Goal: Task Accomplishment & Management: Manage account settings

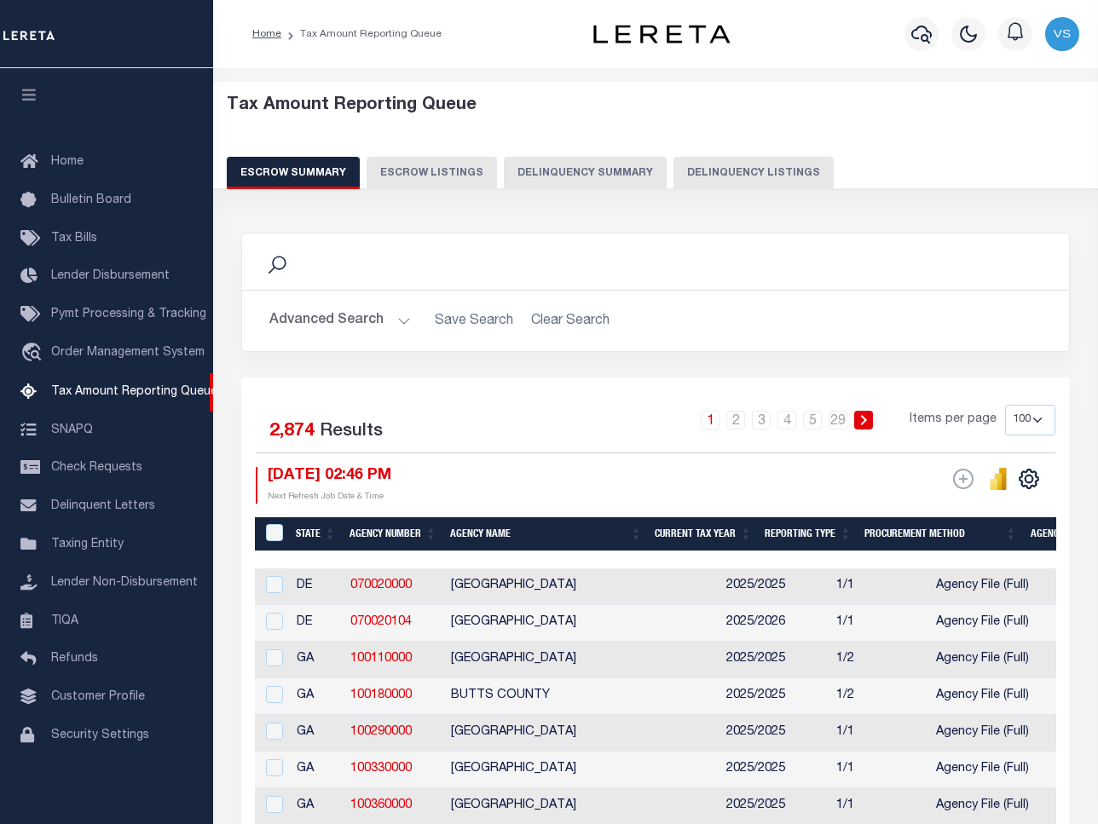
select select "100"
click at [733, 173] on button "Delinquency Listings" at bounding box center [753, 173] width 160 height 32
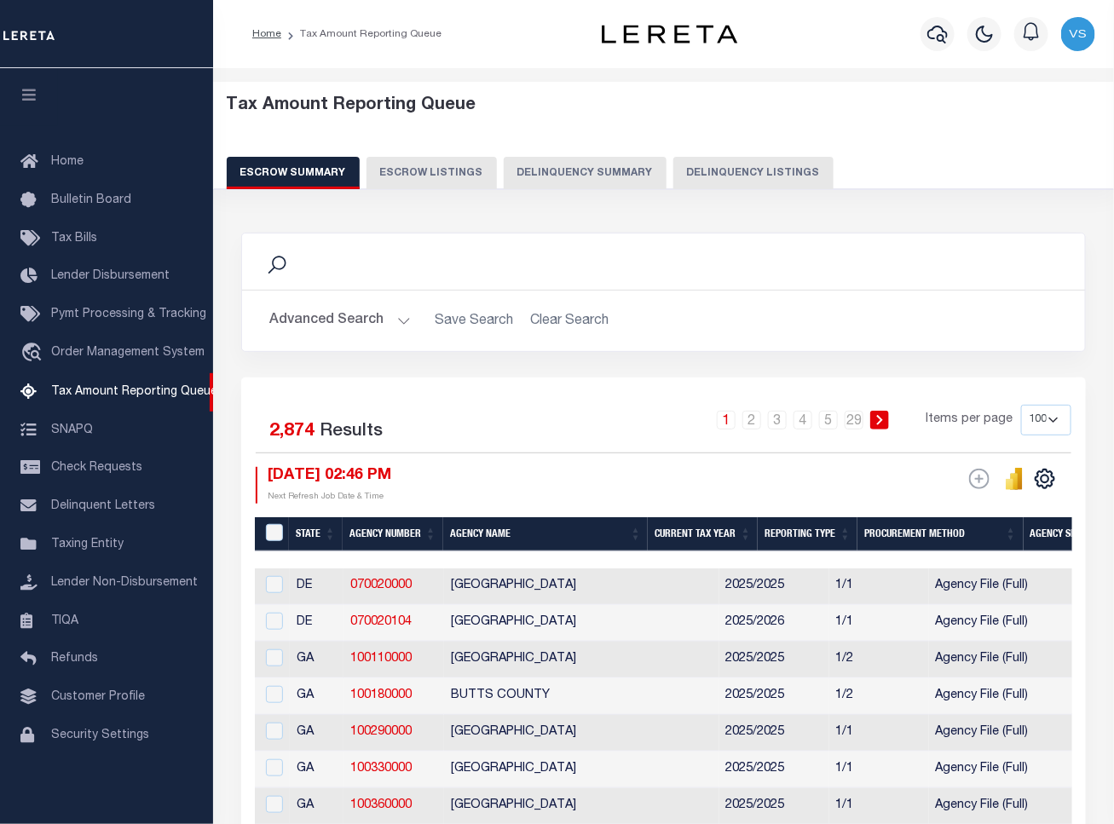
select select "CO"
select select "100"
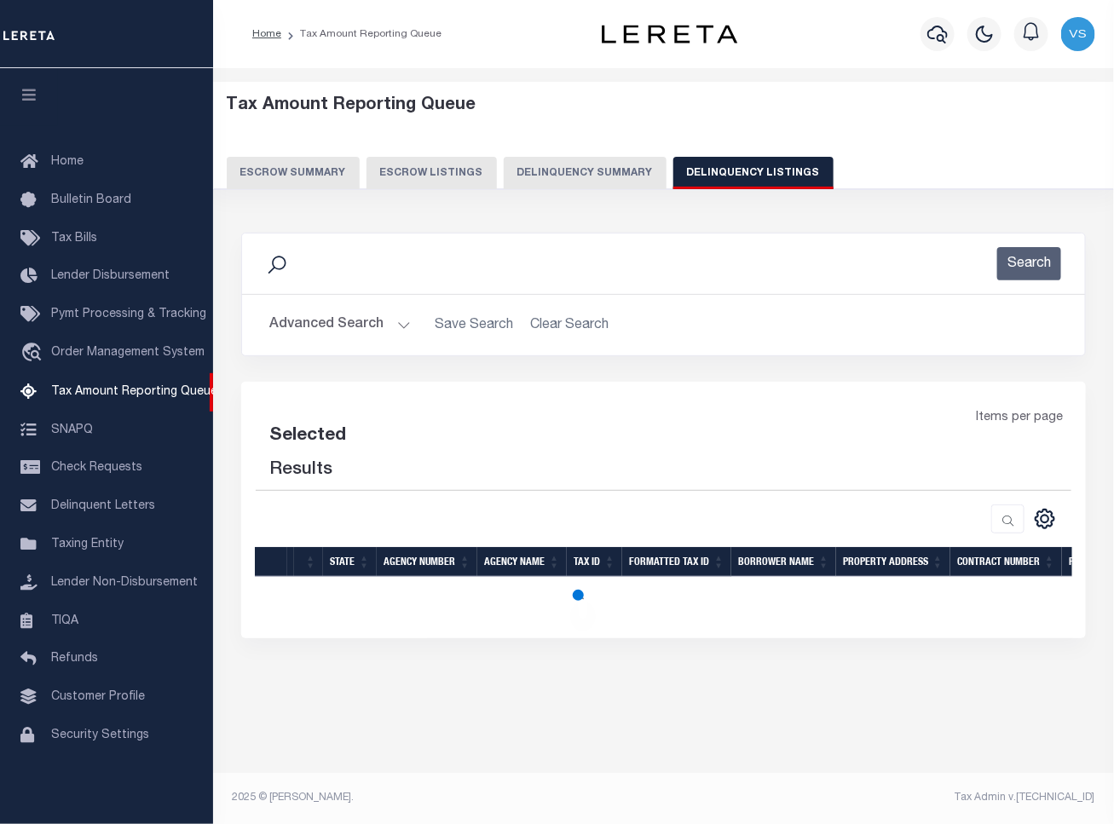
select select "100"
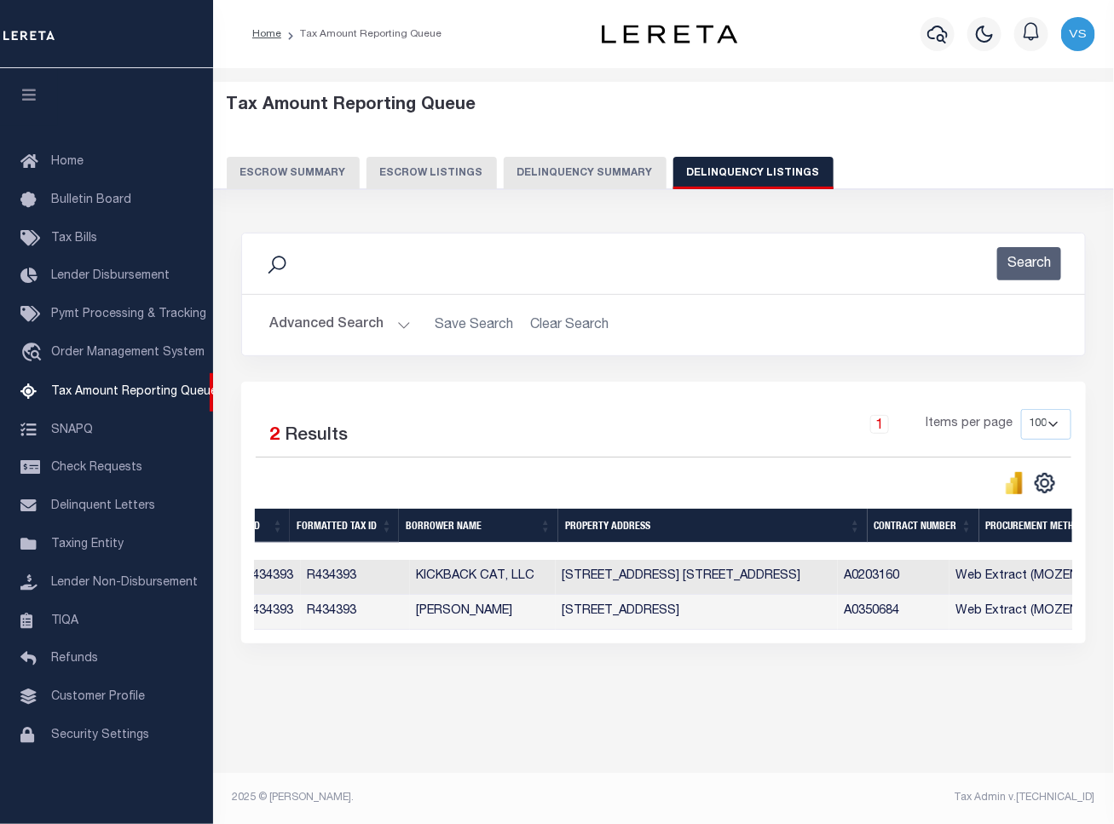
scroll to position [0, 143]
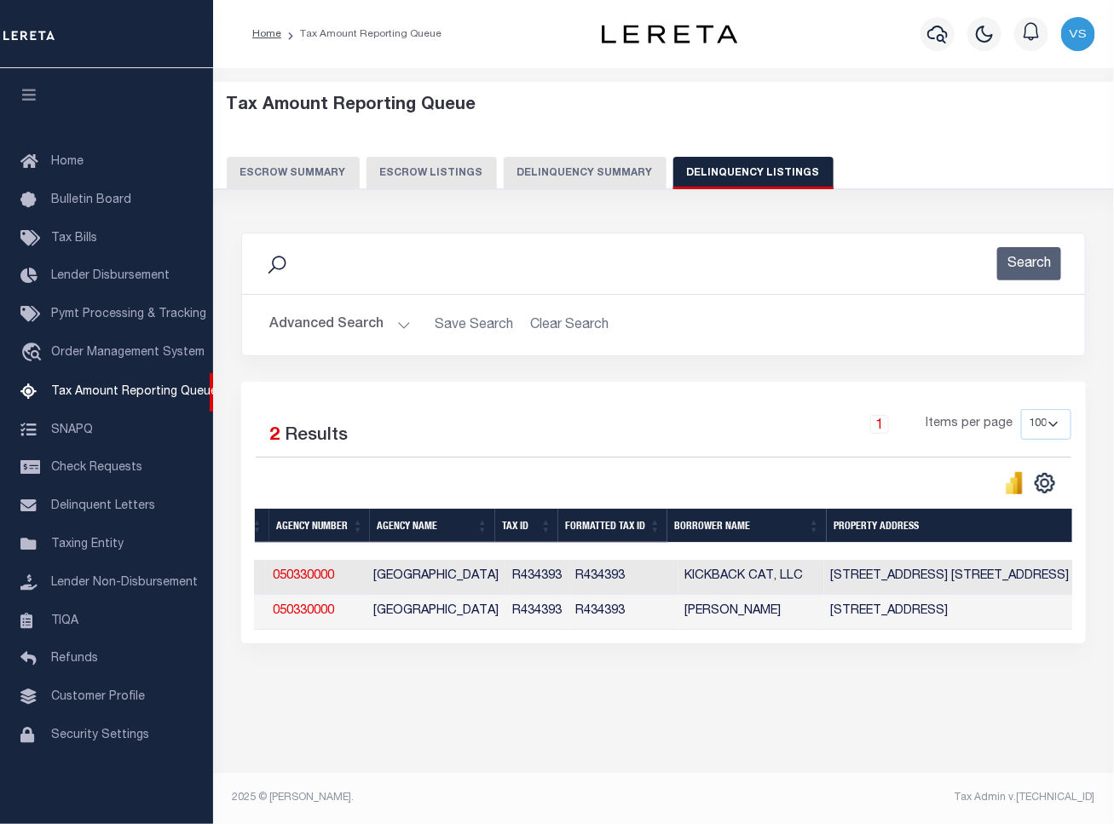
click at [358, 322] on button "Advanced Search" at bounding box center [339, 324] width 141 height 33
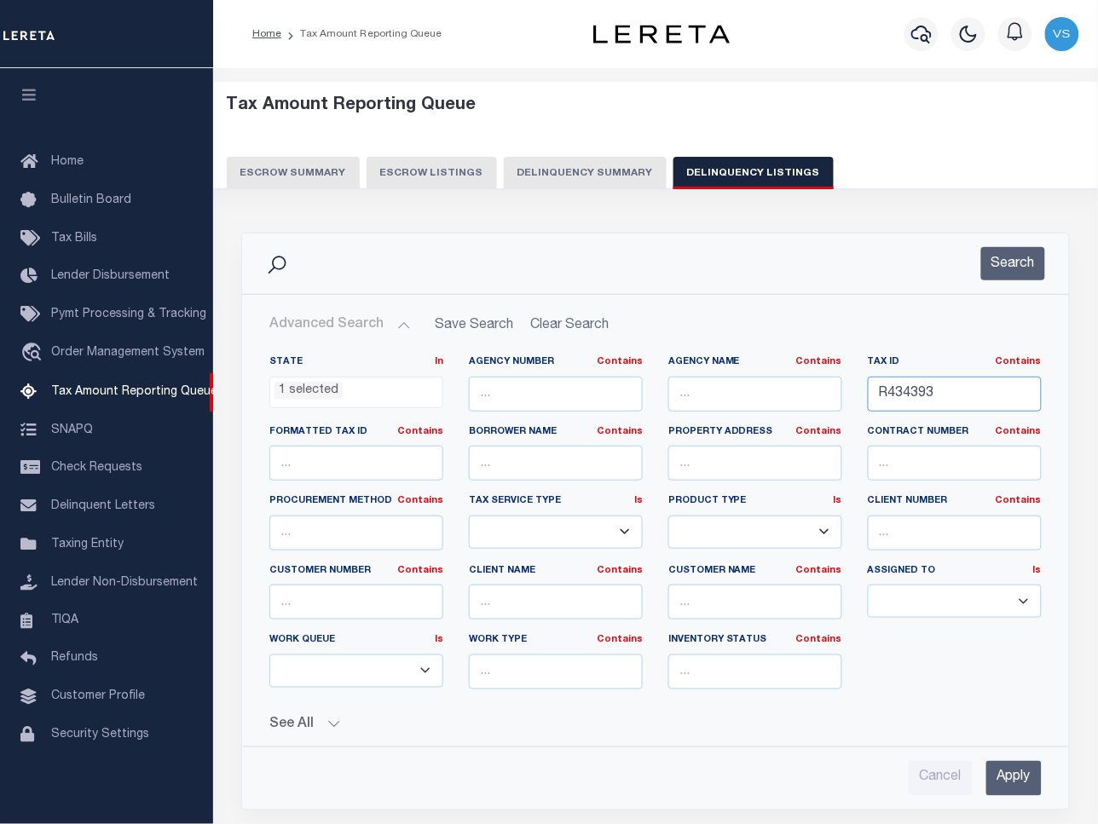
click at [947, 393] on input "R434393" at bounding box center [955, 394] width 174 height 35
paste input "5002"
type input "R435002"
click at [1014, 780] on input "Apply" at bounding box center [1013, 778] width 55 height 35
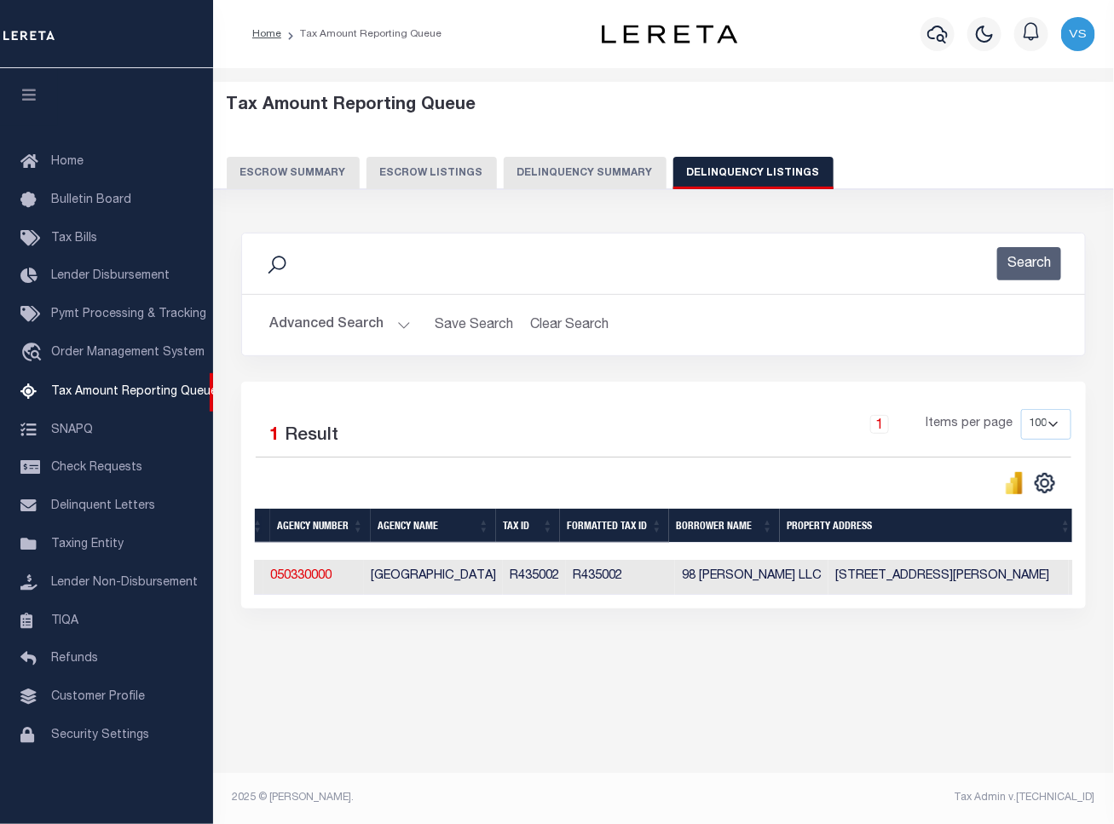
scroll to position [0, 0]
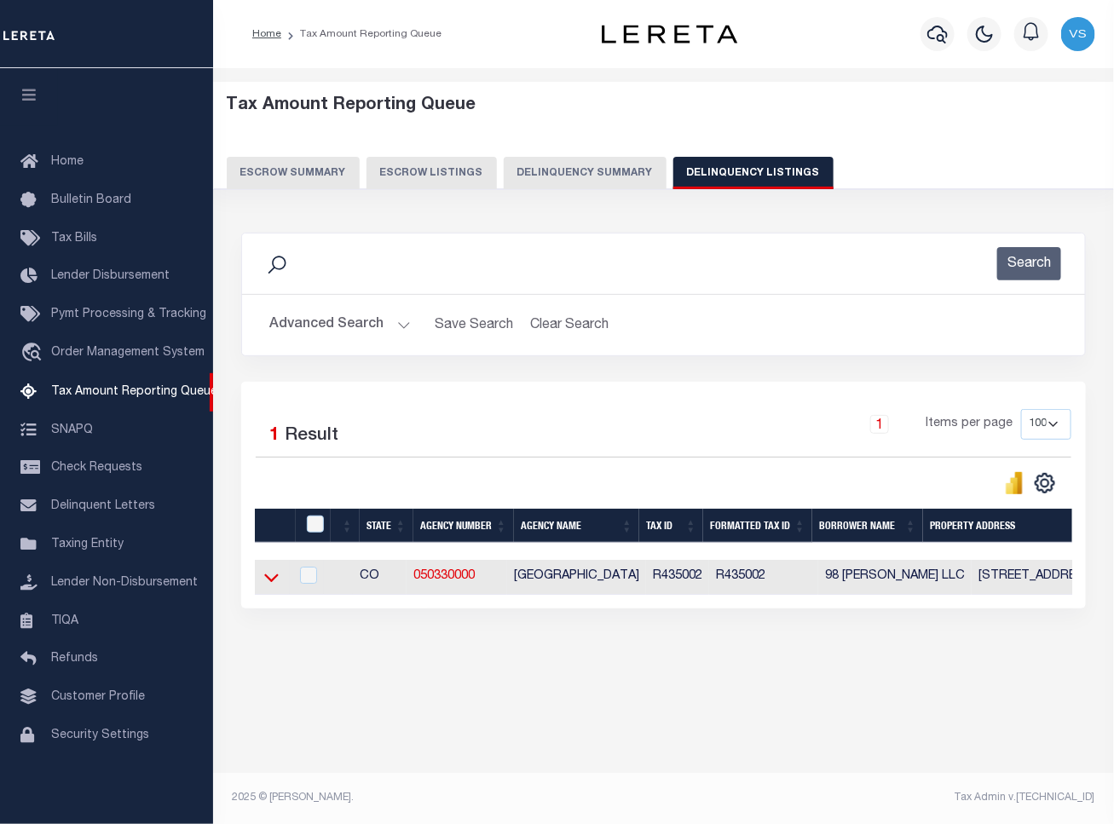
click at [270, 584] on icon at bounding box center [271, 577] width 14 height 18
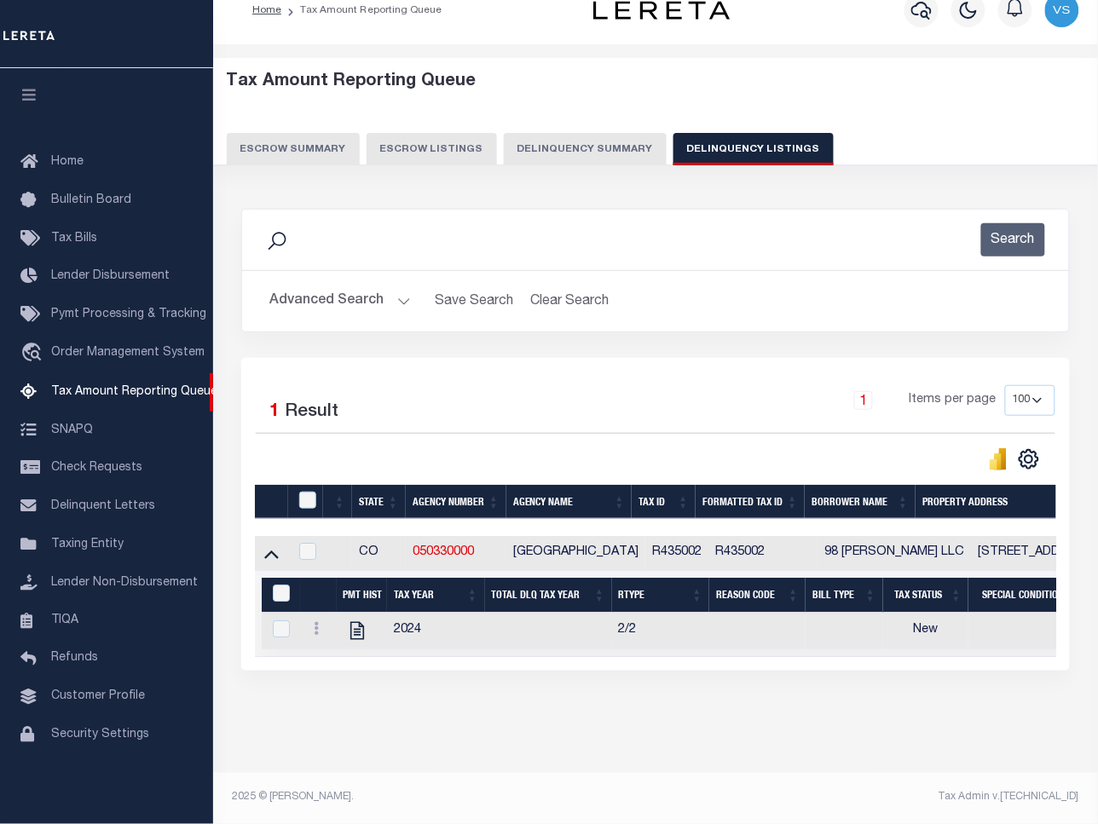
scroll to position [41, 0]
click at [358, 622] on icon "" at bounding box center [357, 631] width 22 height 22
checkbox input "true"
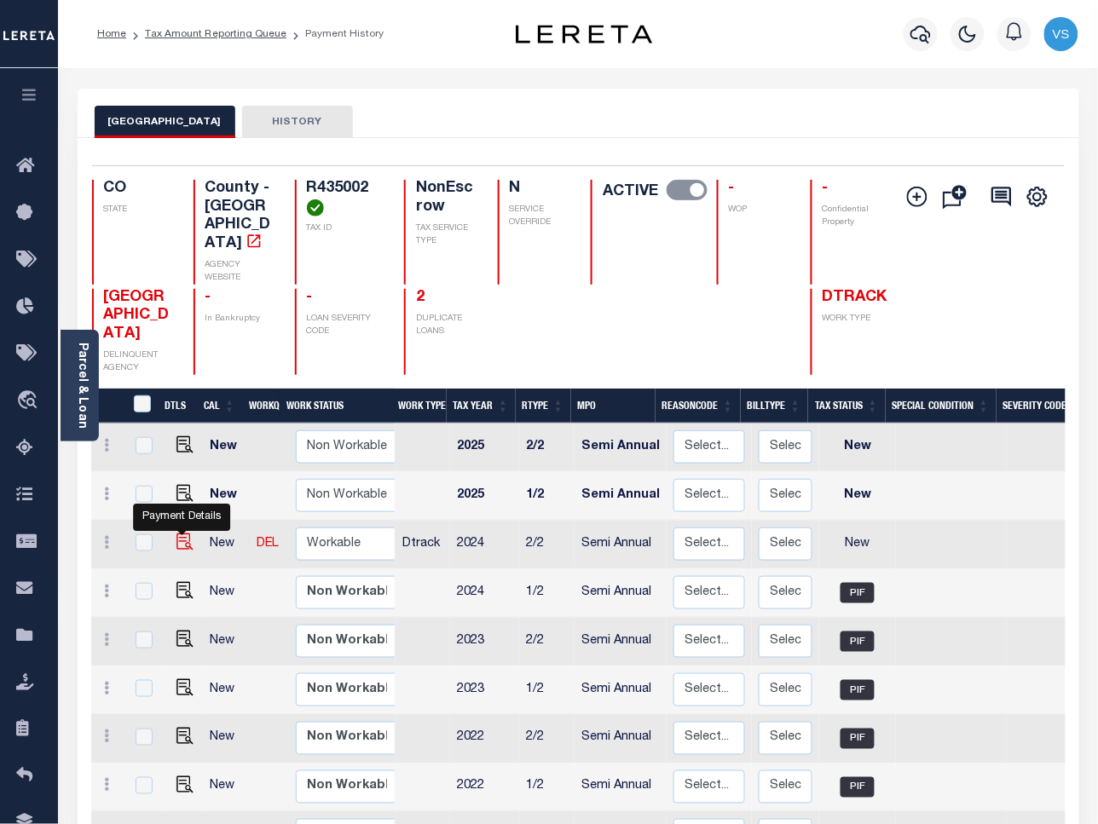
click at [177, 533] on img "" at bounding box center [184, 541] width 17 height 17
checkbox input "true"
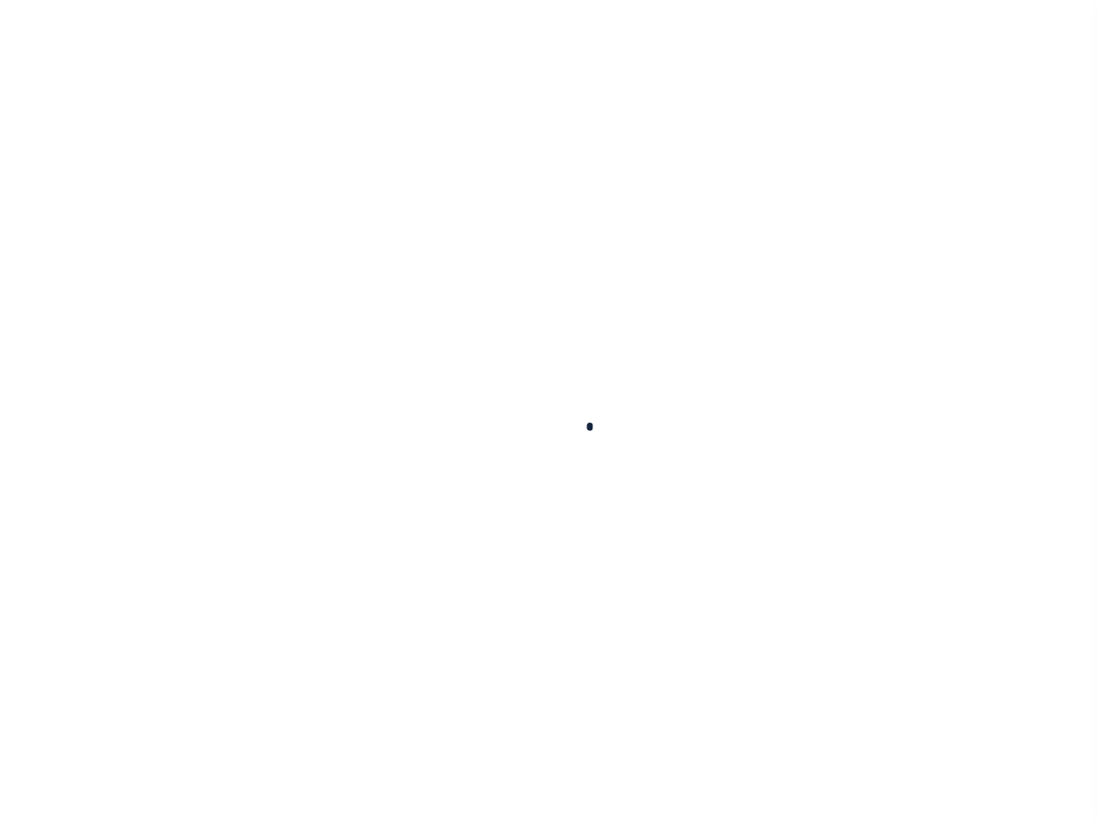
checkbox input "false"
type input "Semi Annual"
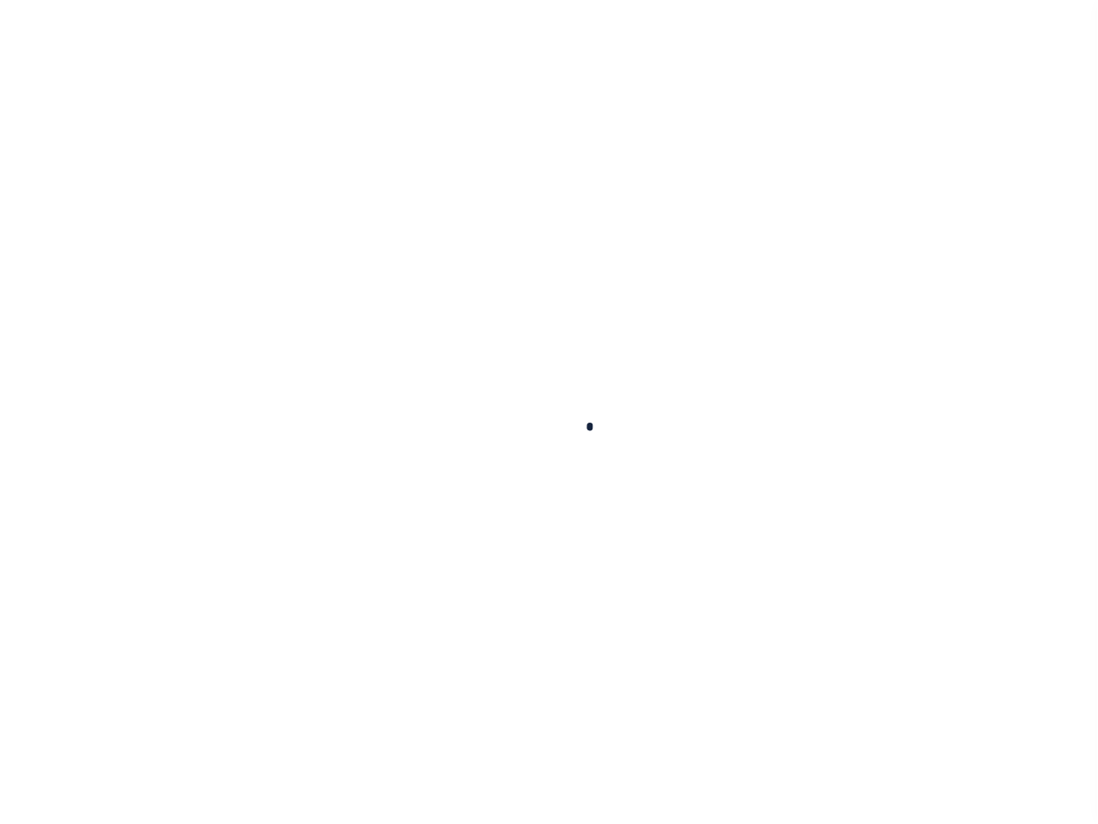
type input "06/06/2025"
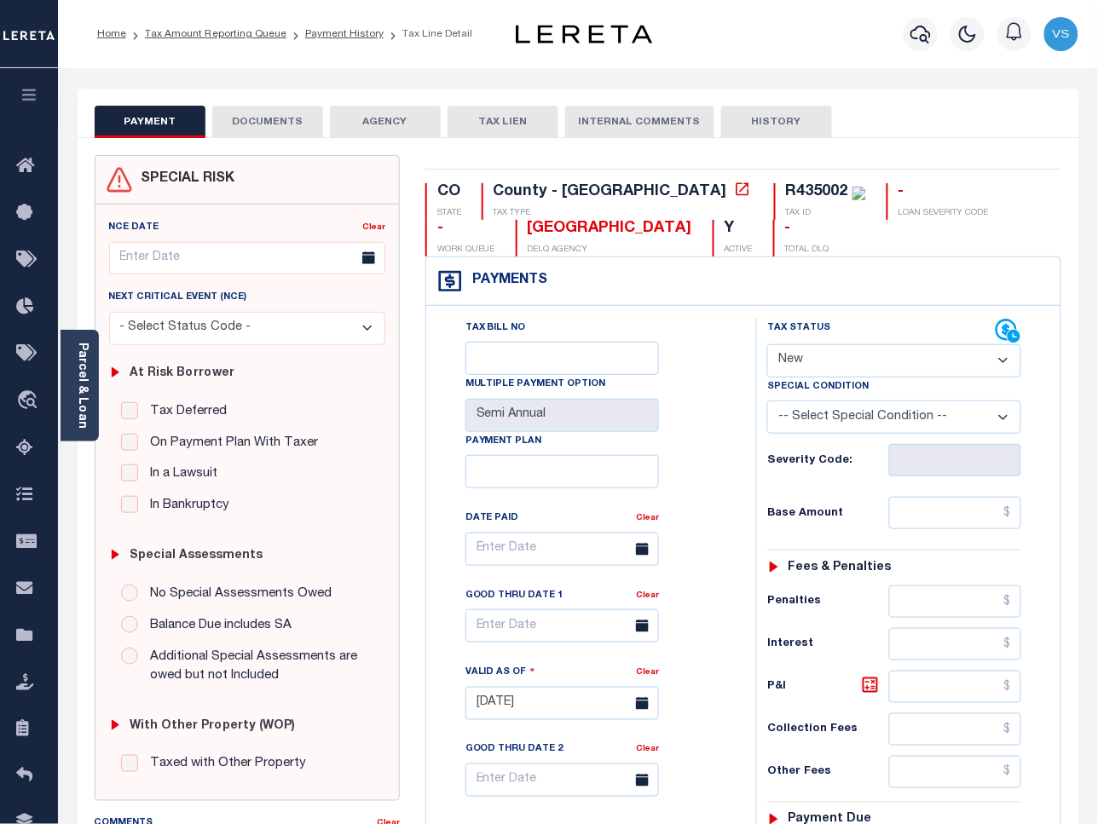
click at [810, 365] on select "- Select Status Code - Open Due/Unpaid Paid Incomplete No Tax Due Internal Refu…" at bounding box center [894, 360] width 254 height 33
select select "PYD"
click at [767, 346] on select "- Select Status Code - Open Due/Unpaid Paid Incomplete No Tax Due Internal Refu…" at bounding box center [894, 360] width 254 height 33
type input "[DATE]"
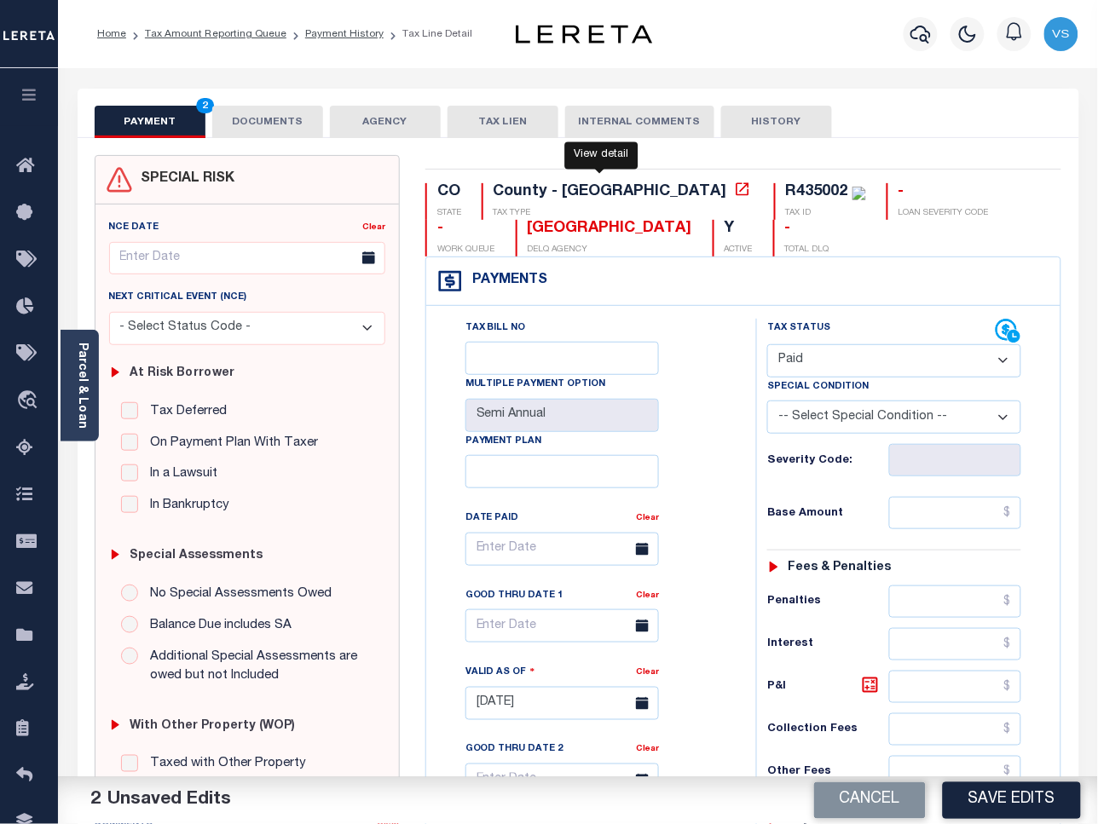
click at [735, 193] on icon at bounding box center [741, 188] width 13 height 13
click at [934, 516] on input "text" at bounding box center [955, 513] width 133 height 32
paste input "12,900.24"
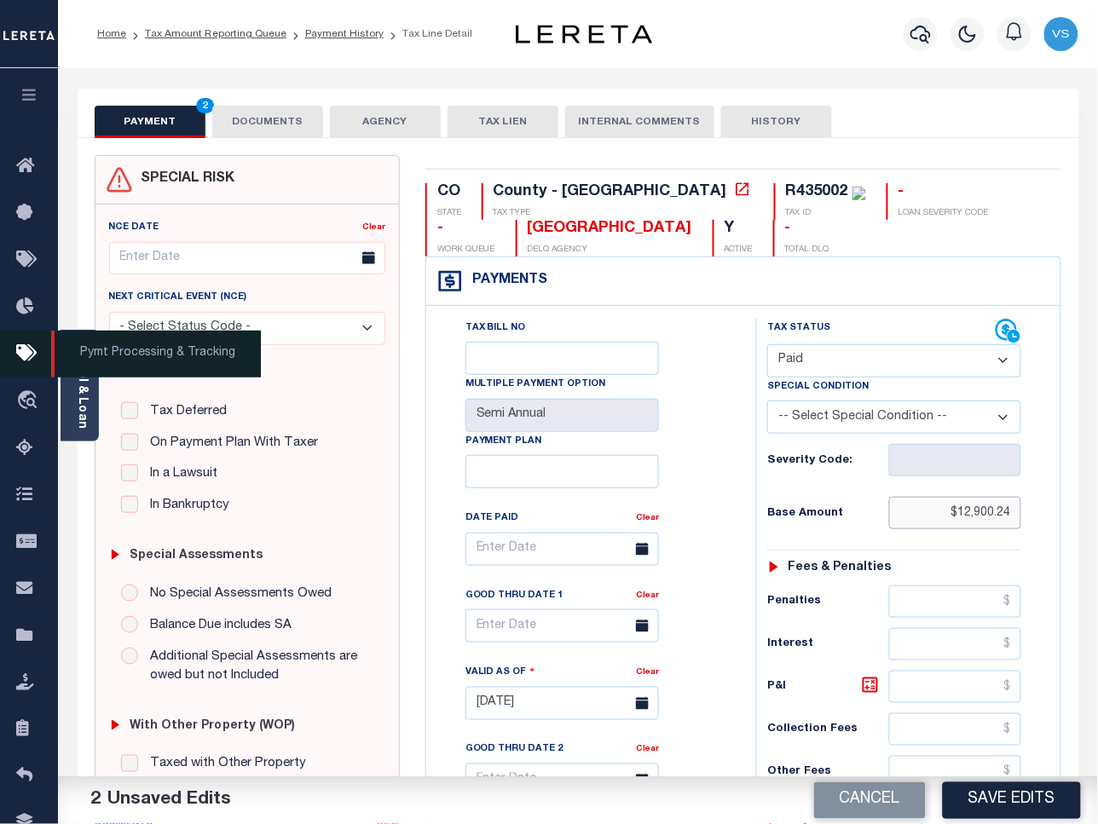
type input "$12,900.24"
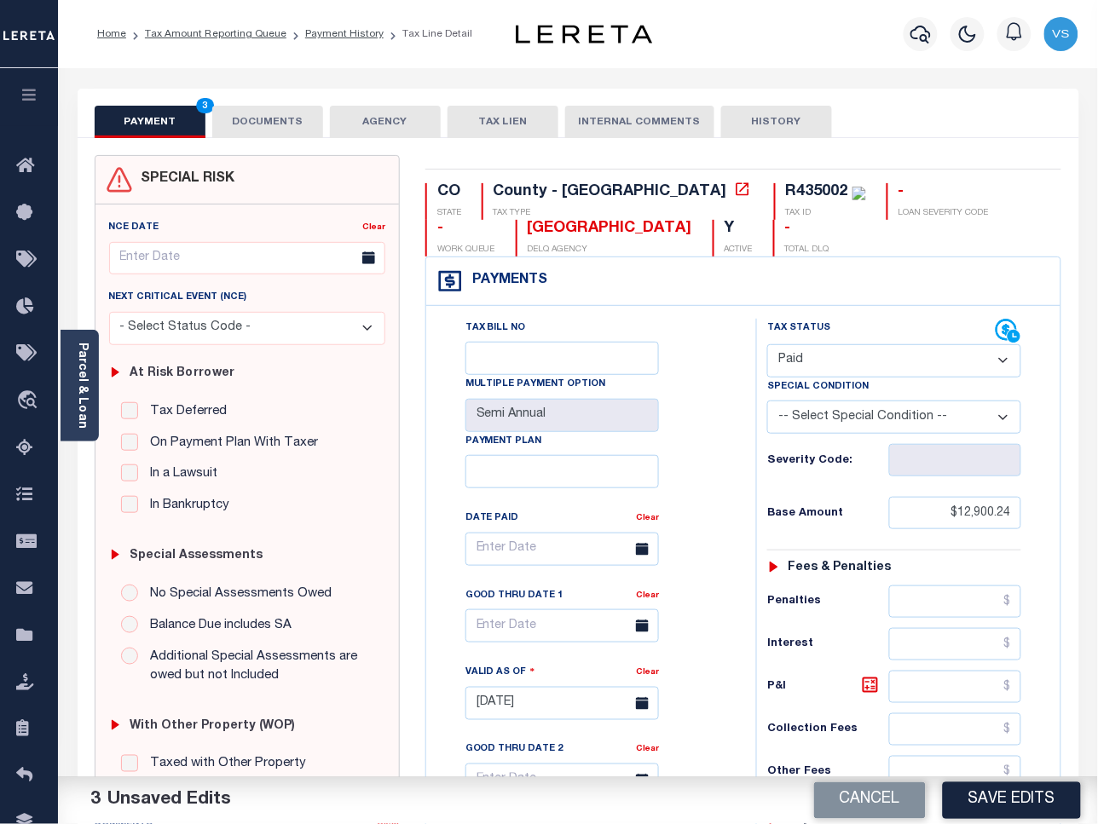
click at [275, 121] on button "DOCUMENTS" at bounding box center [267, 122] width 111 height 32
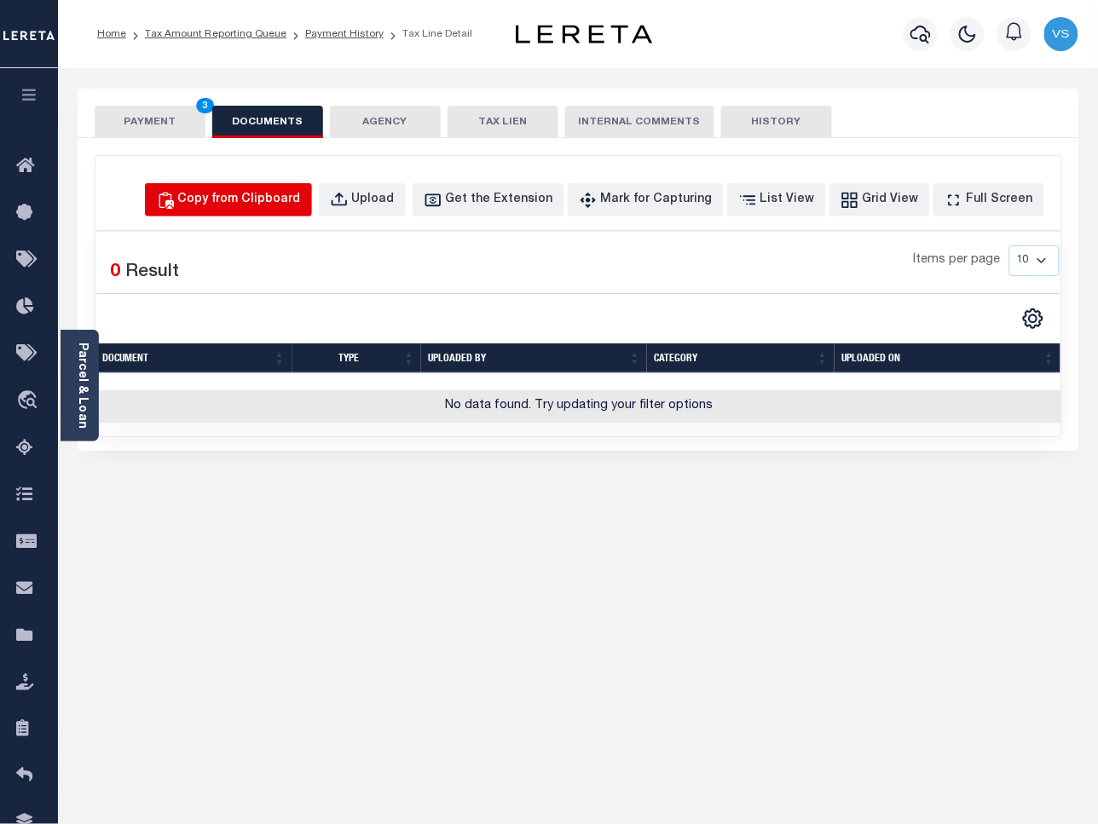
click at [291, 196] on div "Copy from Clipboard" at bounding box center [239, 200] width 123 height 19
select select "POP"
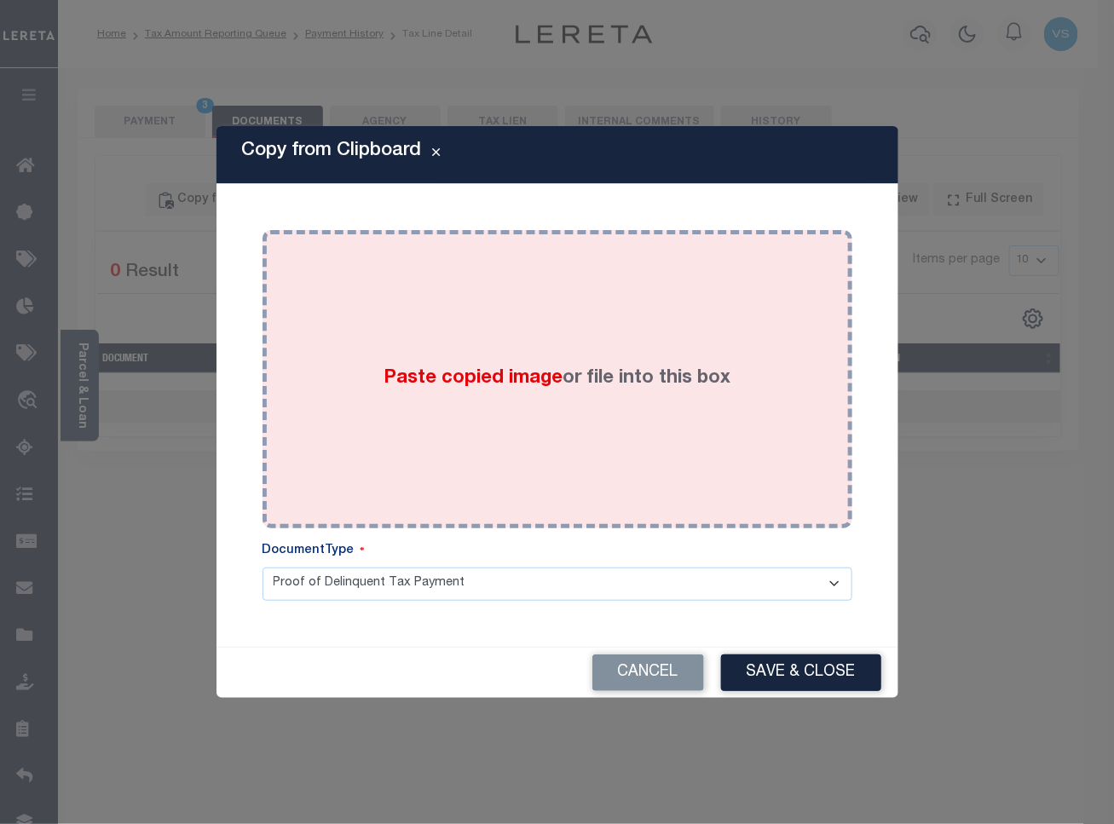
click at [487, 412] on div "Paste copied image or file into this box" at bounding box center [557, 379] width 564 height 273
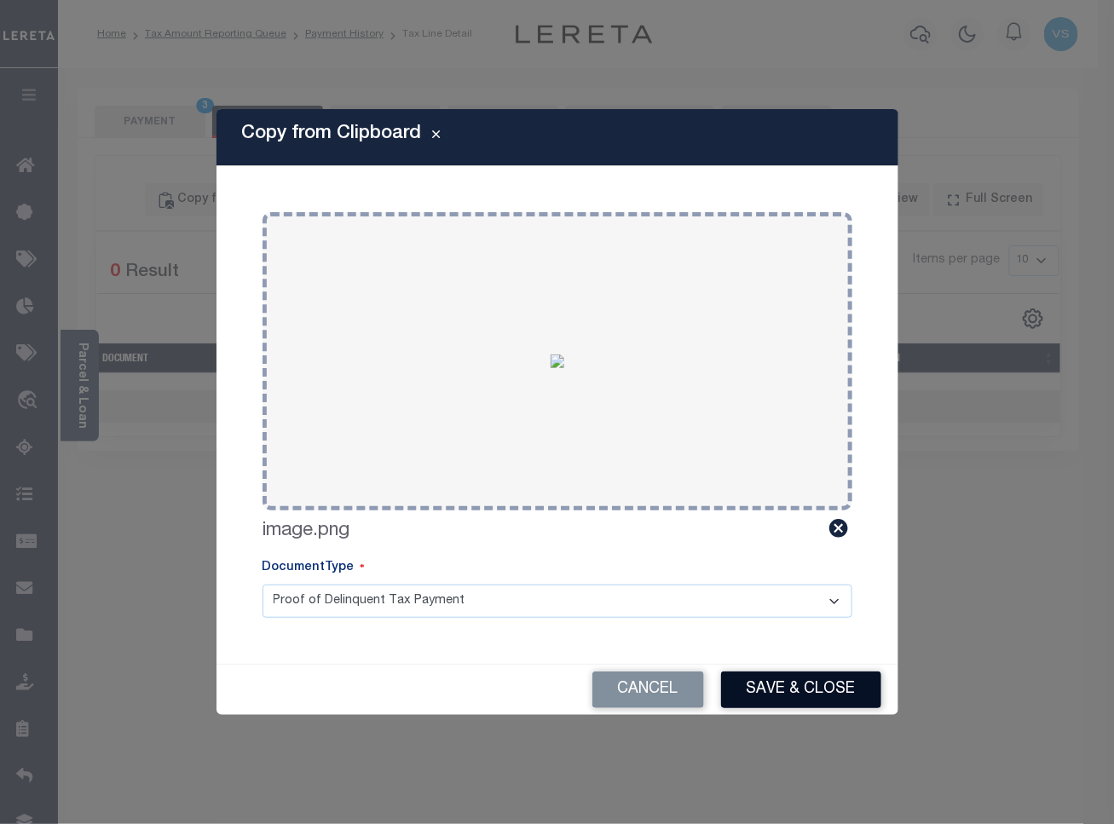
click at [769, 678] on button "Save & Close" at bounding box center [801, 690] width 160 height 37
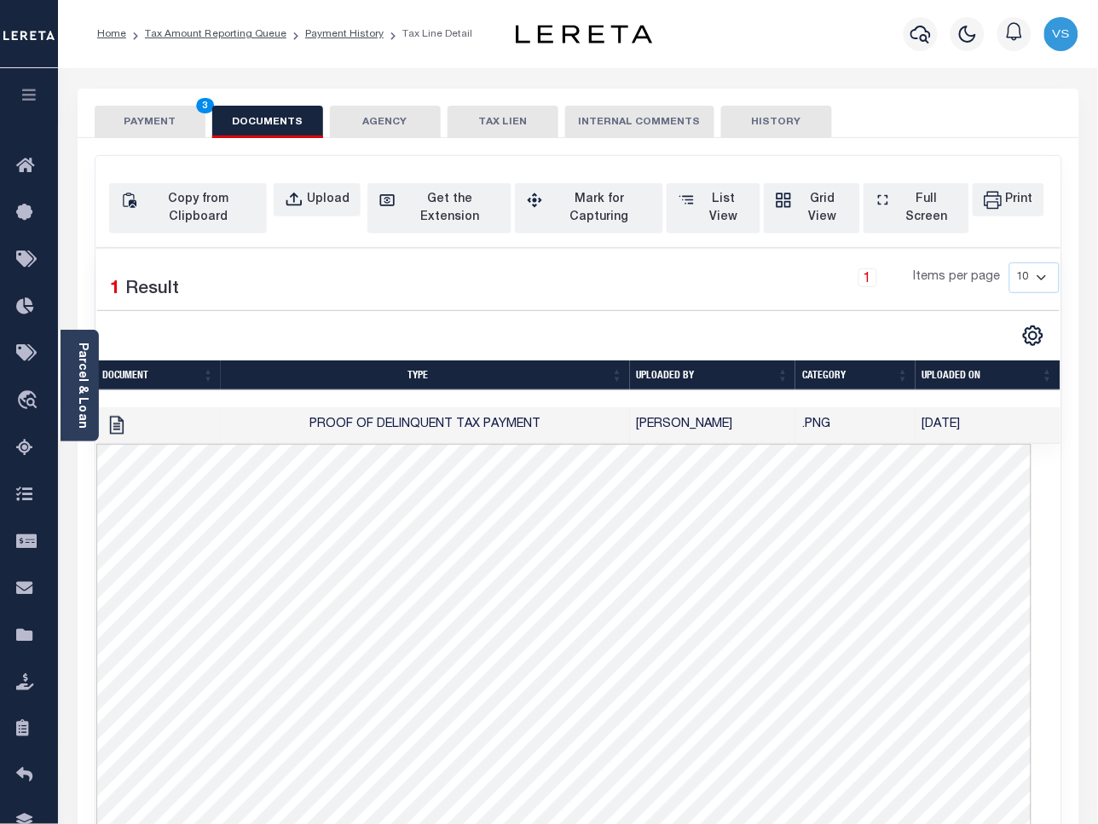
click at [159, 124] on button "PAYMENT 3" at bounding box center [150, 122] width 111 height 32
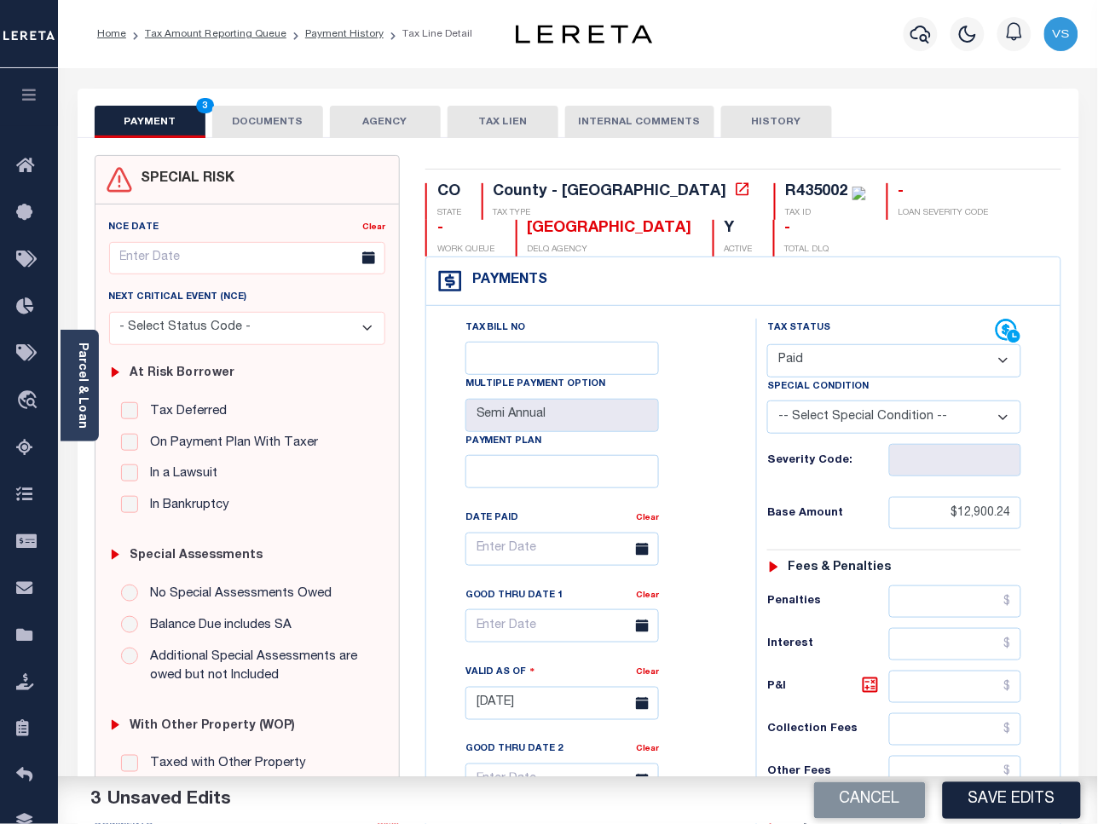
scroll to position [213, 0]
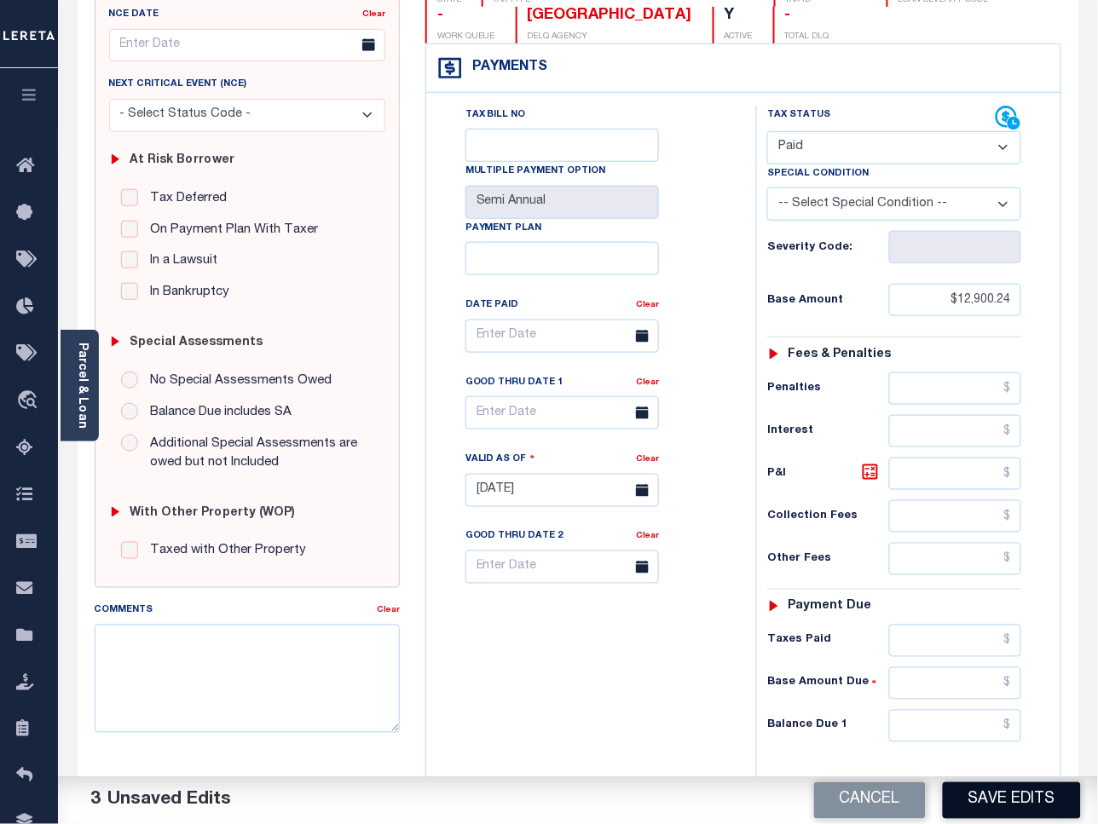
click at [986, 810] on button "Save Edits" at bounding box center [1012, 800] width 138 height 37
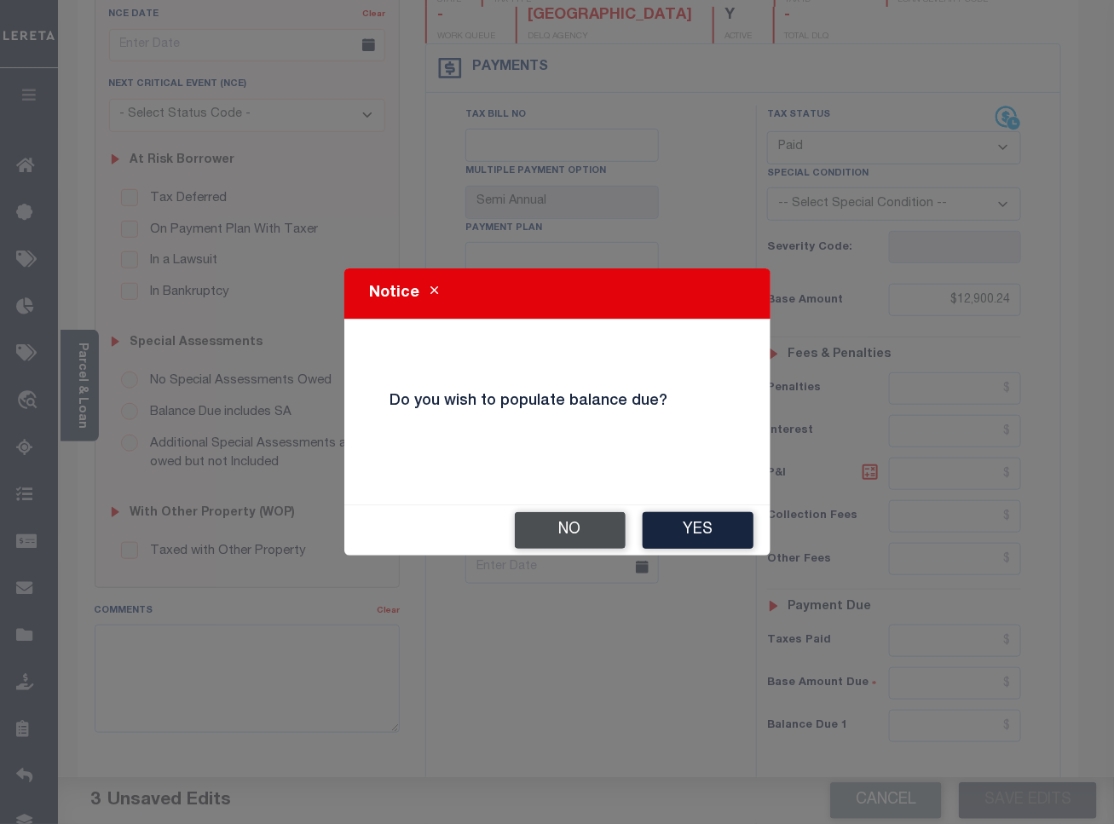
click at [541, 528] on button "No" at bounding box center [570, 530] width 111 height 37
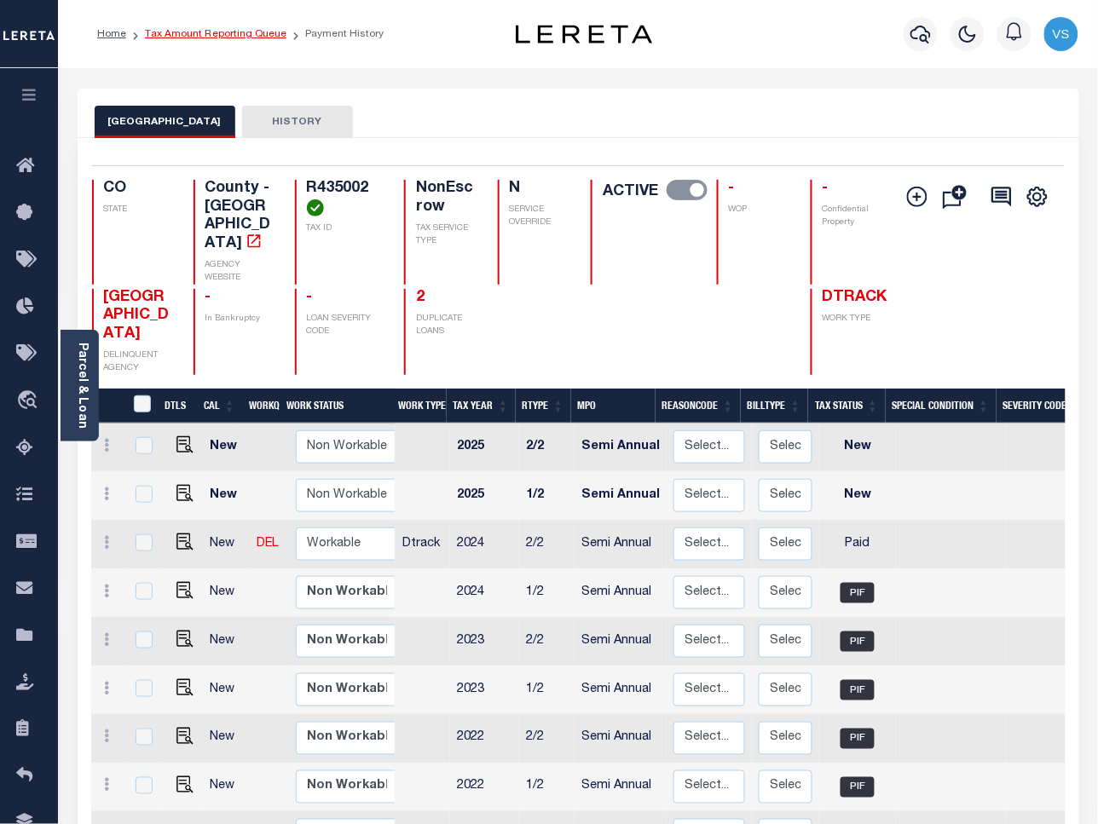
click at [201, 29] on link "Tax Amount Reporting Queue" at bounding box center [215, 34] width 141 height 10
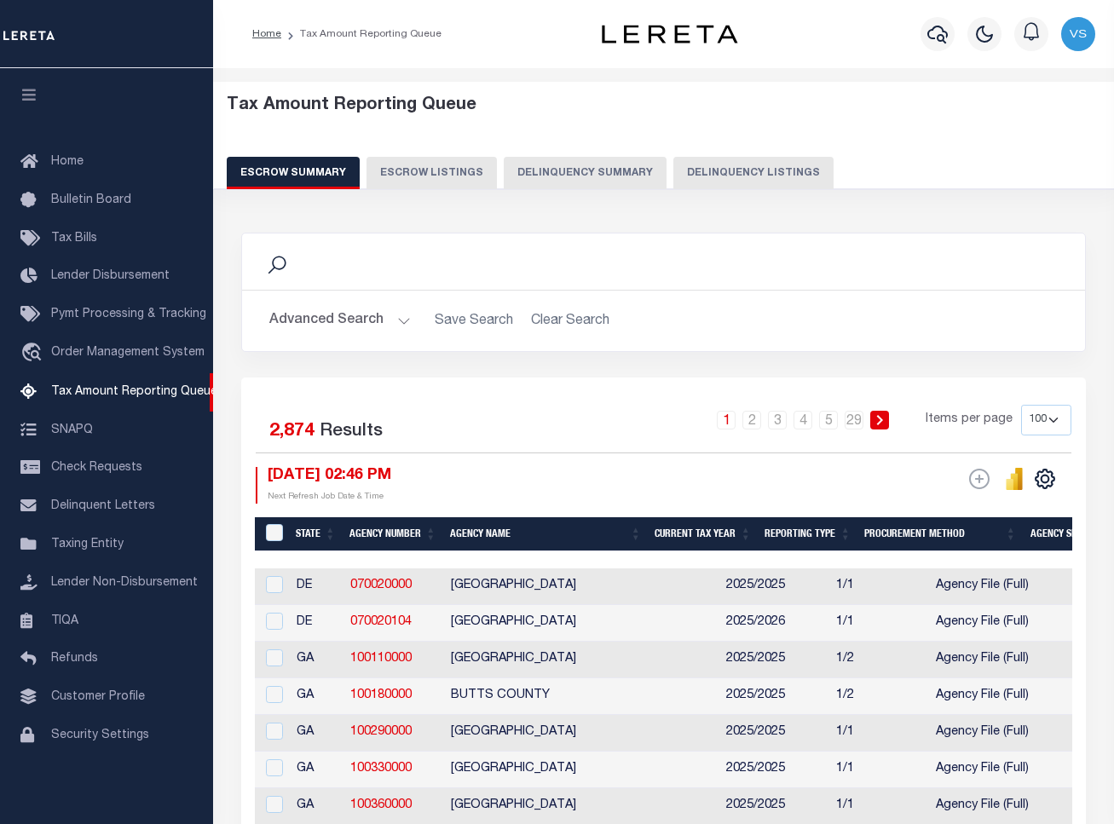
select select "100"
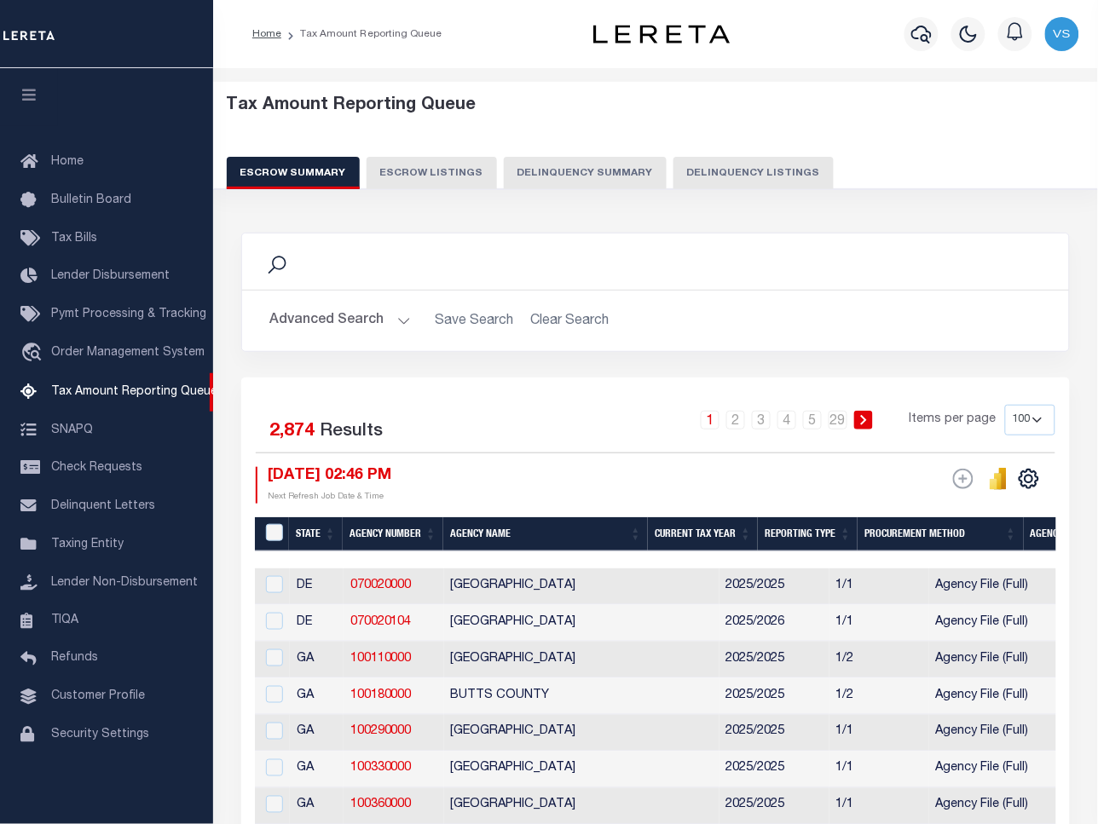
click at [737, 172] on button "Delinquency Listings" at bounding box center [753, 173] width 160 height 32
select select "100"
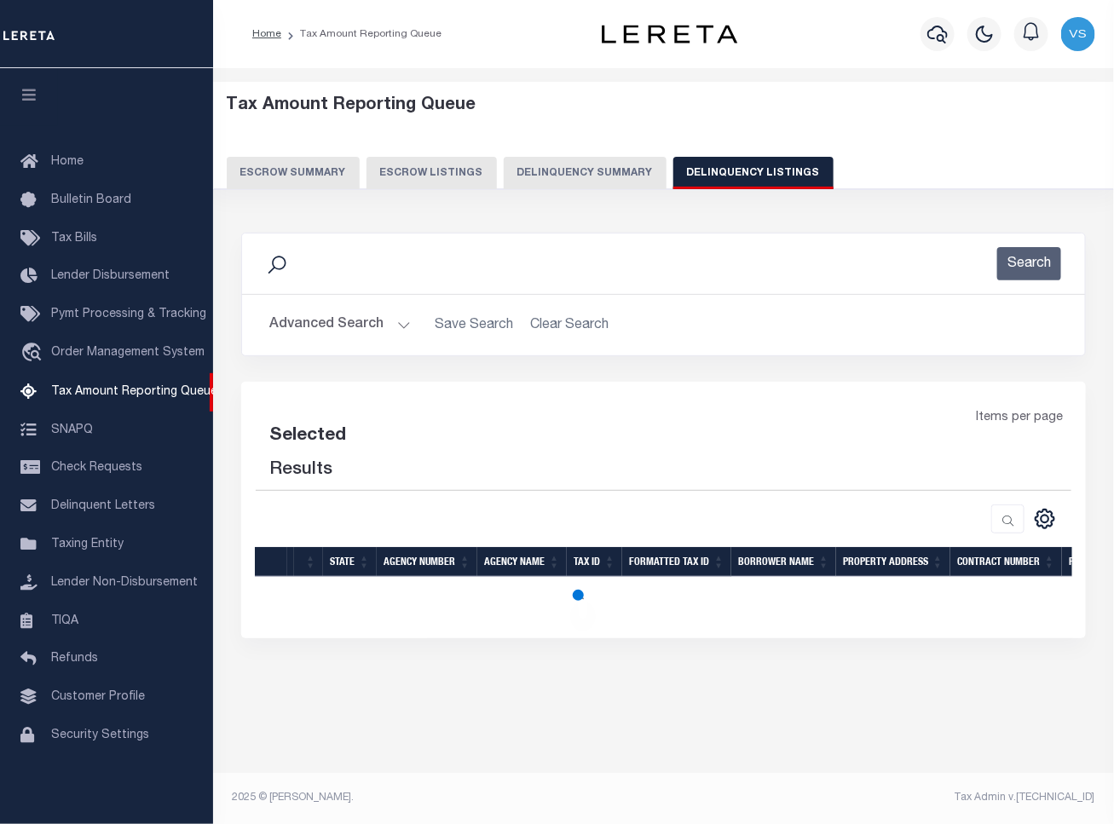
select select "100"
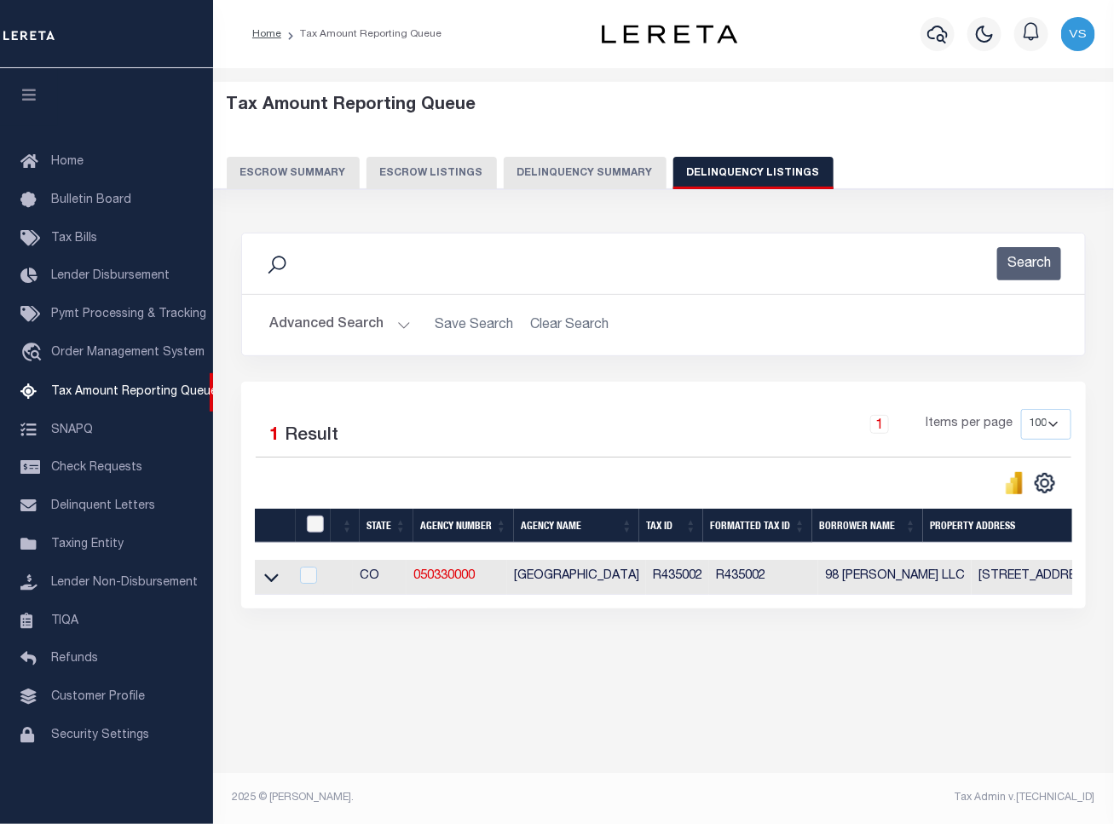
click at [314, 530] on input "checkbox" at bounding box center [315, 524] width 17 height 17
checkbox input "true"
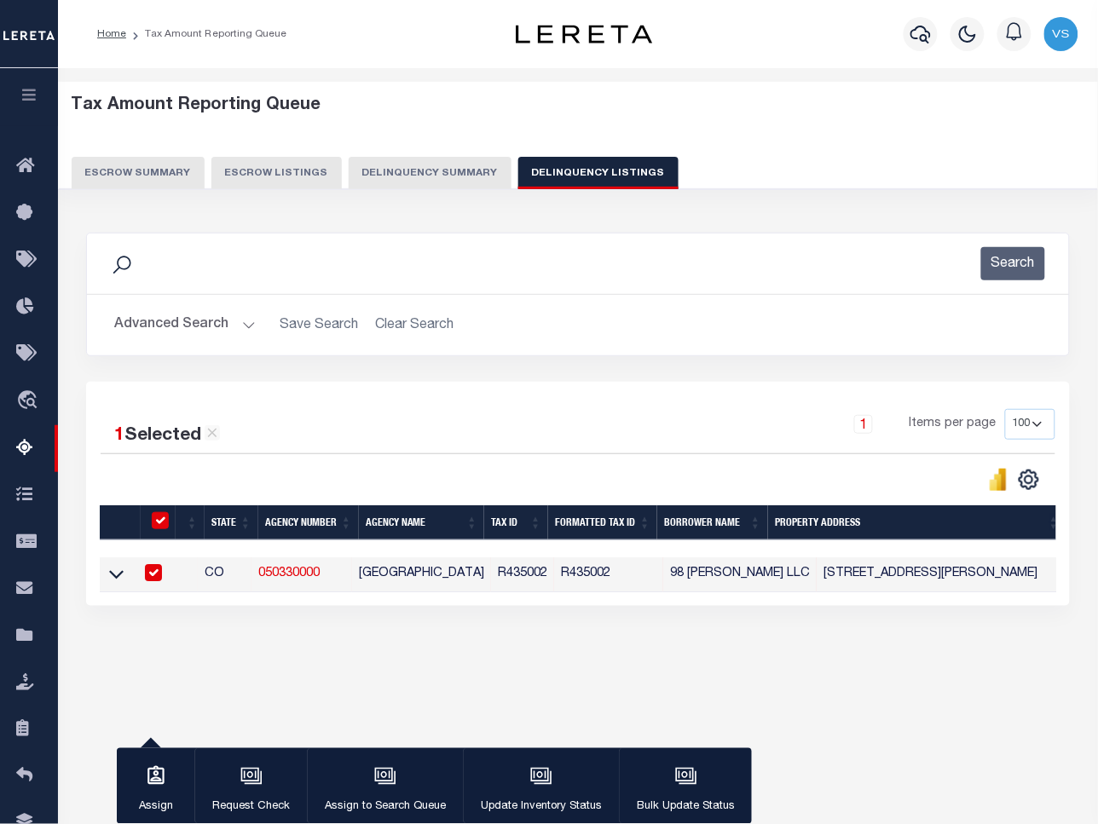
scroll to position [78, 0]
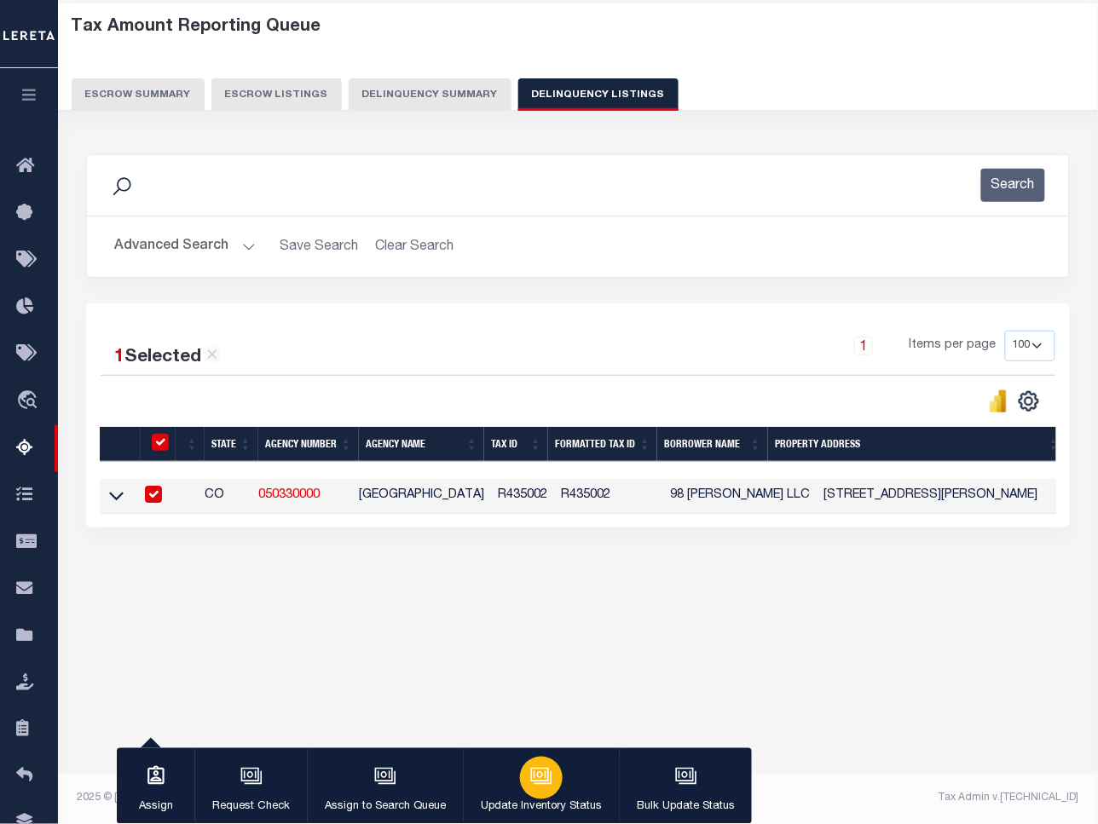
click at [538, 772] on icon "button" at bounding box center [541, 776] width 22 height 22
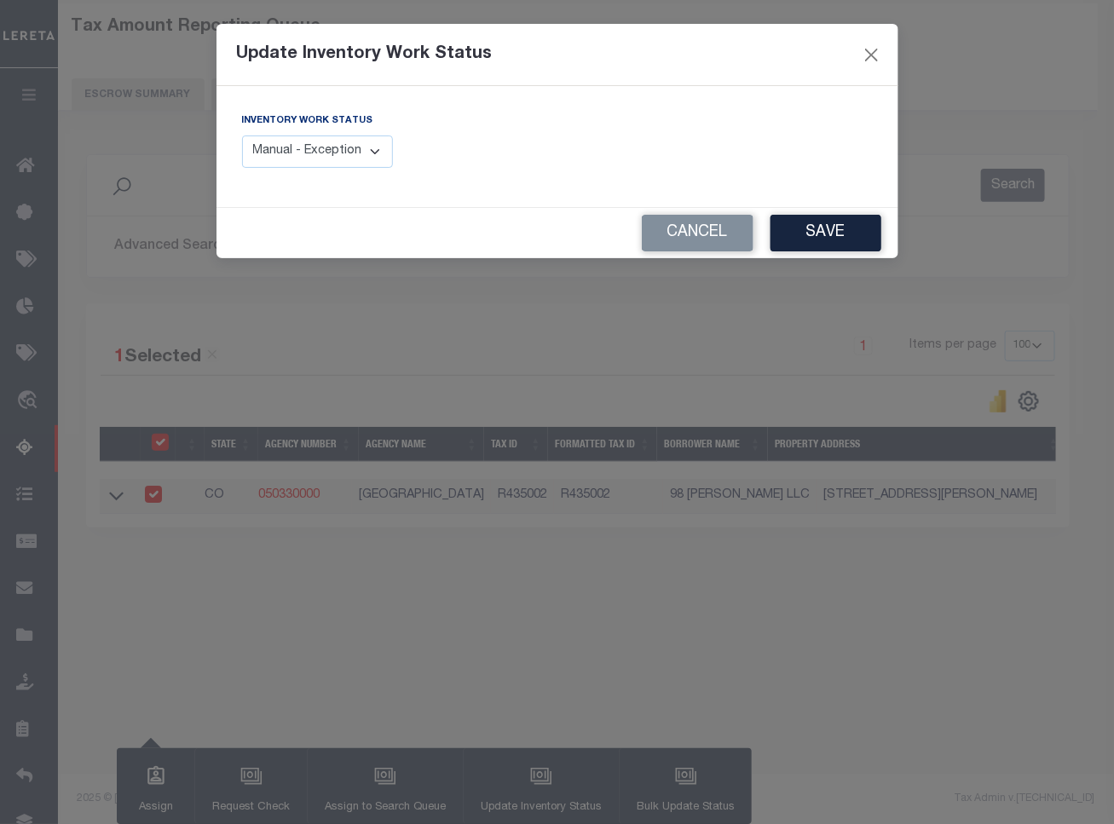
click at [333, 152] on select "Manual - Exception Pended - Awaiting Search Late Add Exception Completed" at bounding box center [318, 151] width 152 height 33
select select "4"
click at [242, 135] on select "Manual - Exception Pended - Awaiting Search Late Add Exception Completed" at bounding box center [318, 151] width 152 height 33
click at [810, 222] on button "Save" at bounding box center [825, 233] width 111 height 37
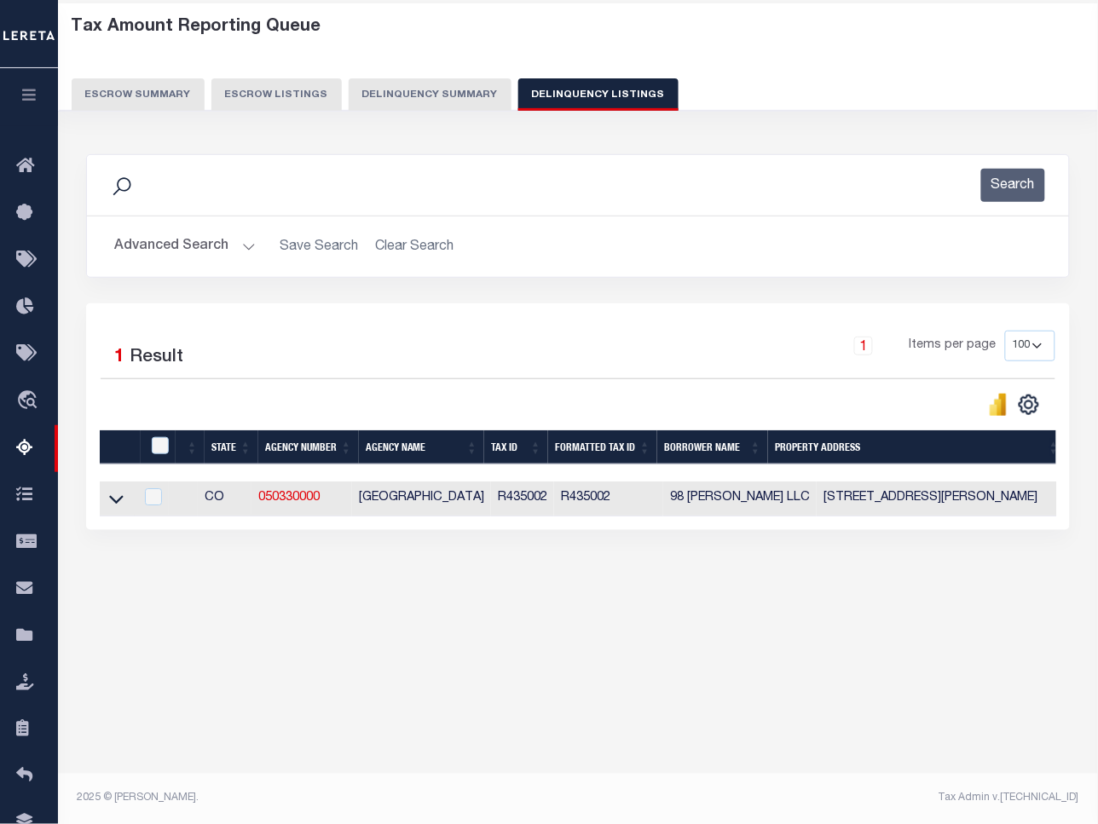
click at [168, 245] on button "Advanced Search" at bounding box center [184, 246] width 141 height 33
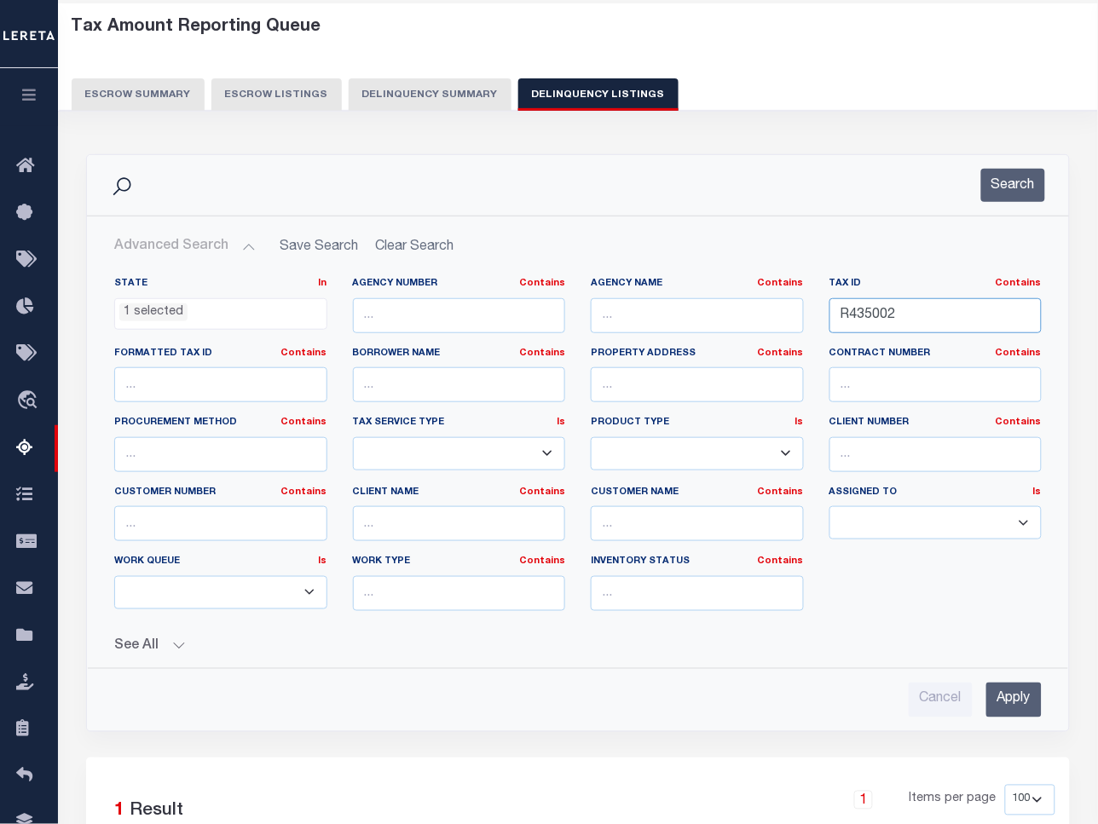
click at [912, 324] on input "R435002" at bounding box center [935, 315] width 213 height 35
paste input "6"
type input "R435006"
click at [991, 700] on input "Apply" at bounding box center [1013, 700] width 55 height 35
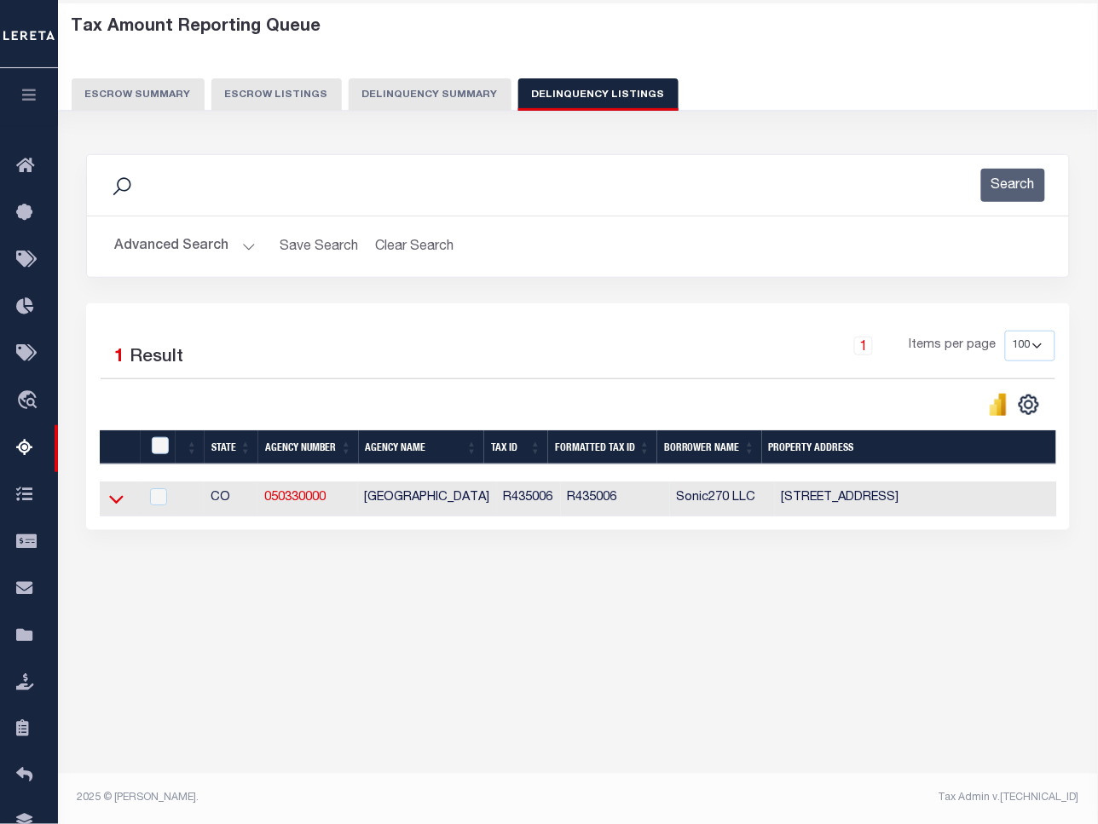
click at [116, 499] on icon at bounding box center [116, 499] width 14 height 18
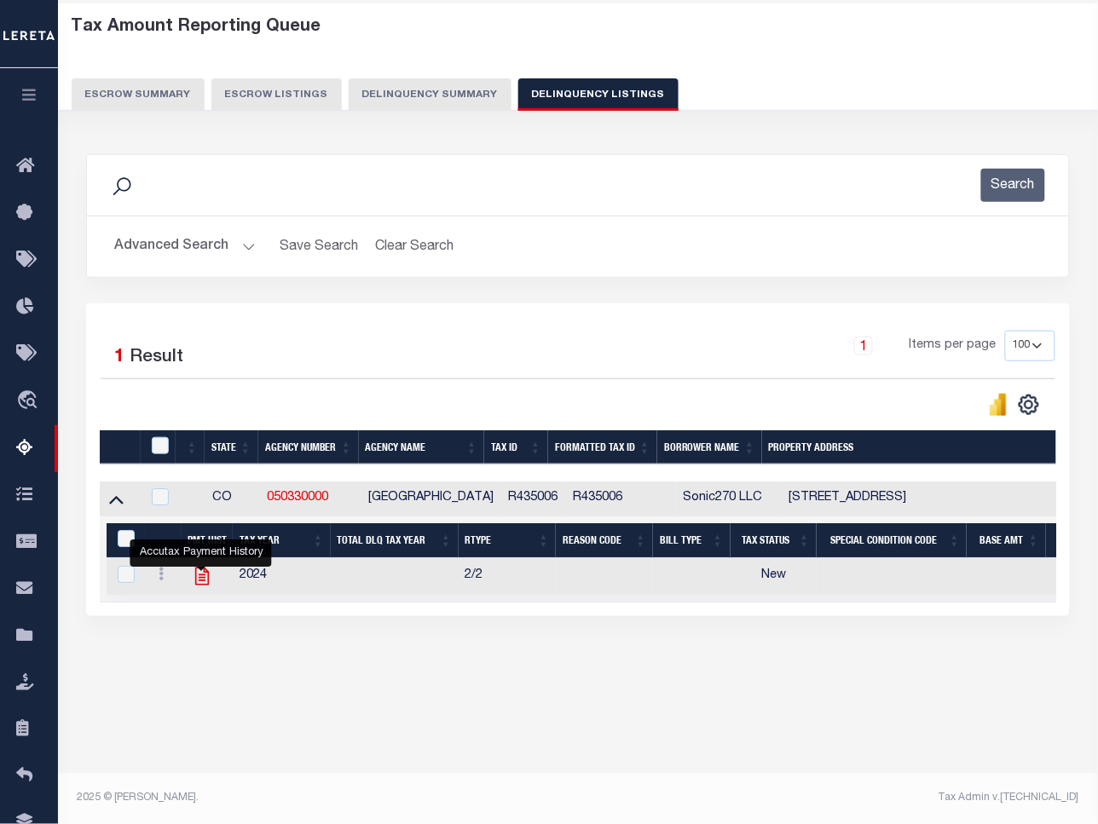
click at [196, 580] on icon "" at bounding box center [202, 576] width 22 height 22
checkbox input "true"
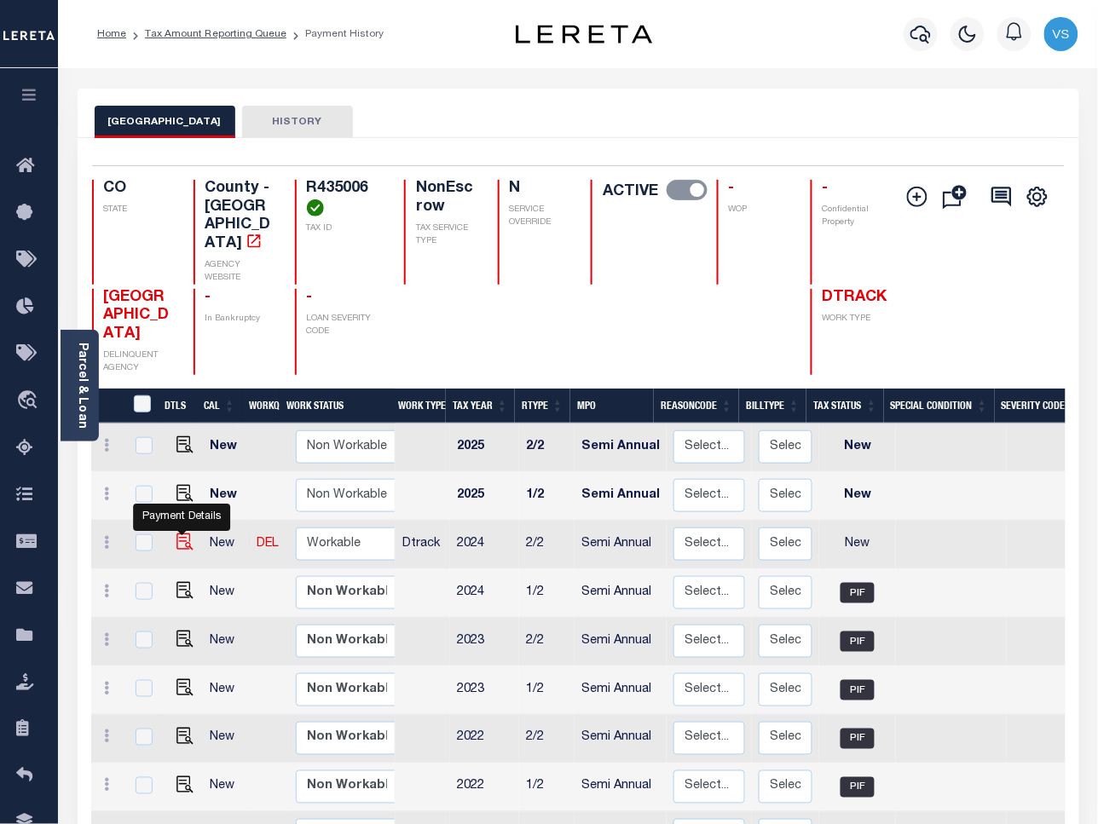
click at [177, 533] on img "" at bounding box center [184, 541] width 17 height 17
checkbox input "true"
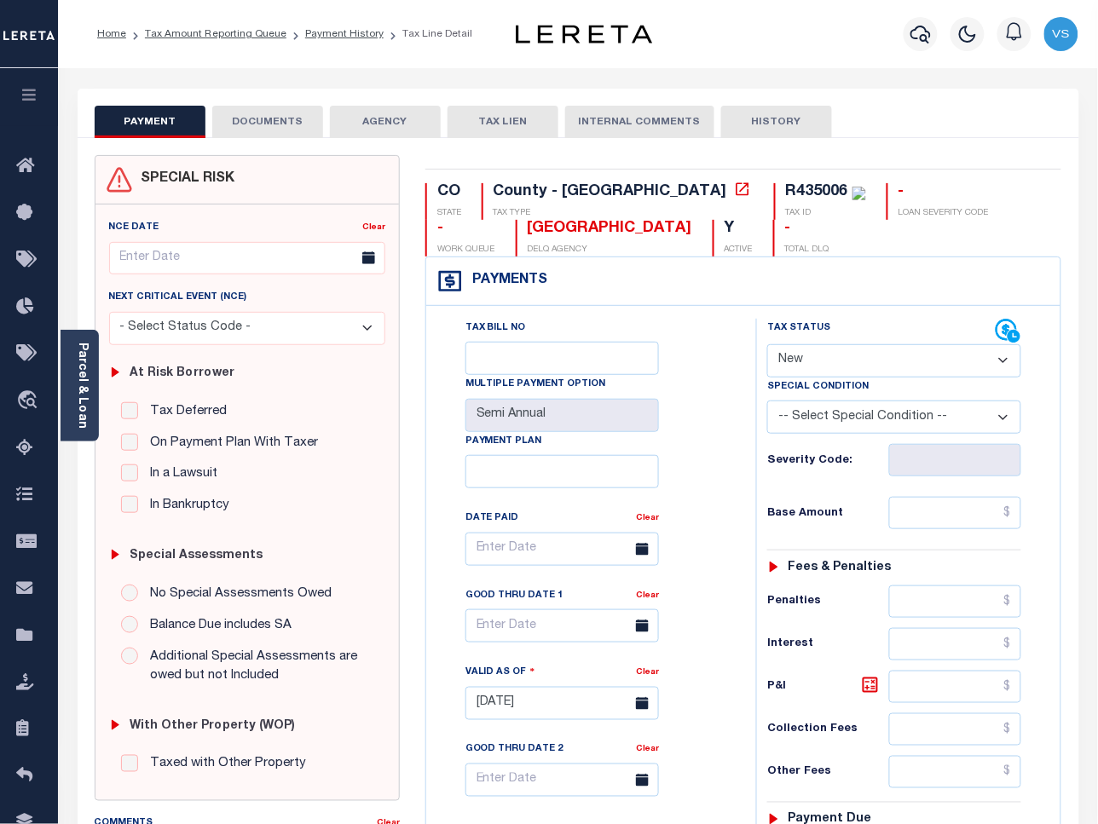
click at [799, 365] on select "- Select Status Code - Open Due/Unpaid Paid Incomplete No Tax Due Internal Refu…" at bounding box center [894, 360] width 254 height 33
select select "PYD"
click at [767, 346] on select "- Select Status Code - Open Due/Unpaid Paid Incomplete No Tax Due Internal Refu…" at bounding box center [894, 360] width 254 height 33
type input "[DATE]"
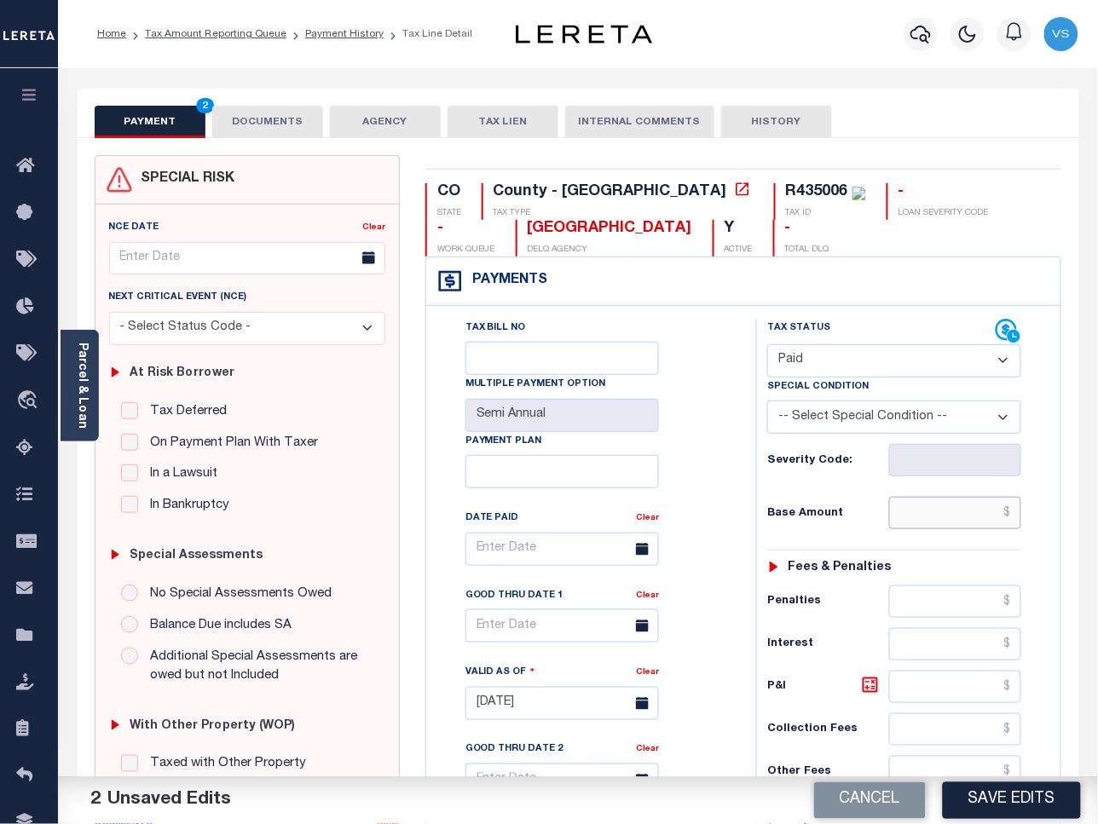
click at [948, 522] on input "text" at bounding box center [955, 513] width 133 height 32
paste input "1,221.76"
type input "$1,221.76"
click at [258, 126] on button "DOCUMENTS" at bounding box center [267, 122] width 111 height 32
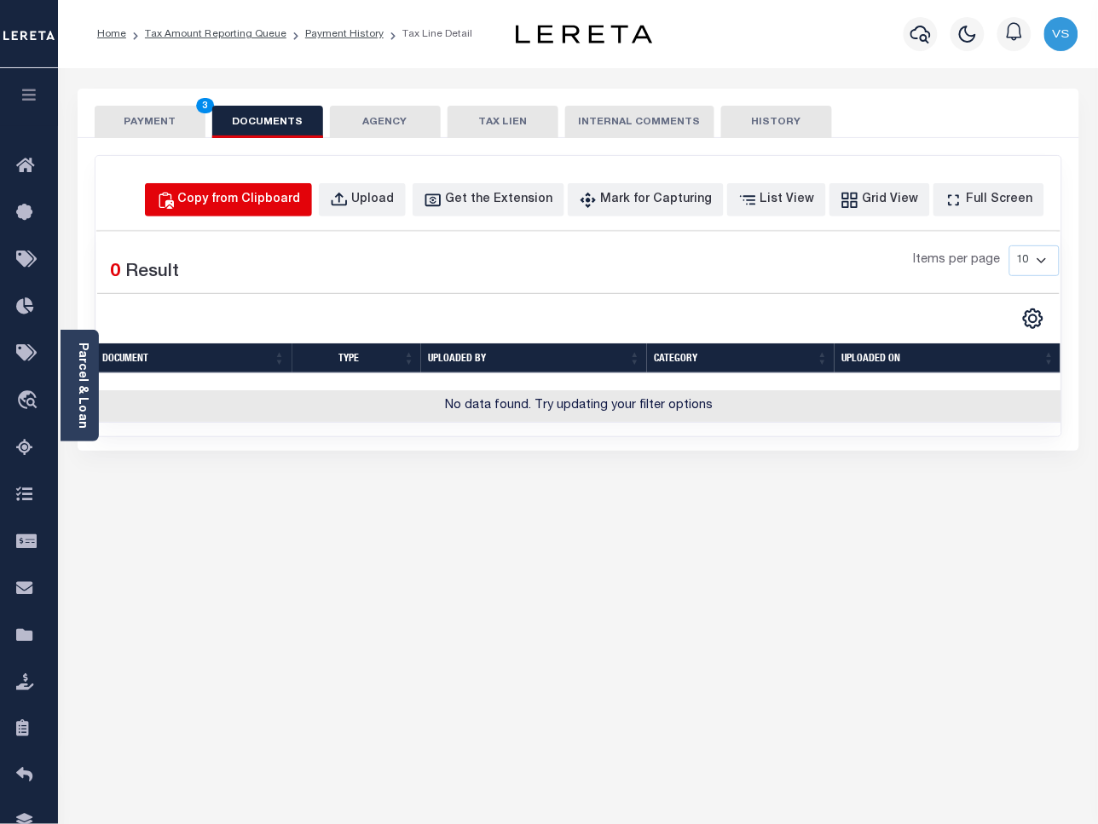
click at [250, 199] on div "Copy from Clipboard" at bounding box center [239, 200] width 123 height 19
select select "POP"
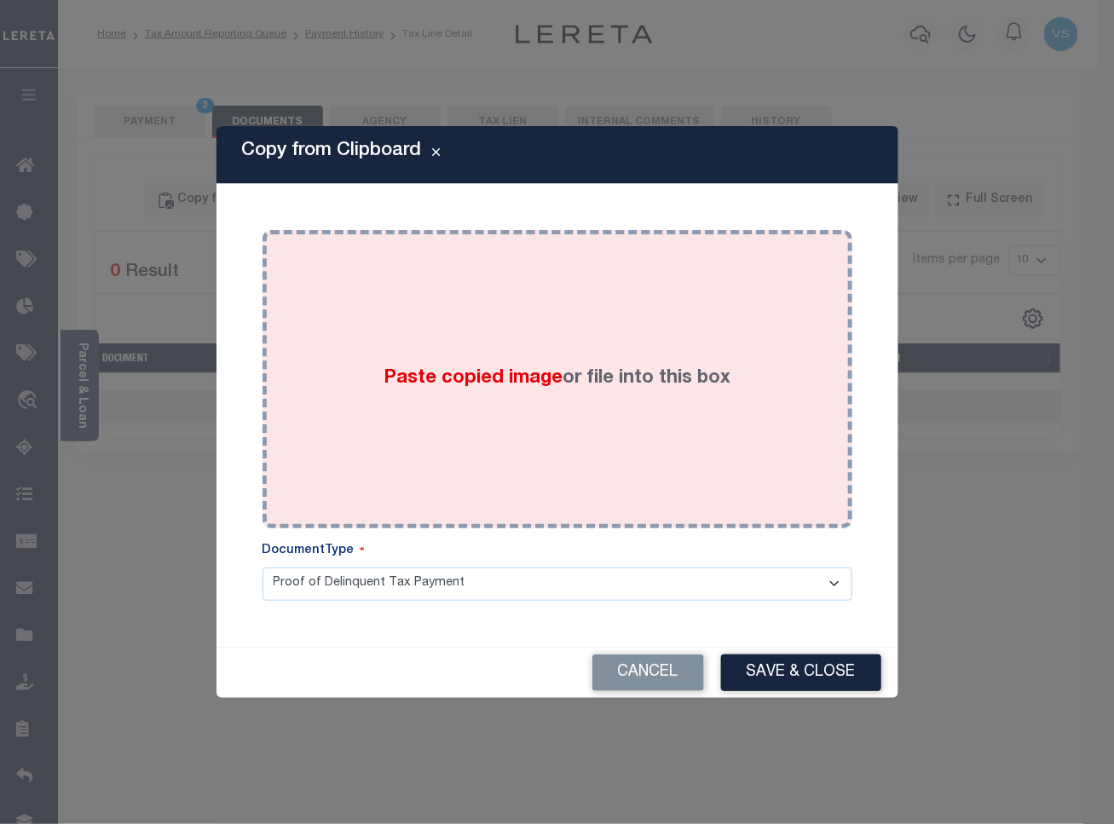
click at [333, 326] on div "Paste copied image or file into this box" at bounding box center [557, 379] width 564 height 273
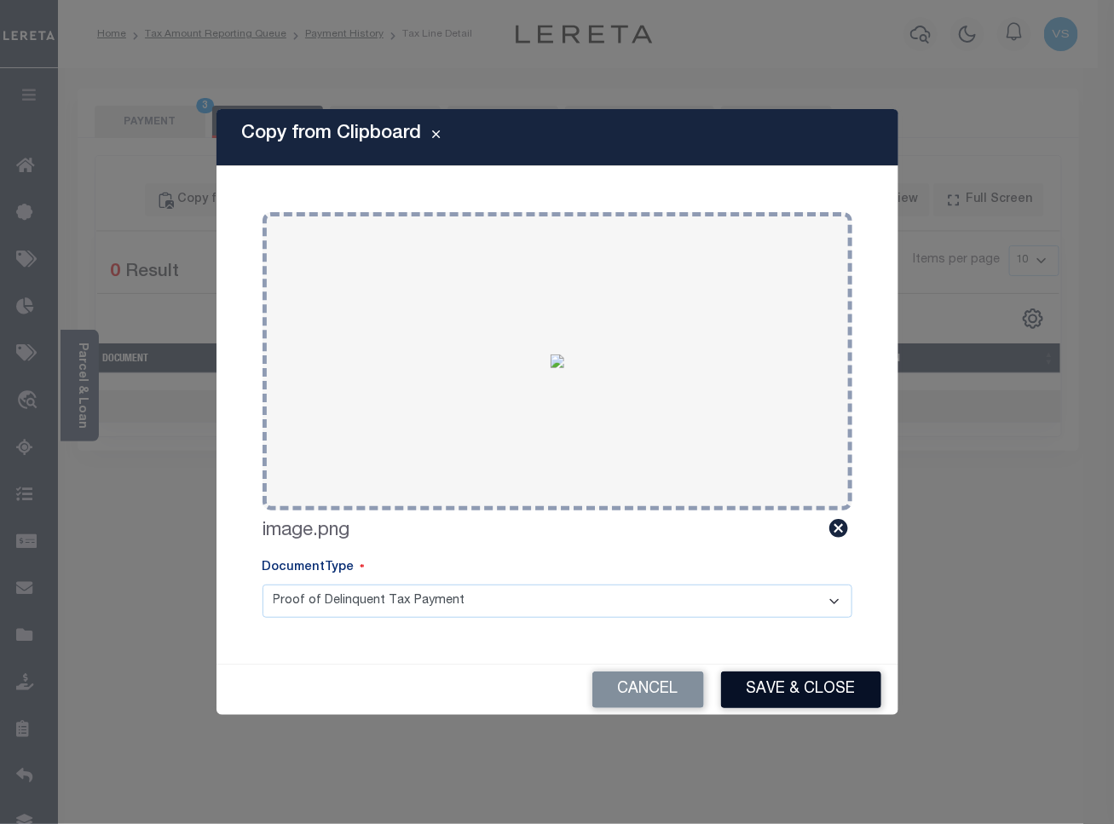
click at [775, 692] on button "Save & Close" at bounding box center [801, 690] width 160 height 37
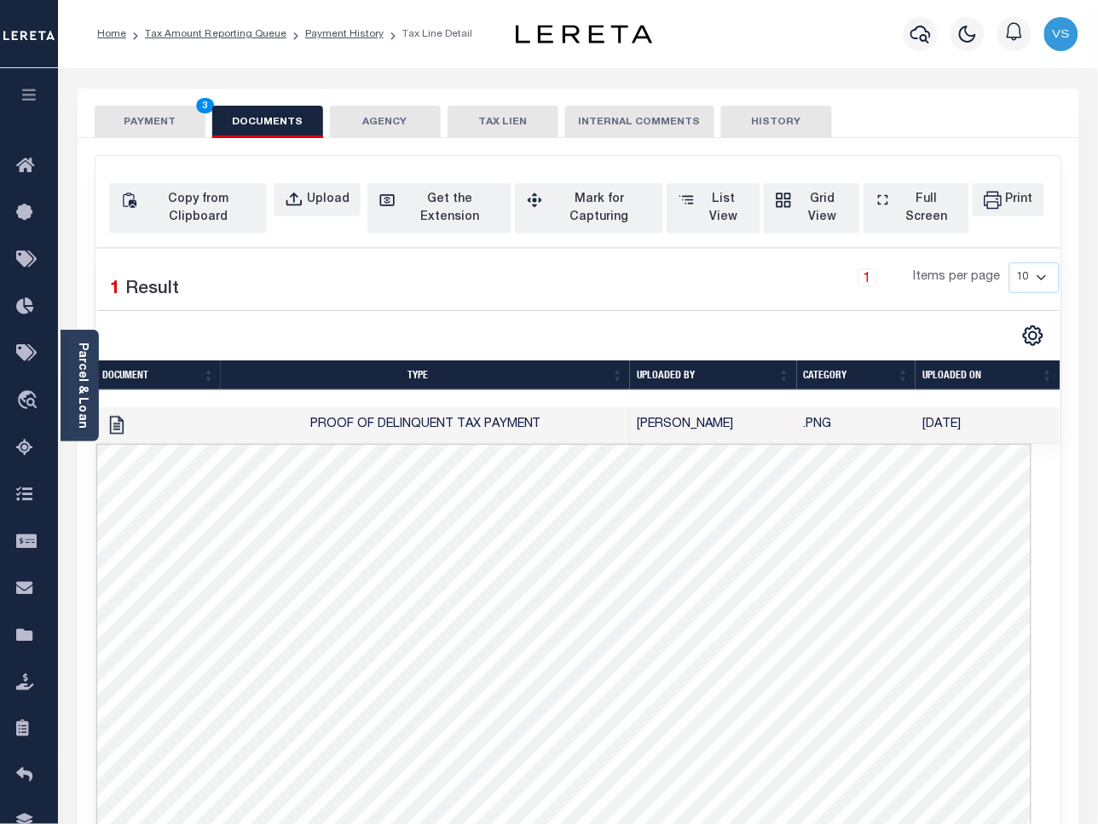
click at [126, 119] on button "PAYMENT 3" at bounding box center [150, 122] width 111 height 32
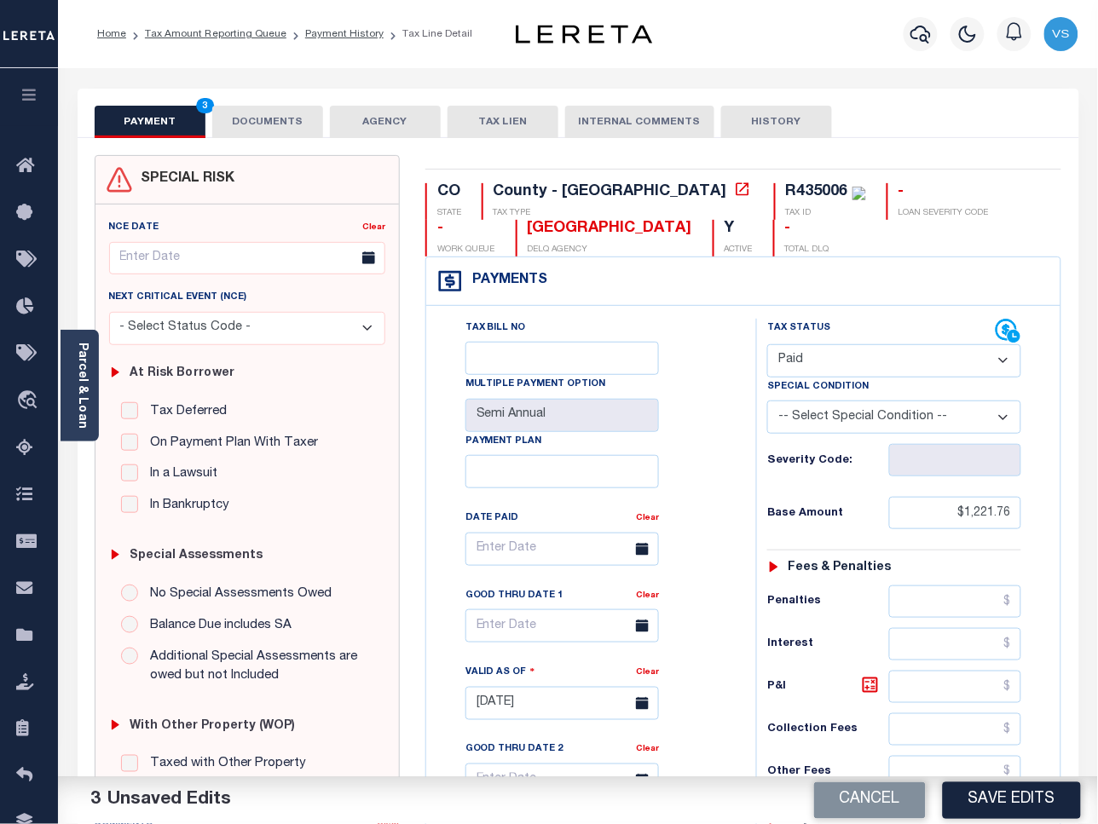
scroll to position [213, 0]
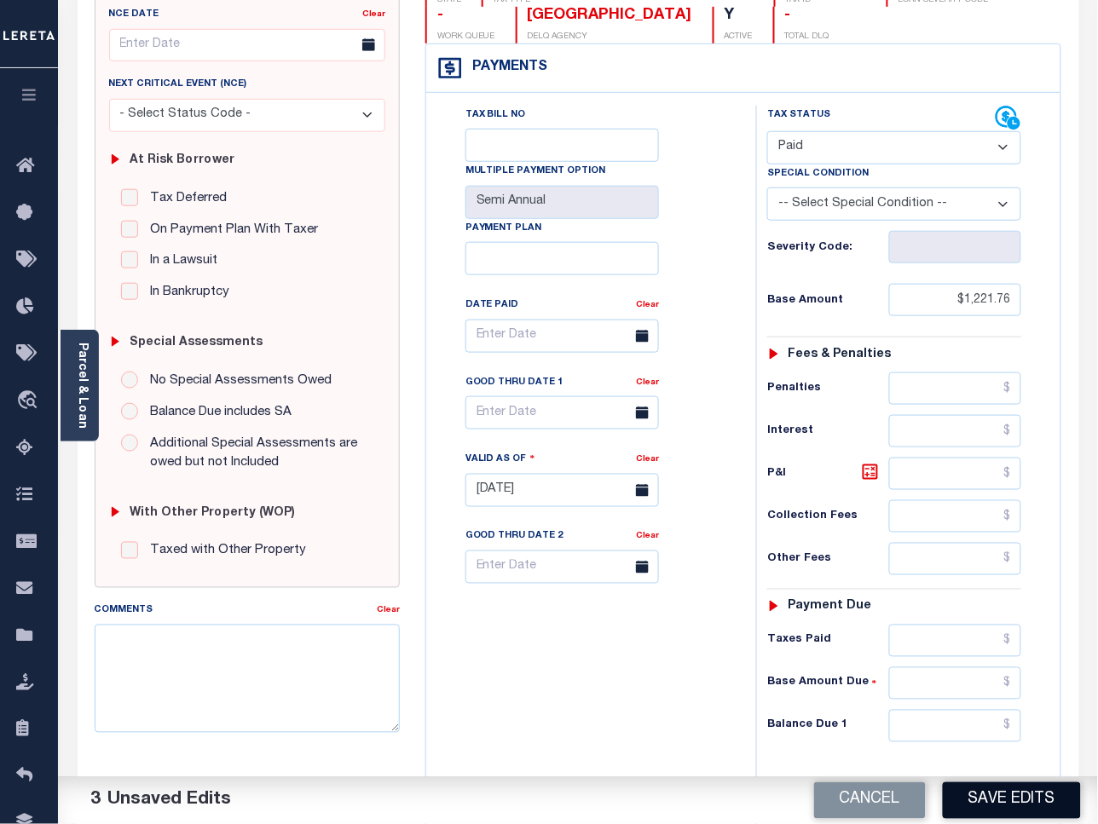
click at [989, 812] on button "Save Edits" at bounding box center [1012, 800] width 138 height 37
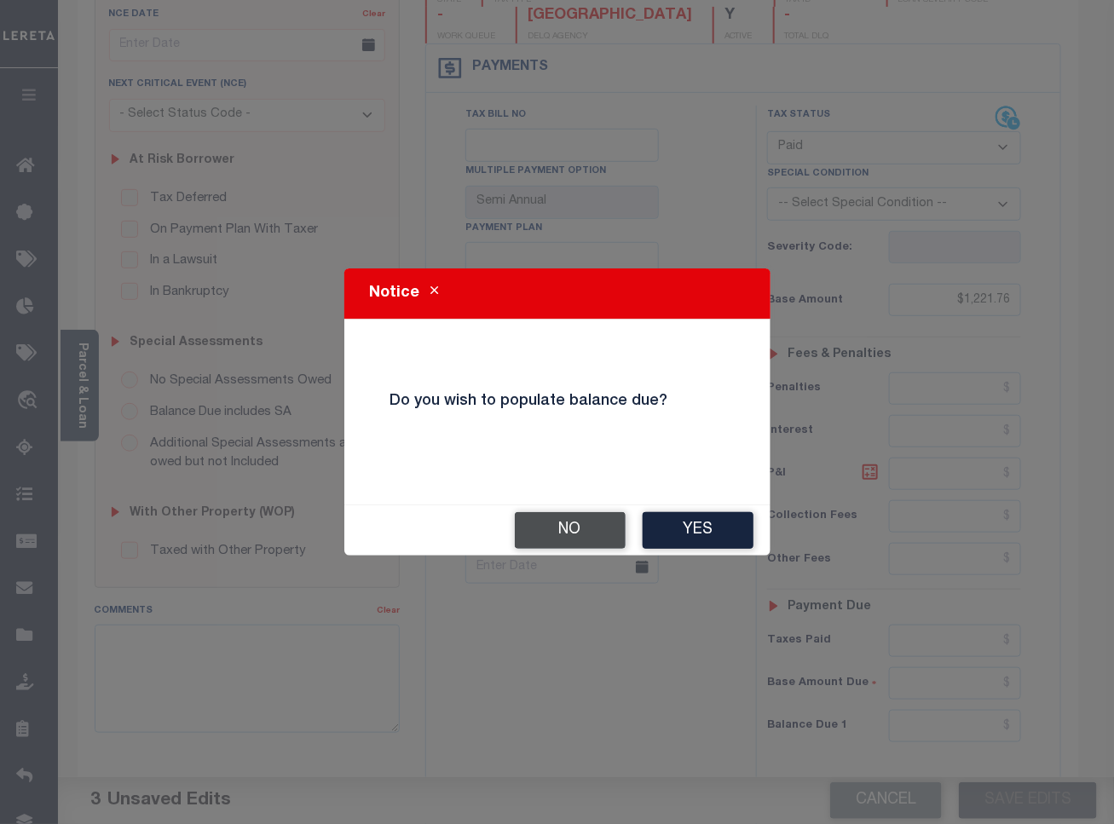
click at [560, 531] on button "No" at bounding box center [570, 530] width 111 height 37
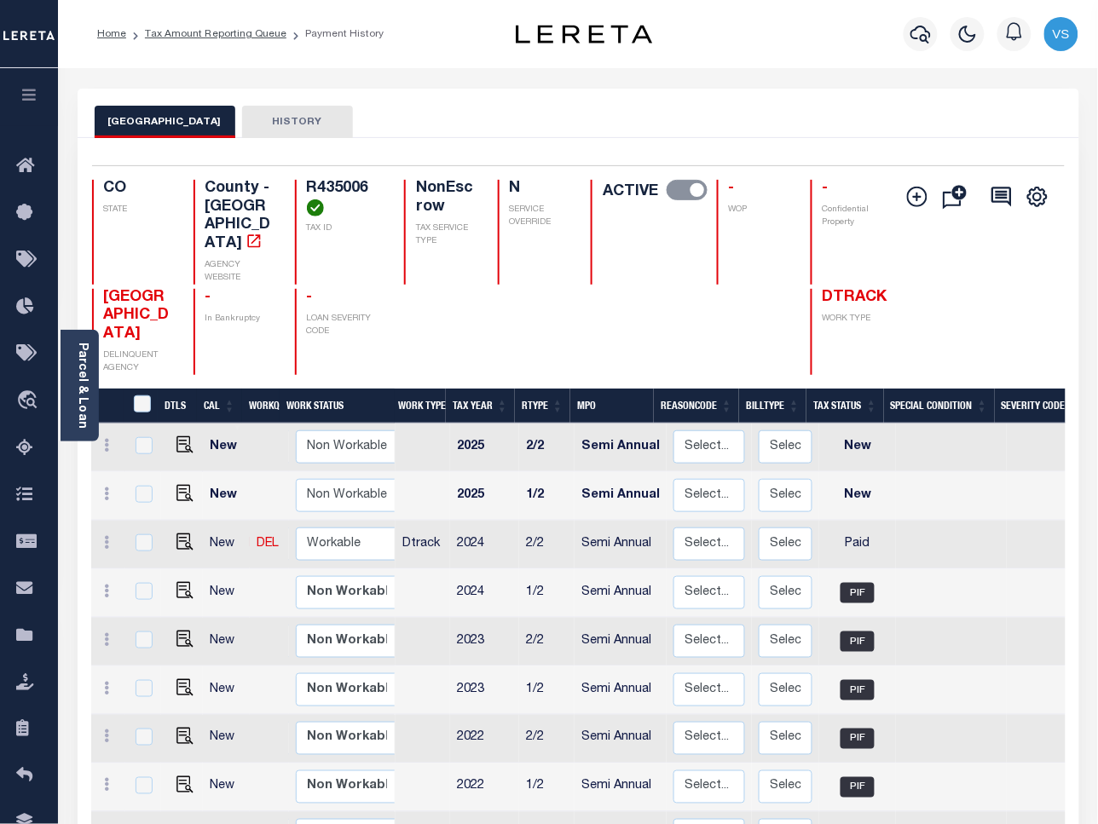
click at [226, 39] on li "Tax Amount Reporting Queue" at bounding box center [206, 33] width 160 height 15
click at [239, 29] on link "Tax Amount Reporting Queue" at bounding box center [215, 34] width 141 height 10
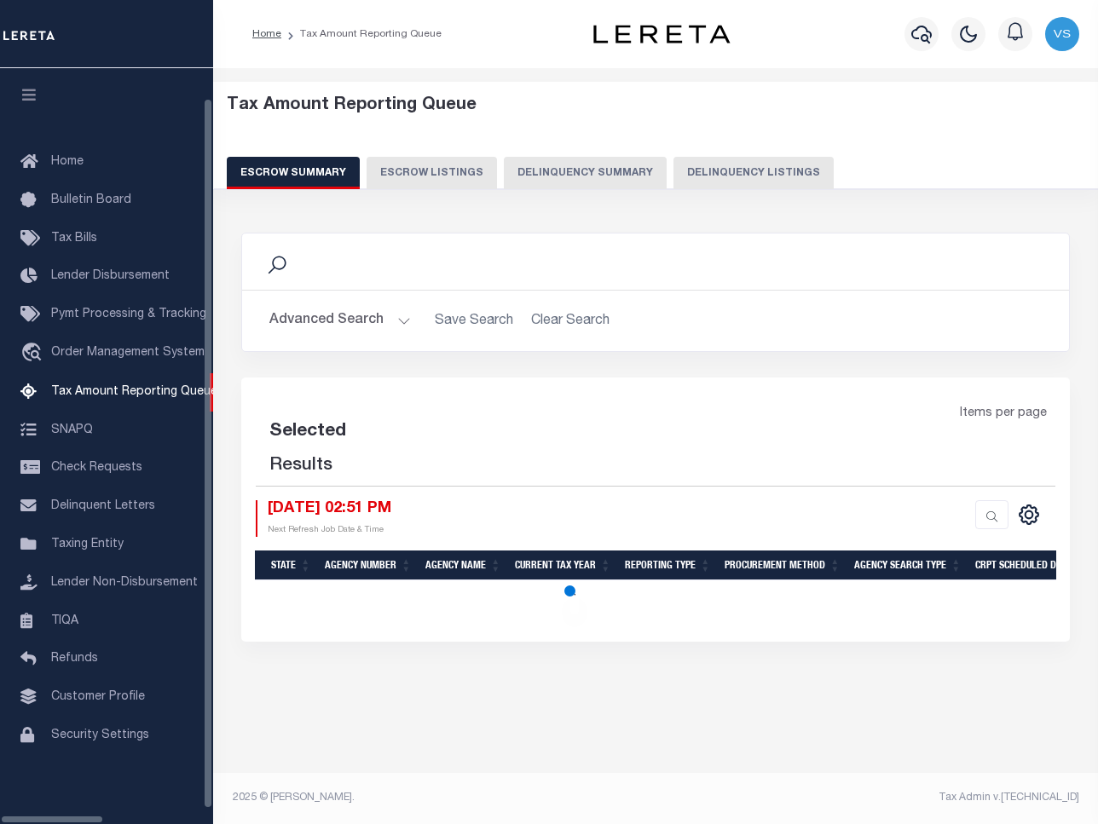
select select "100"
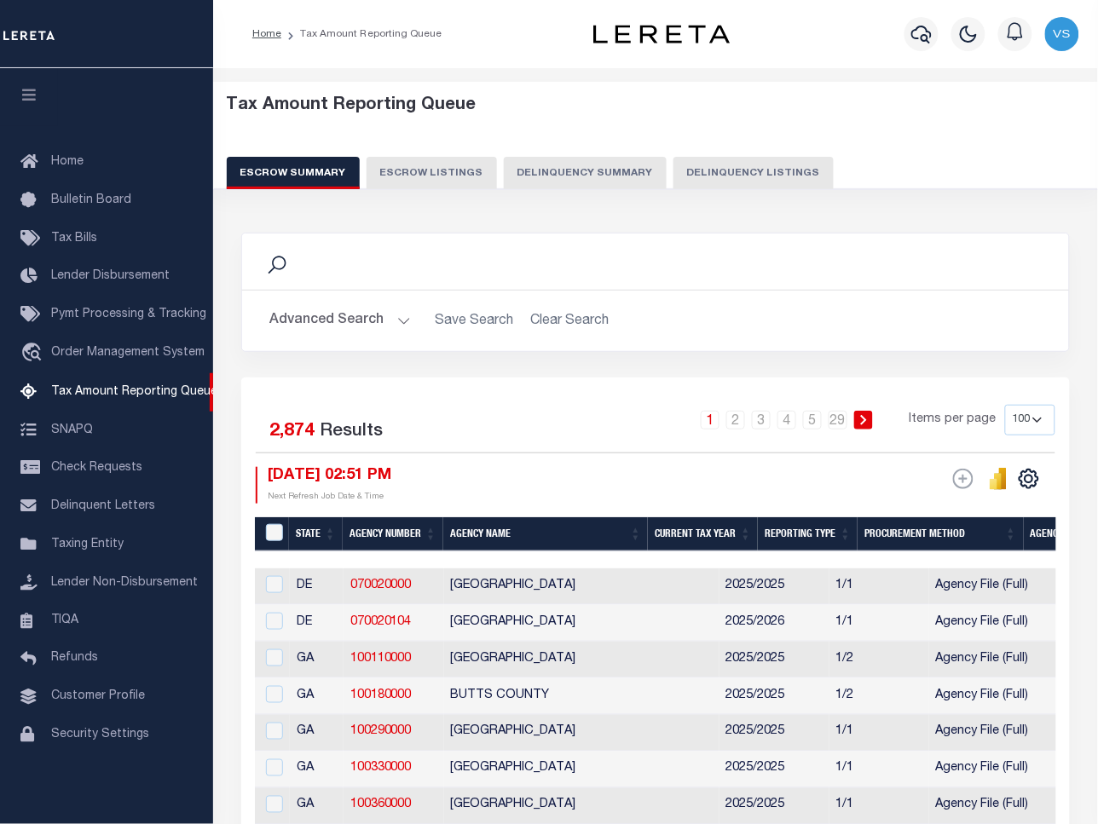
click at [725, 169] on button "Delinquency Listings" at bounding box center [753, 173] width 160 height 32
select select "100"
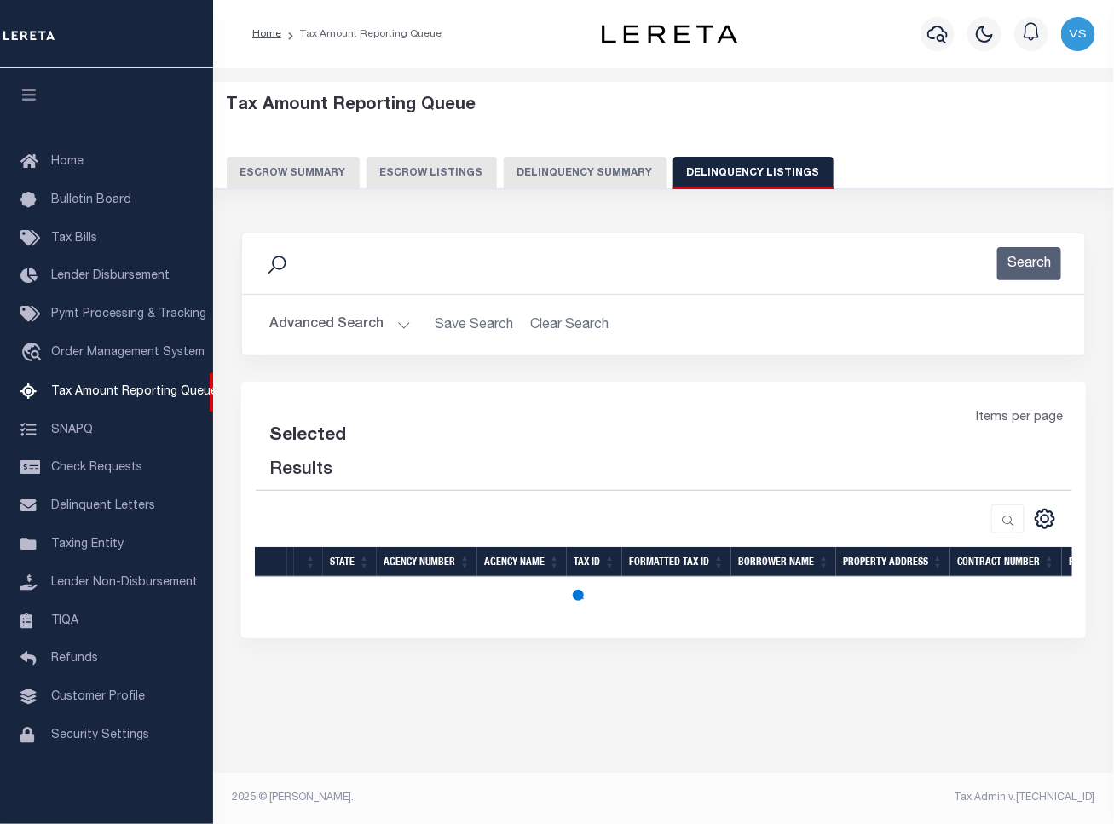
select select "100"
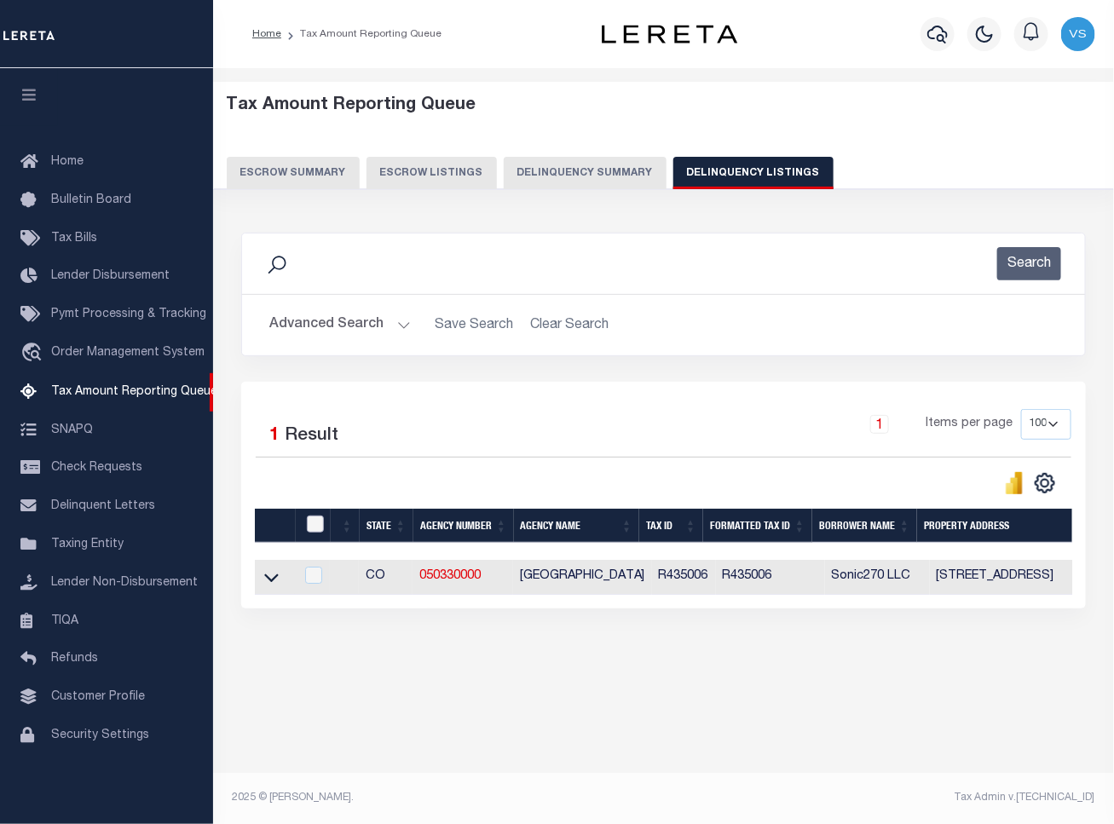
drag, startPoint x: 315, startPoint y: 528, endPoint x: 312, endPoint y: 541, distance: 13.2
click at [312, 528] on input "checkbox" at bounding box center [315, 524] width 17 height 17
checkbox input "true"
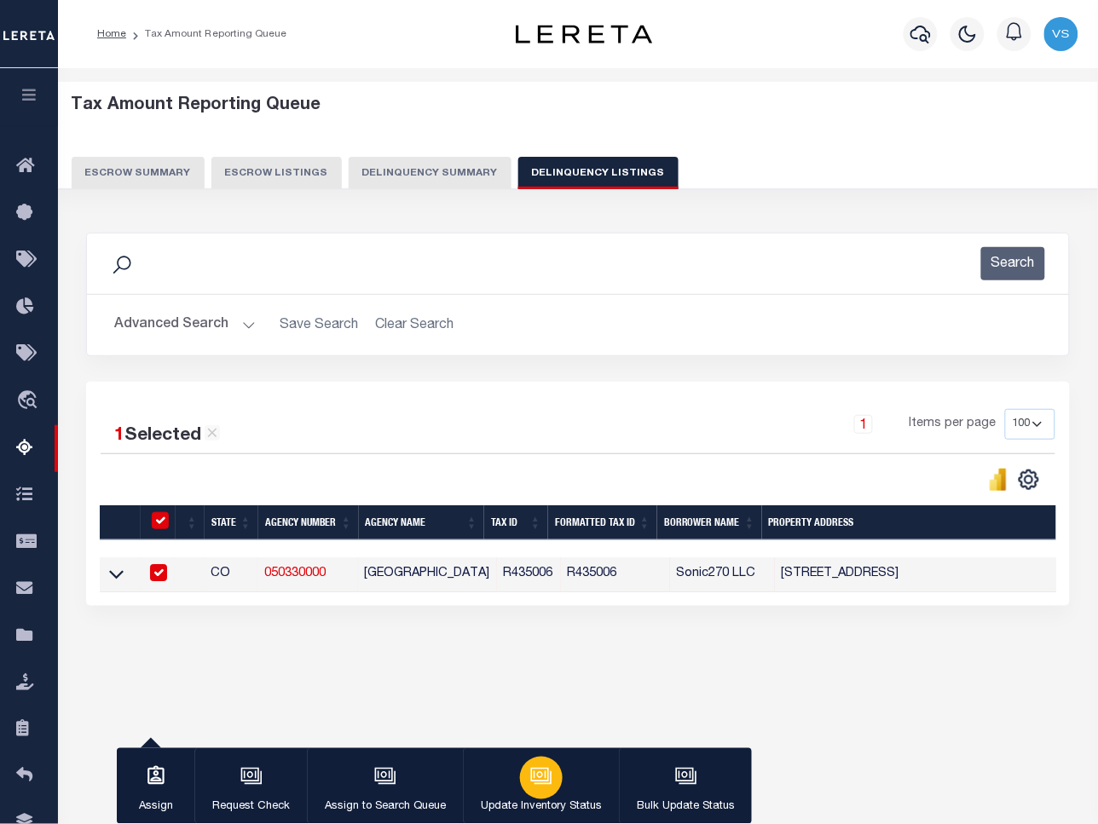
click at [533, 780] on icon "button" at bounding box center [541, 776] width 22 height 22
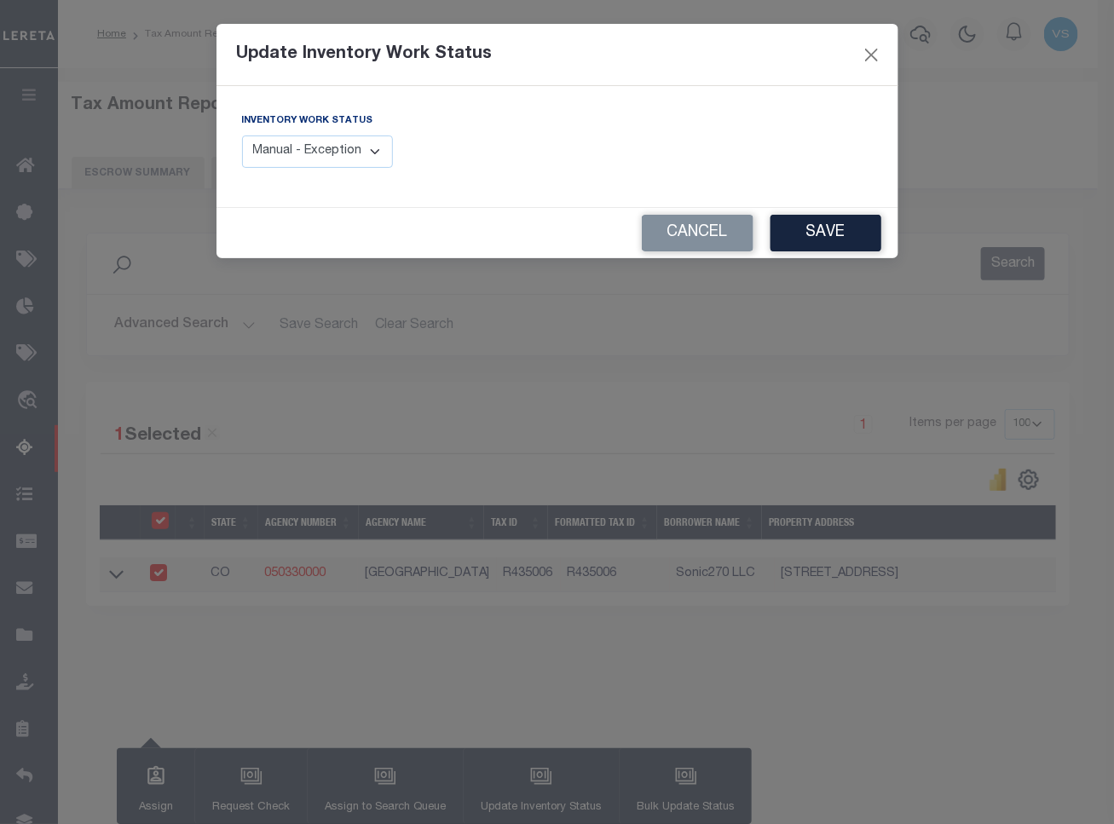
drag, startPoint x: 299, startPoint y: 143, endPoint x: 299, endPoint y: 163, distance: 19.6
click at [299, 143] on select "Manual - Exception Pended - Awaiting Search Late Add Exception Completed" at bounding box center [318, 151] width 152 height 33
select select "4"
click at [242, 135] on select "Manual - Exception Pended - Awaiting Search Late Add Exception Completed" at bounding box center [318, 151] width 152 height 33
click at [812, 235] on button "Save" at bounding box center [825, 233] width 111 height 37
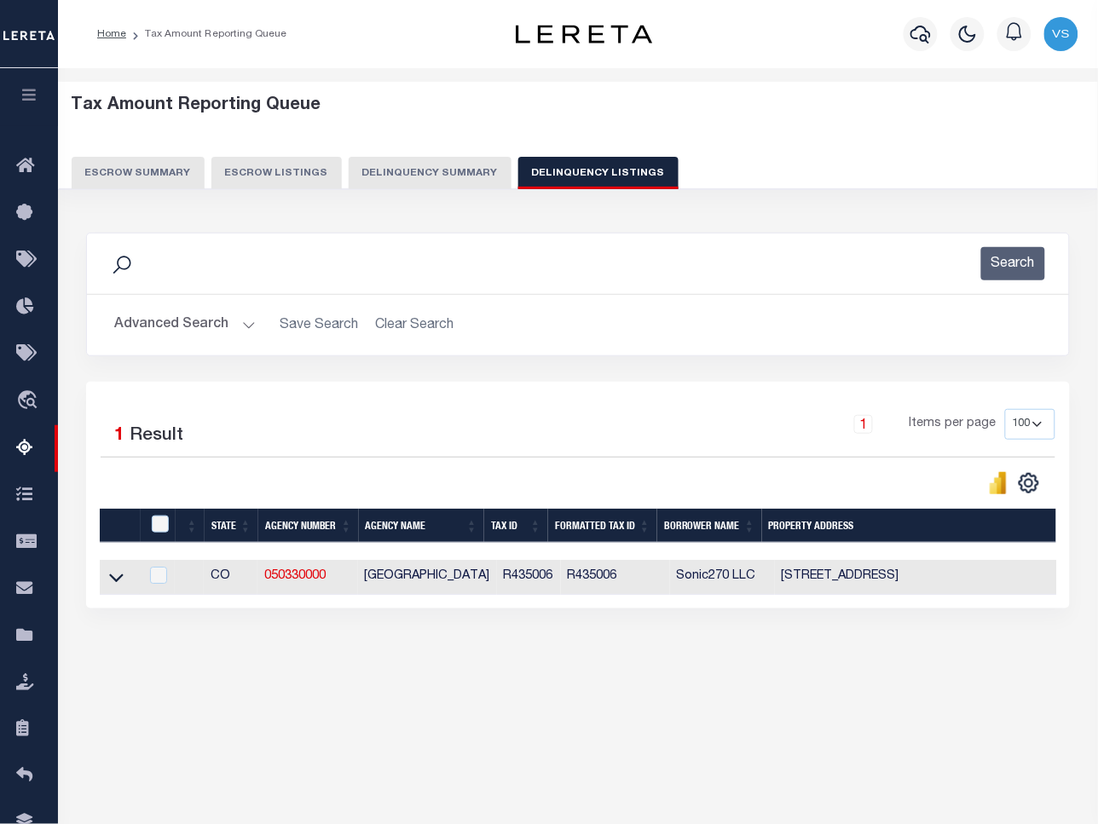
click at [203, 320] on button "Advanced Search" at bounding box center [184, 324] width 141 height 33
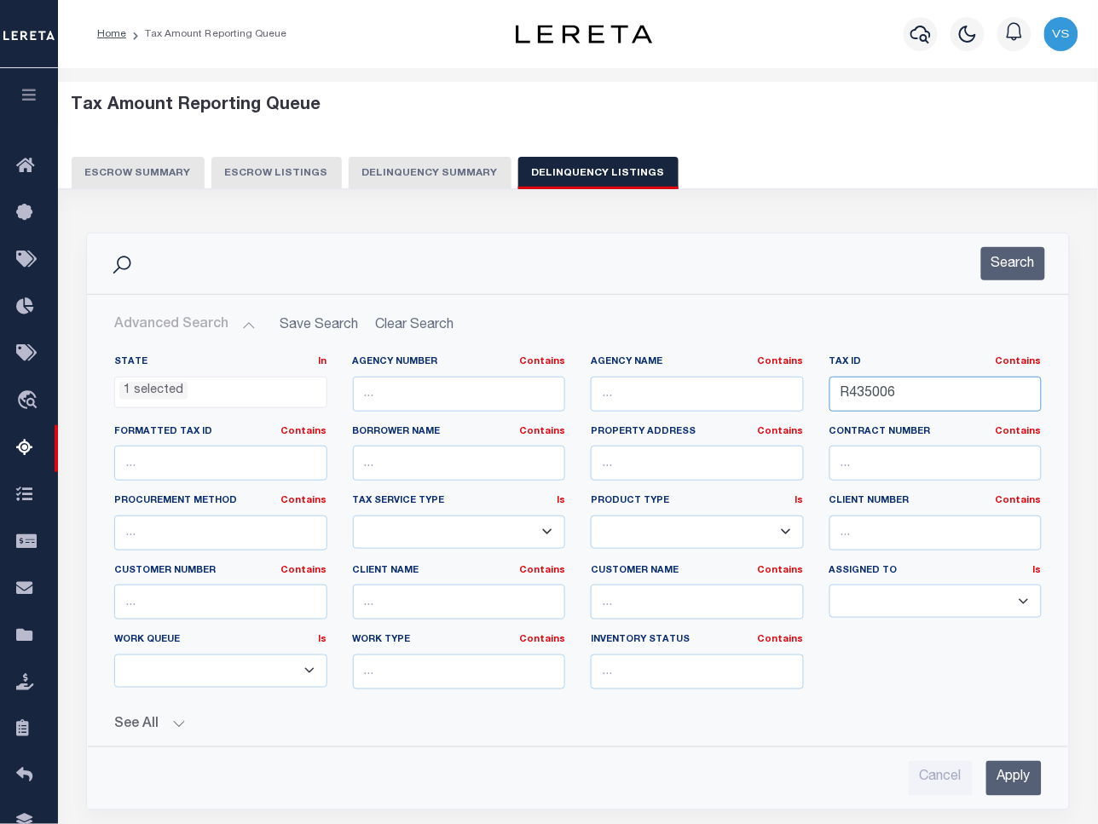
click at [934, 385] on input "R435006" at bounding box center [935, 394] width 213 height 35
paste input "63"
type input "R435063"
click at [1012, 773] on input "Apply" at bounding box center [1013, 778] width 55 height 35
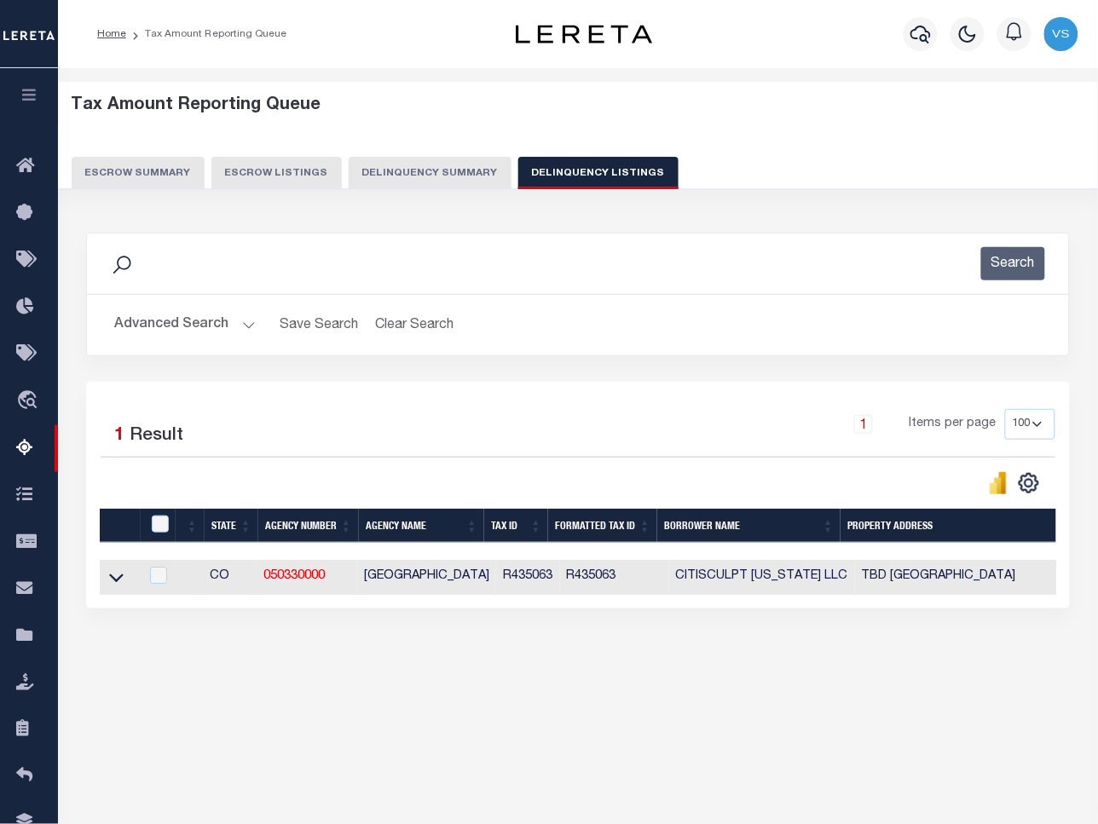
scroll to position [78, 0]
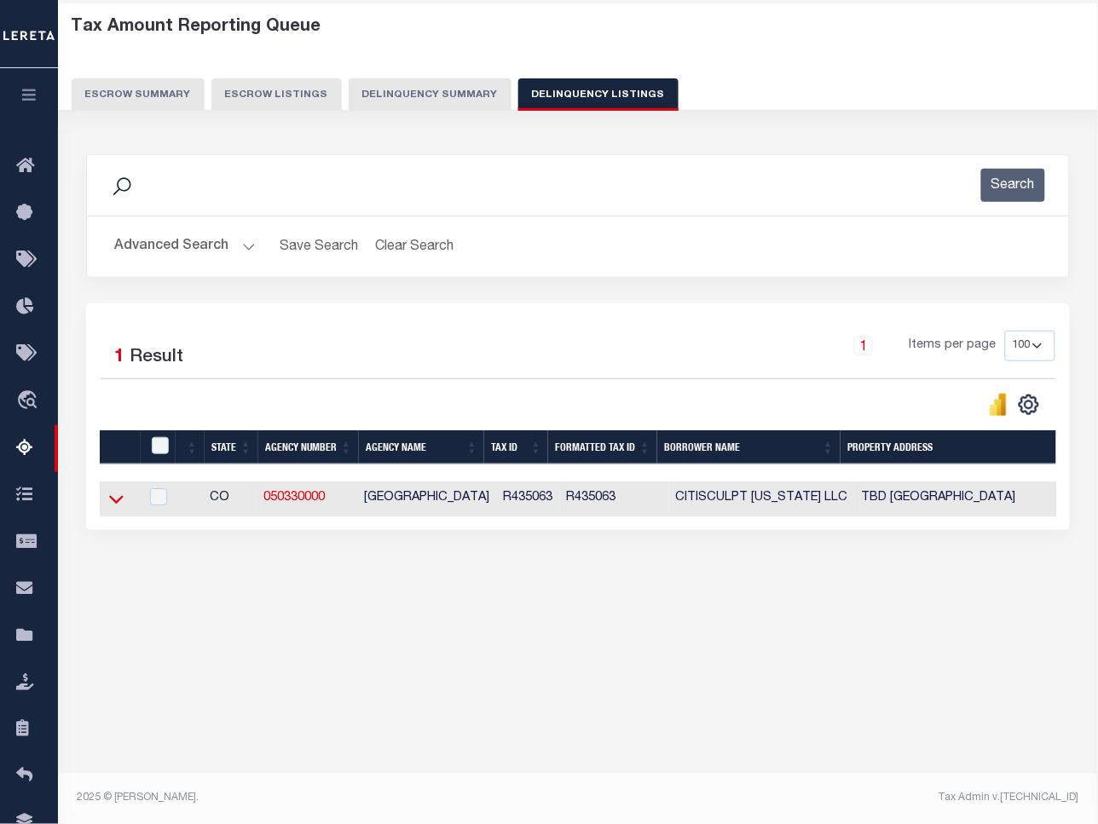
click at [117, 501] on icon at bounding box center [116, 499] width 14 height 18
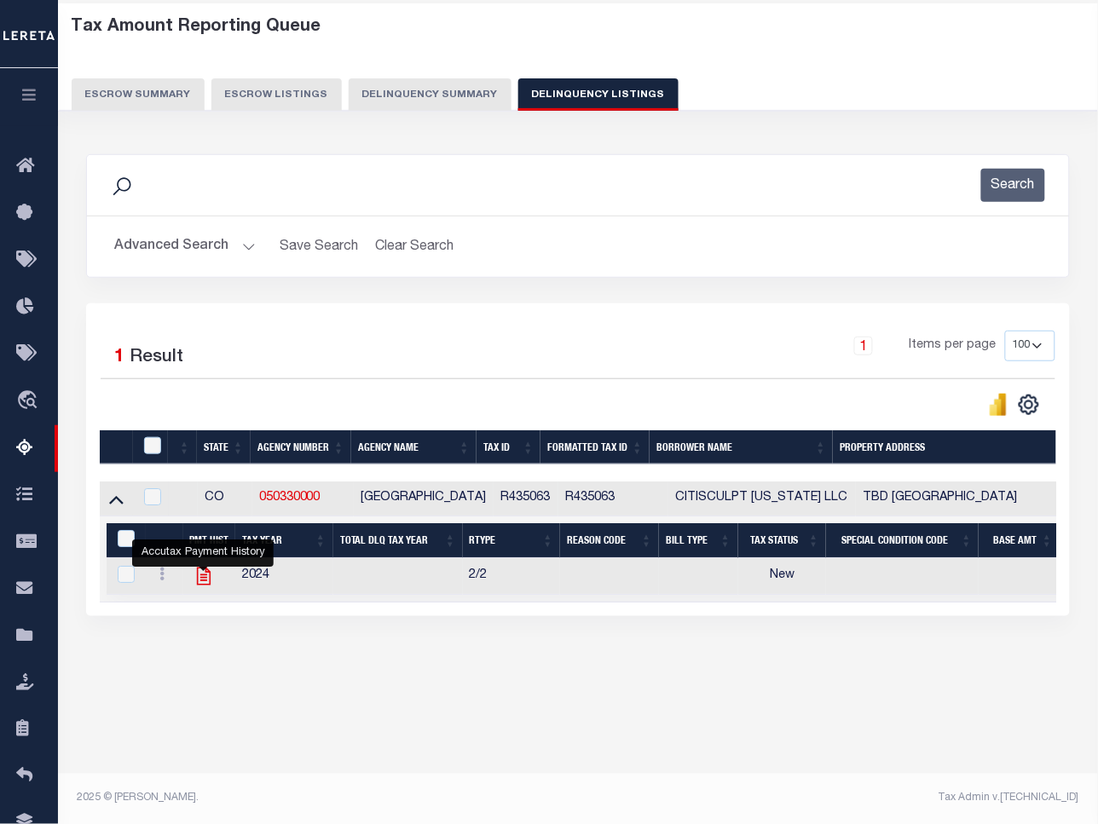
click at [210, 584] on icon "" at bounding box center [204, 576] width 22 height 22
checkbox input "true"
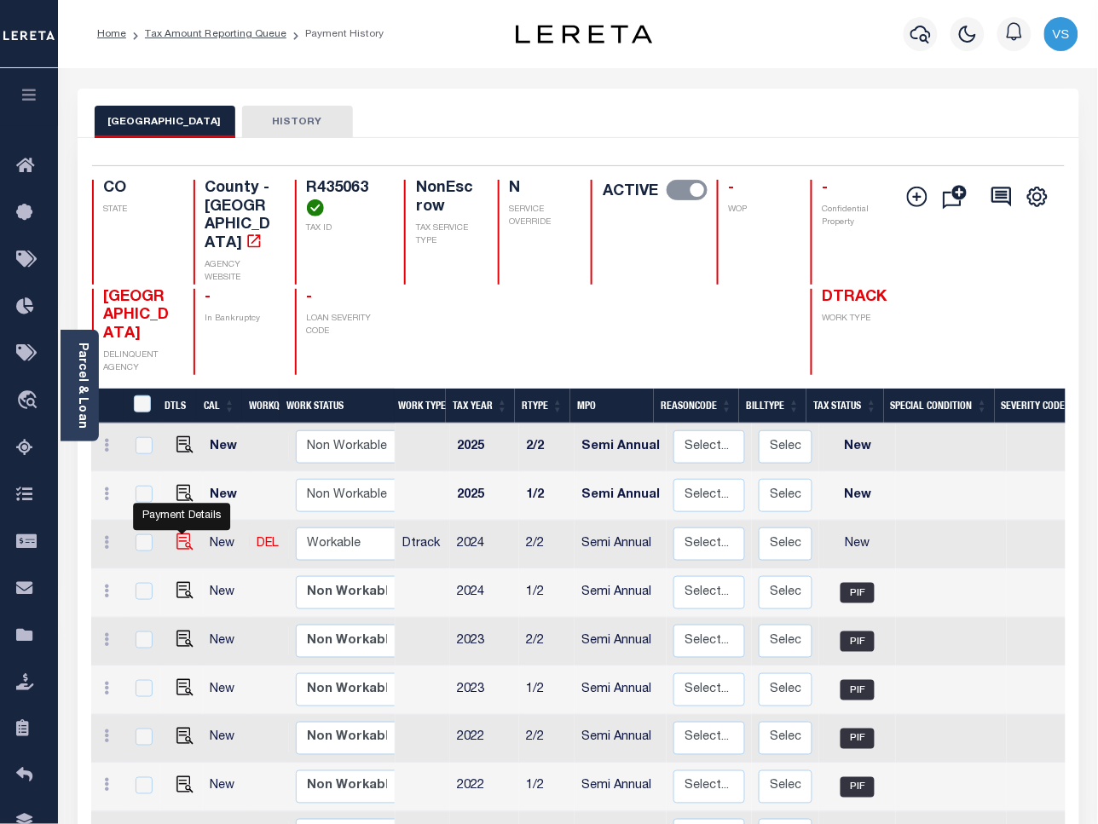
click at [180, 533] on img "" at bounding box center [184, 541] width 17 height 17
checkbox input "true"
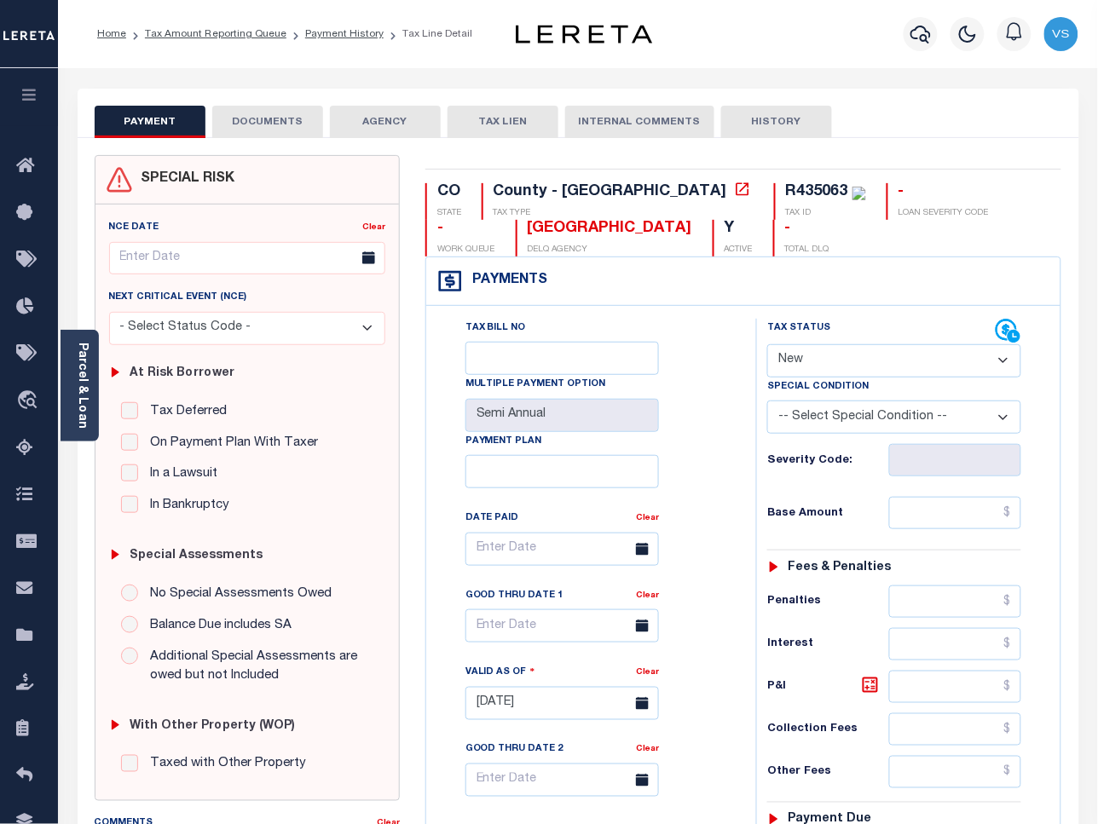
click at [825, 364] on select "- Select Status Code - Open Due/Unpaid Paid Incomplete No Tax Due Internal Refu…" at bounding box center [894, 360] width 254 height 33
select select "PYD"
click at [767, 346] on select "- Select Status Code - Open Due/Unpaid Paid Incomplete No Tax Due Internal Refu…" at bounding box center [894, 360] width 254 height 33
type input "[DATE]"
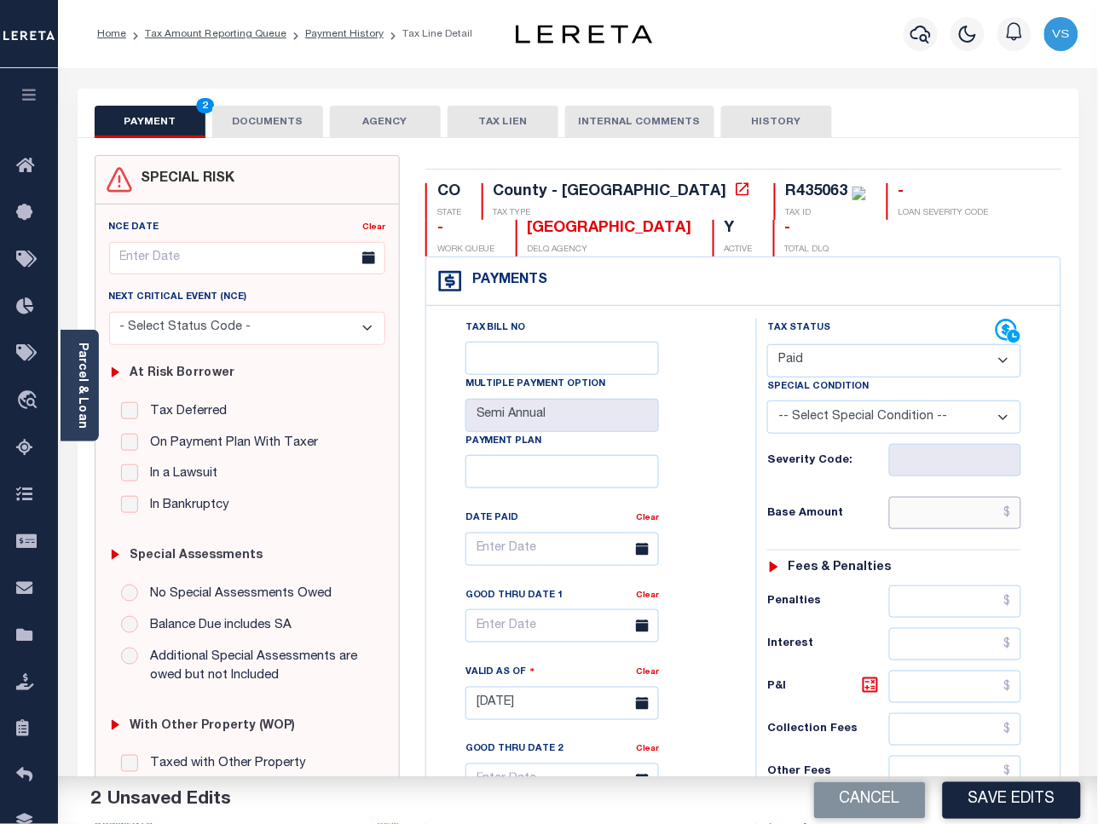
click at [956, 516] on input "text" at bounding box center [955, 513] width 133 height 32
paste input "627.88"
type input "$627.88"
click at [239, 118] on button "DOCUMENTS" at bounding box center [267, 122] width 111 height 32
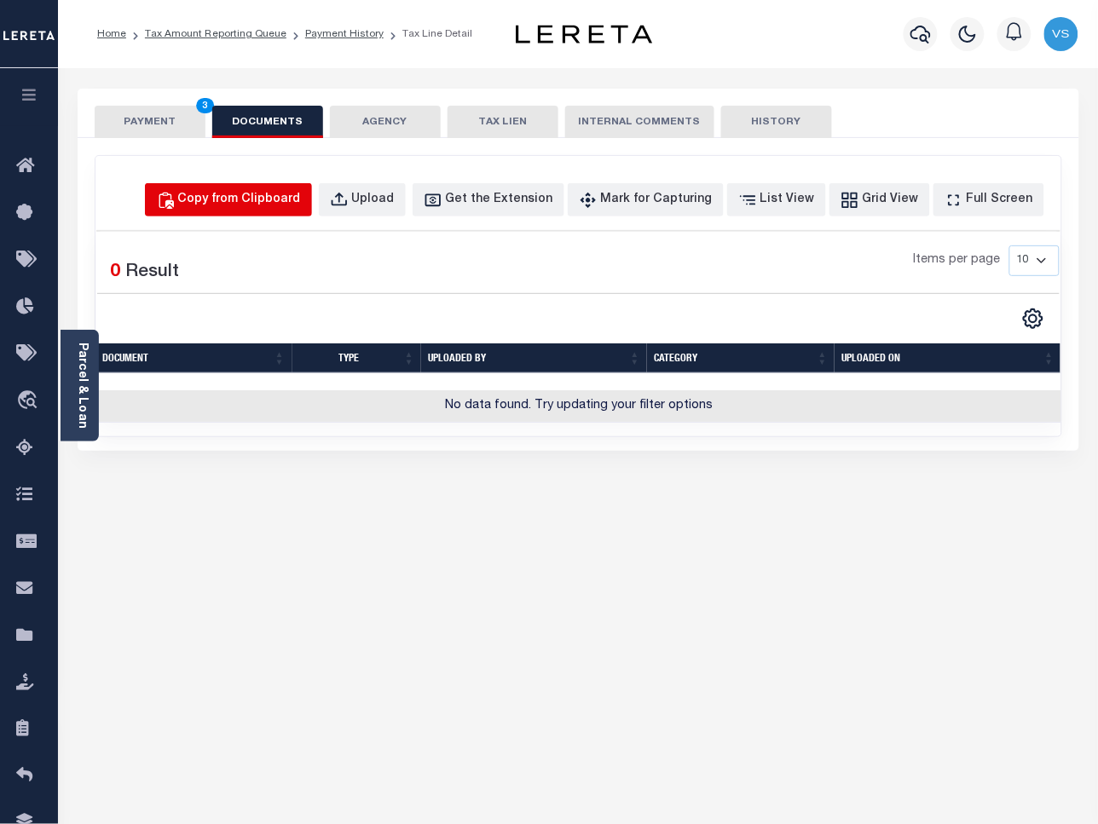
click at [271, 193] on div "Copy from Clipboard" at bounding box center [239, 200] width 123 height 19
select select "POP"
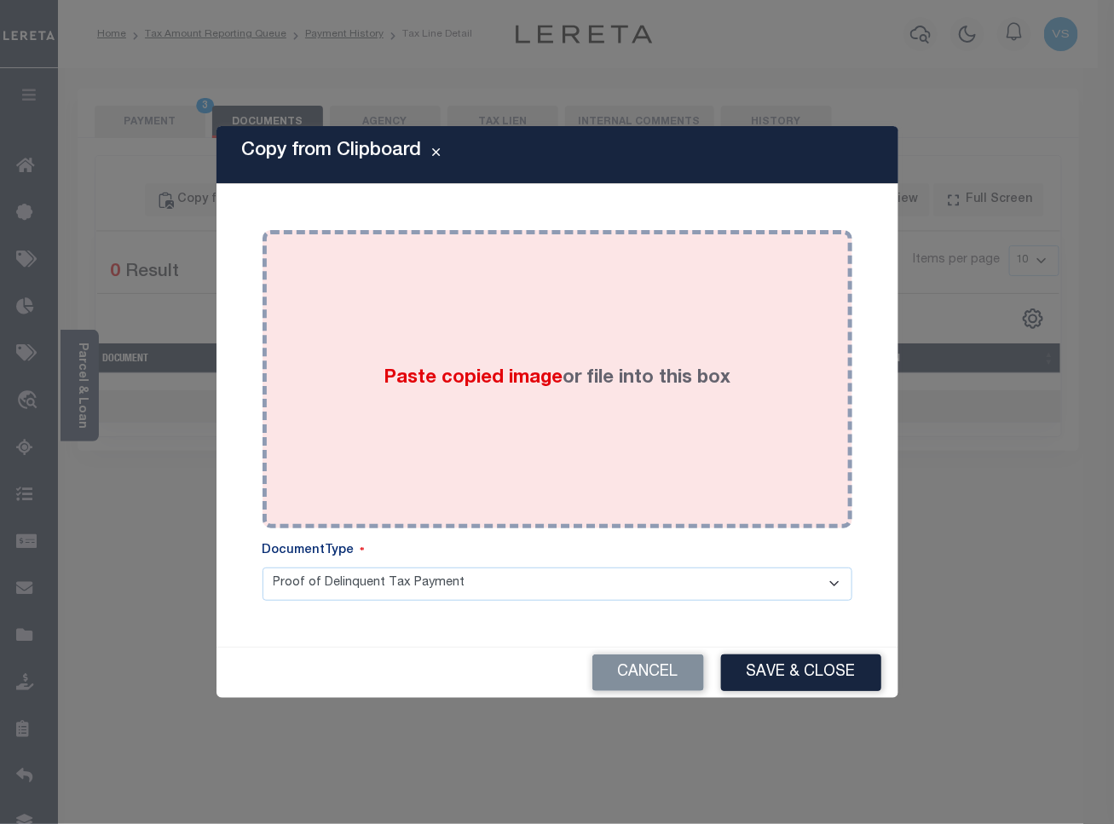
click at [354, 376] on div "Paste copied image or file into this box" at bounding box center [557, 379] width 564 height 273
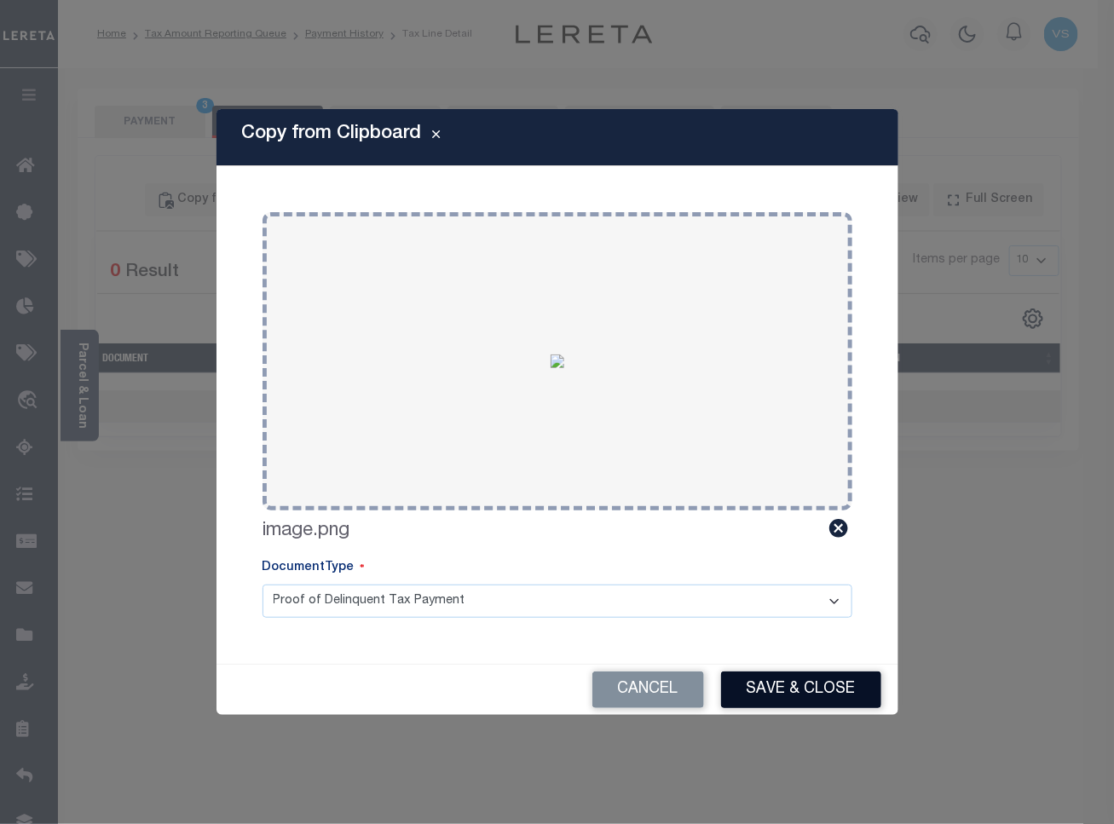
click at [758, 684] on button "Save & Close" at bounding box center [801, 690] width 160 height 37
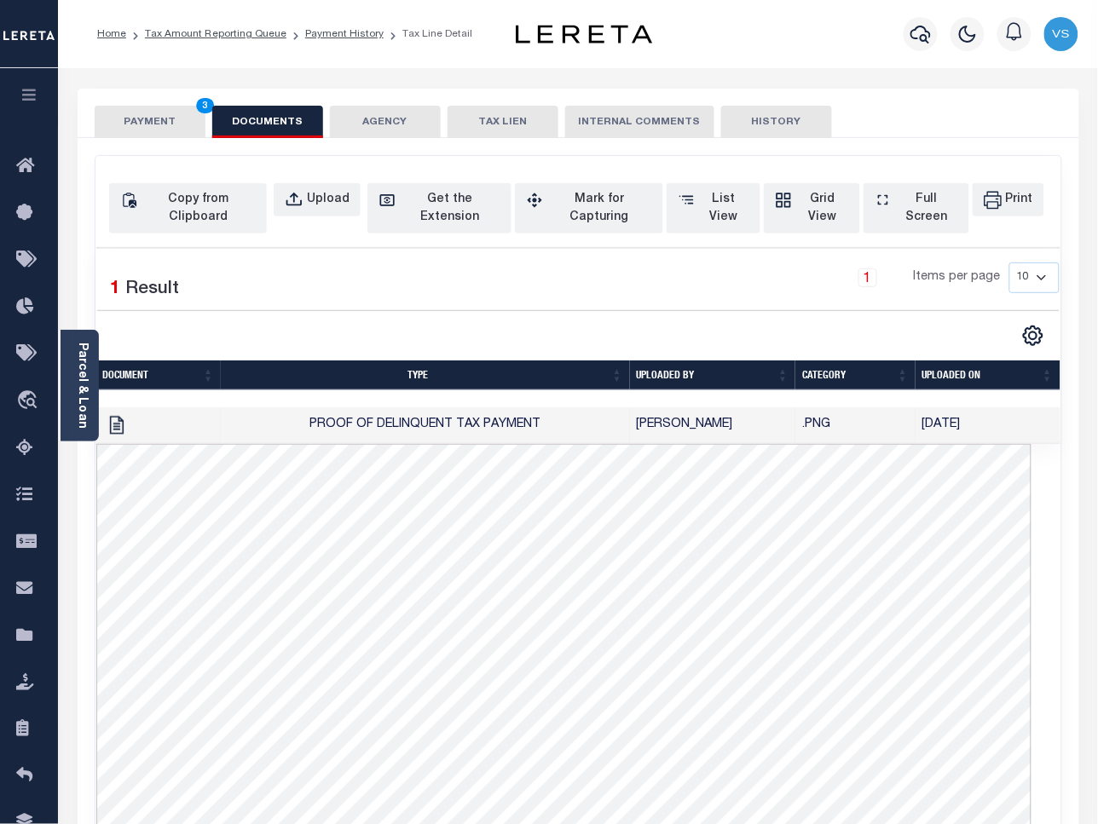
click at [136, 122] on button "PAYMENT 3" at bounding box center [150, 122] width 111 height 32
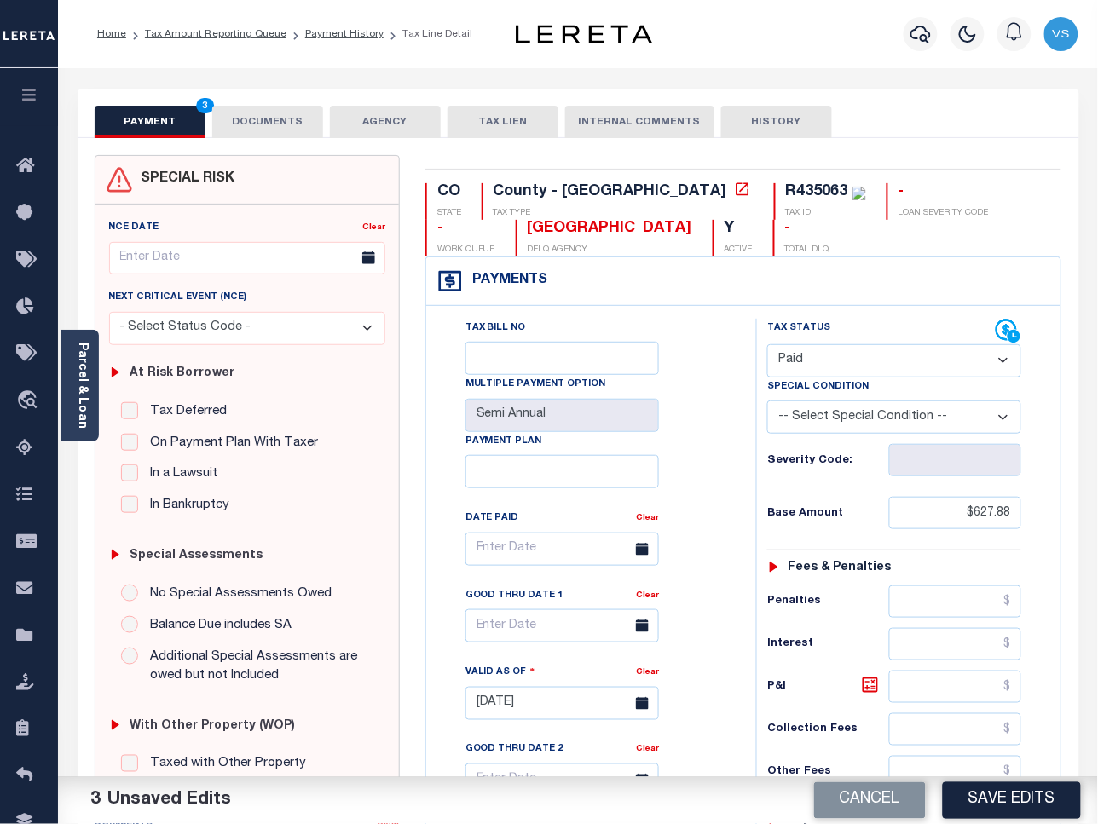
scroll to position [213, 0]
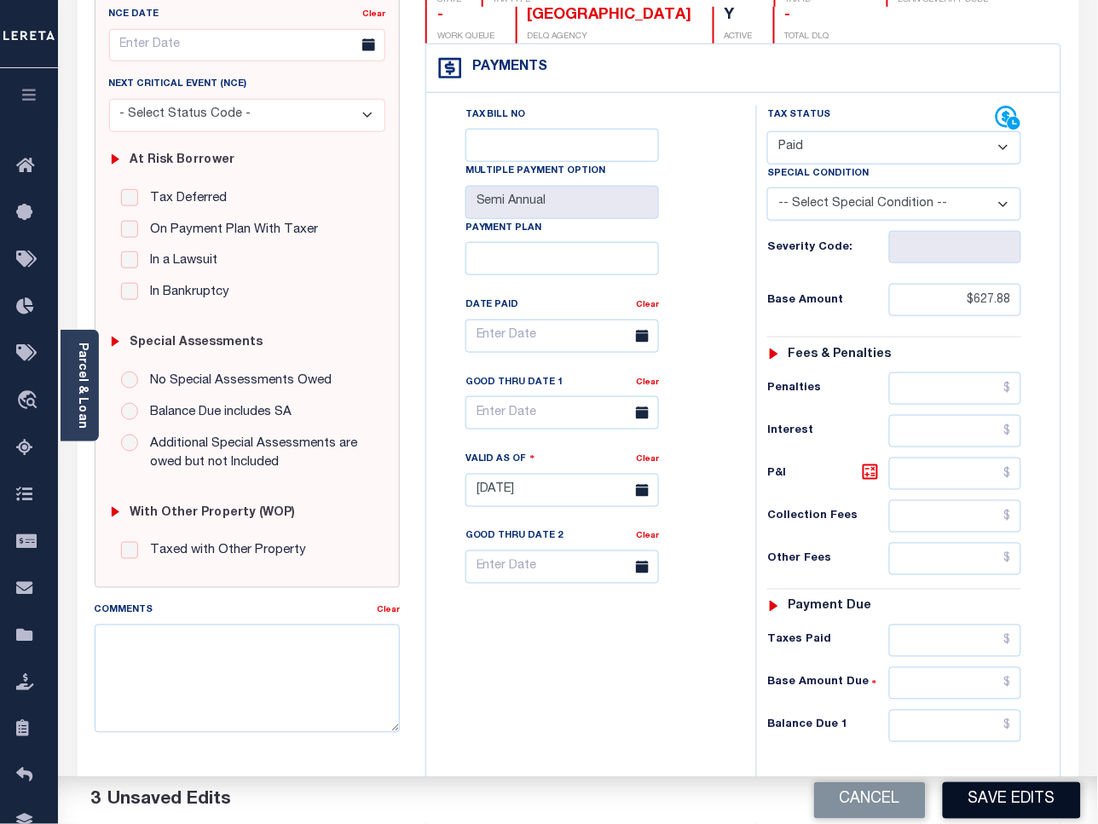
click at [1045, 797] on button "Save Edits" at bounding box center [1012, 800] width 138 height 37
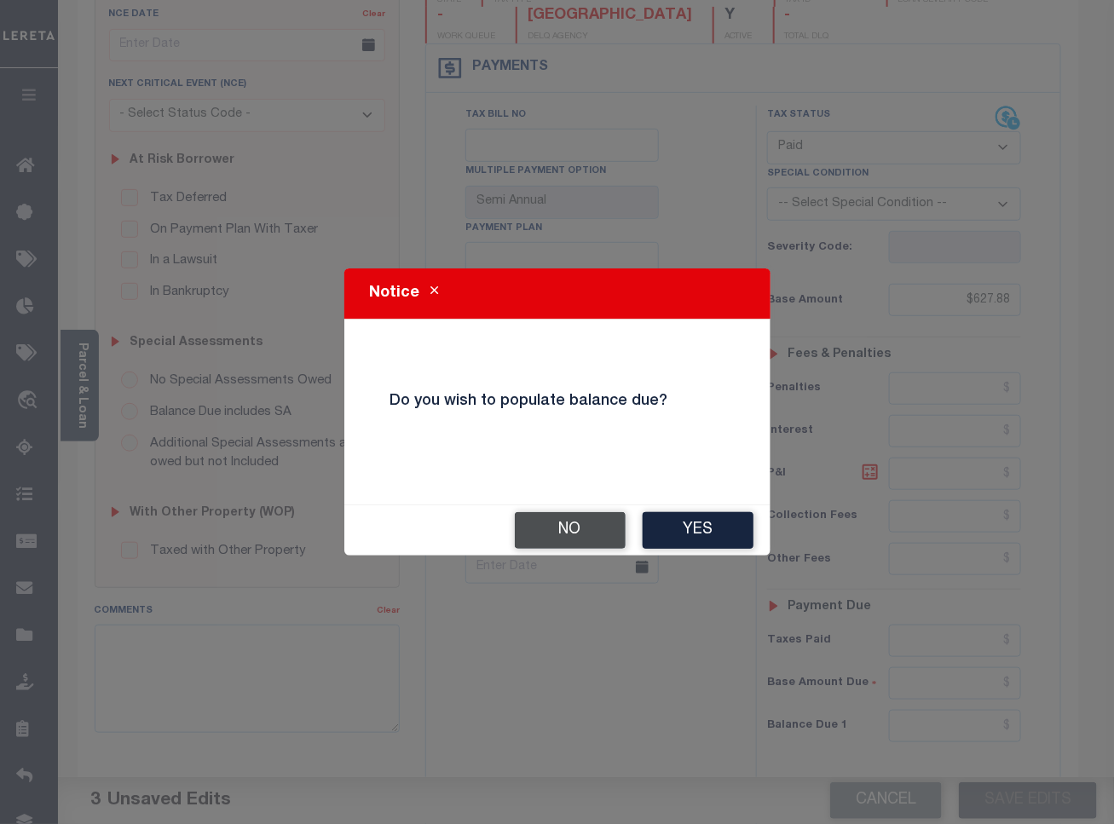
click at [588, 538] on button "No" at bounding box center [570, 530] width 111 height 37
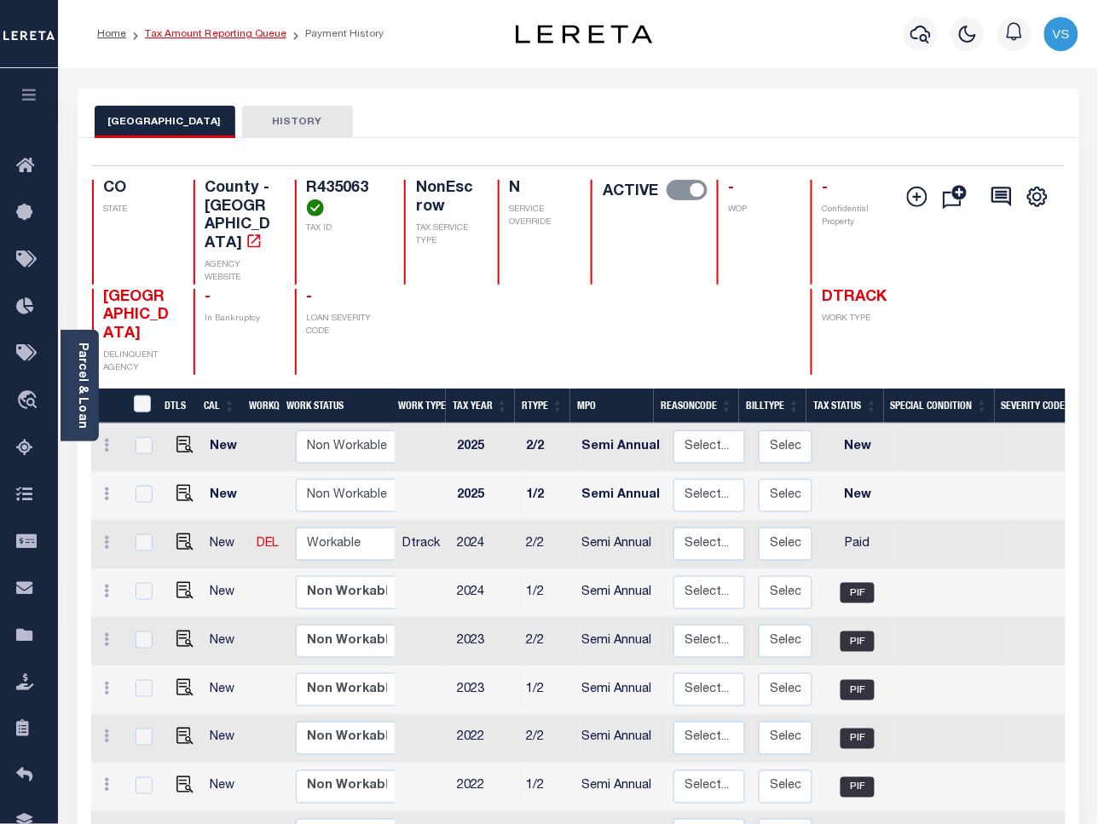
click at [196, 34] on link "Tax Amount Reporting Queue" at bounding box center [215, 34] width 141 height 10
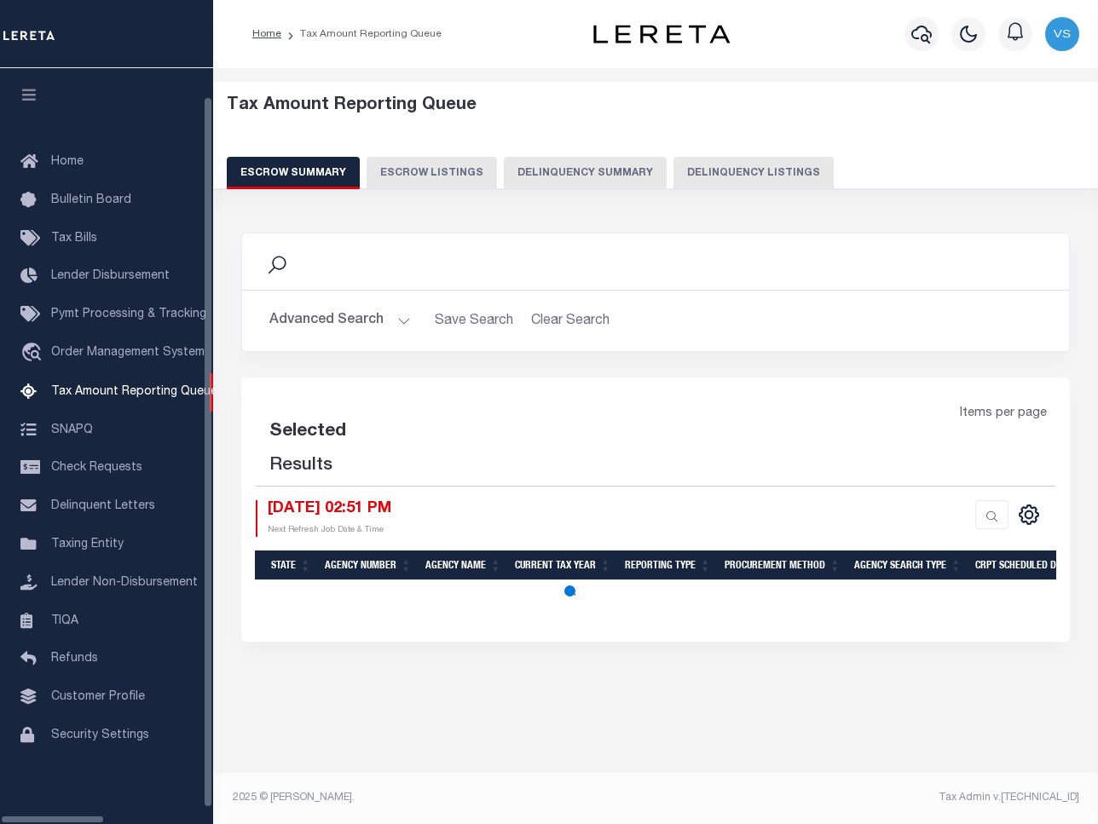
select select "100"
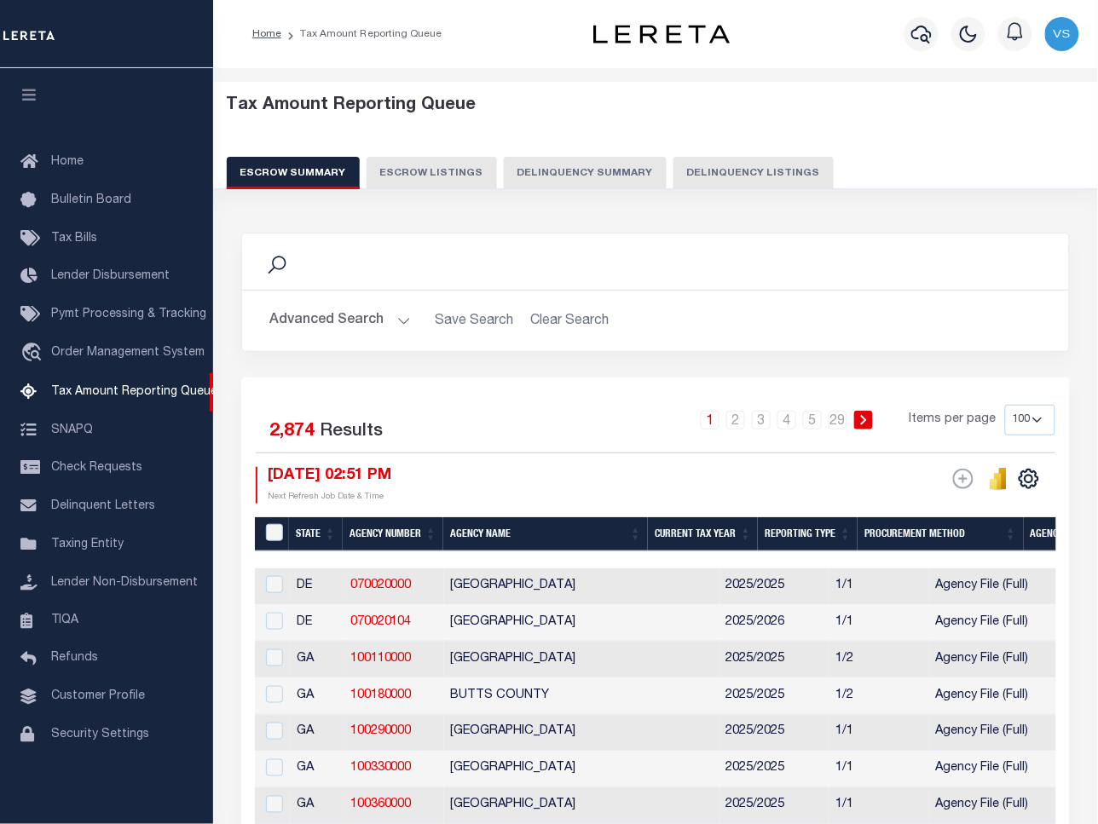
click at [738, 169] on button "Delinquency Listings" at bounding box center [753, 173] width 160 height 32
select select "100"
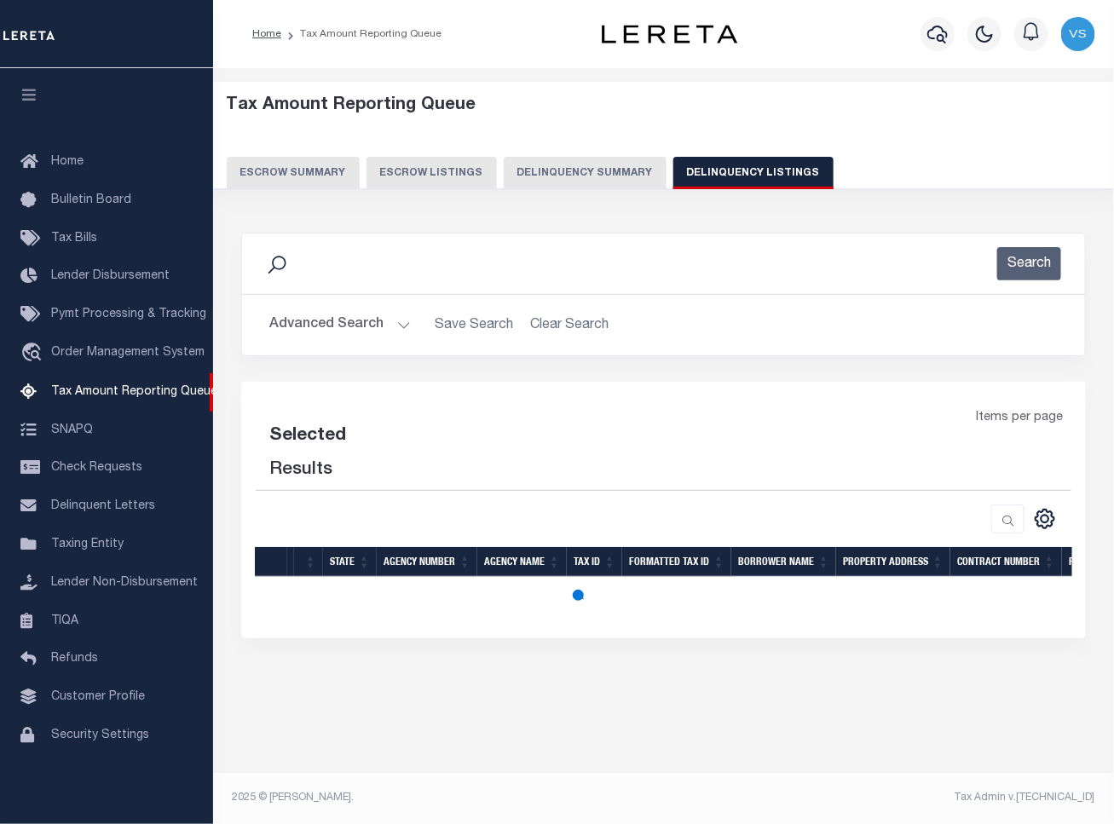
select select "100"
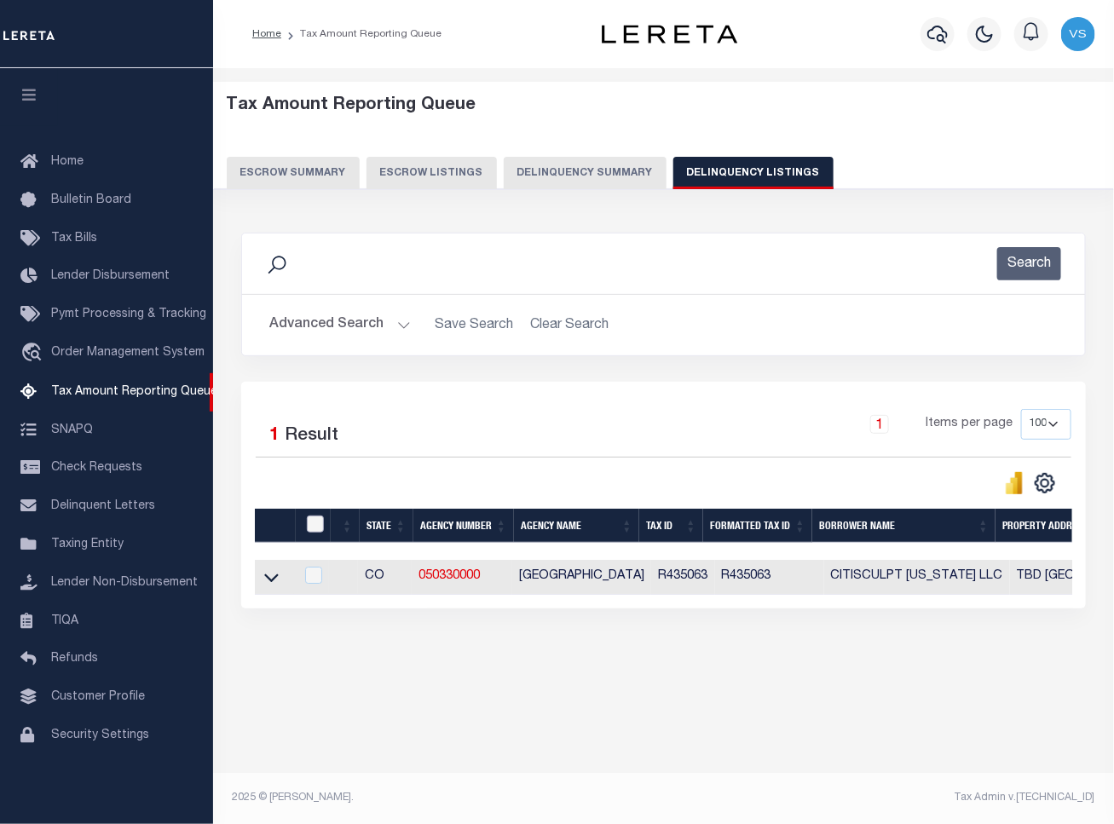
click at [315, 530] on input "checkbox" at bounding box center [315, 524] width 17 height 17
checkbox input "true"
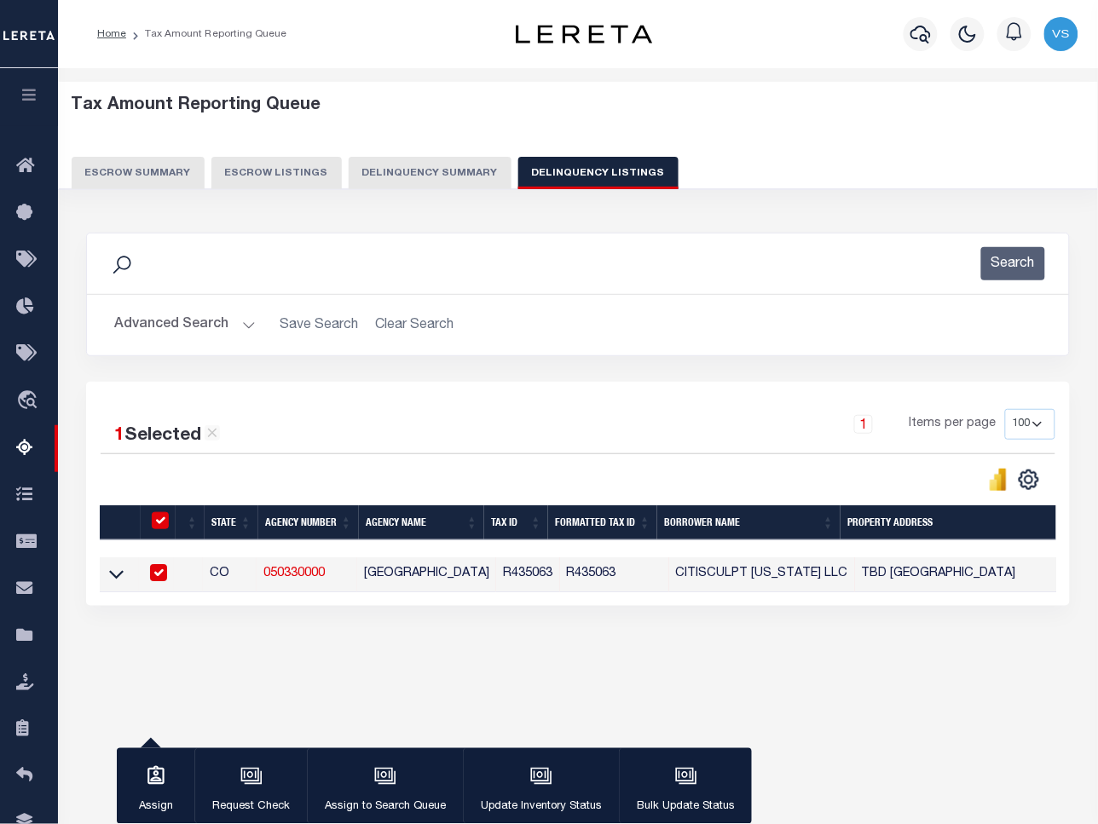
scroll to position [78, 0]
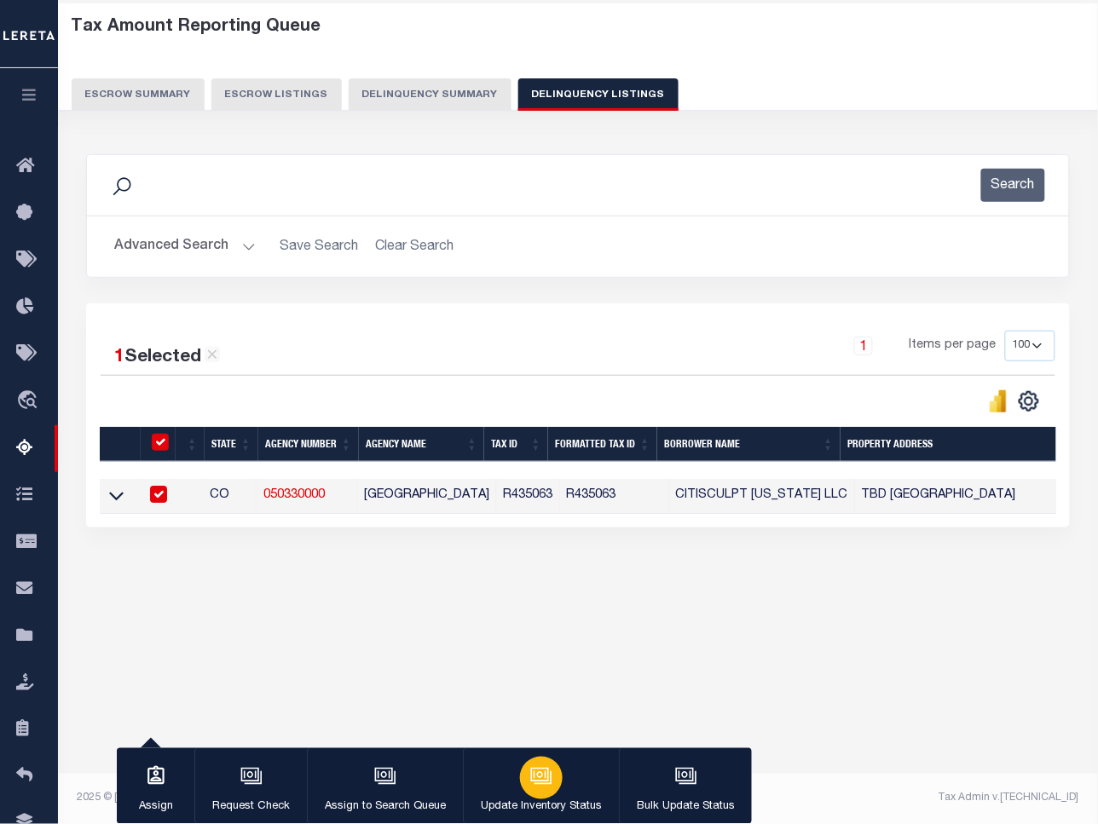
click at [530, 774] on icon "button" at bounding box center [541, 776] width 22 height 22
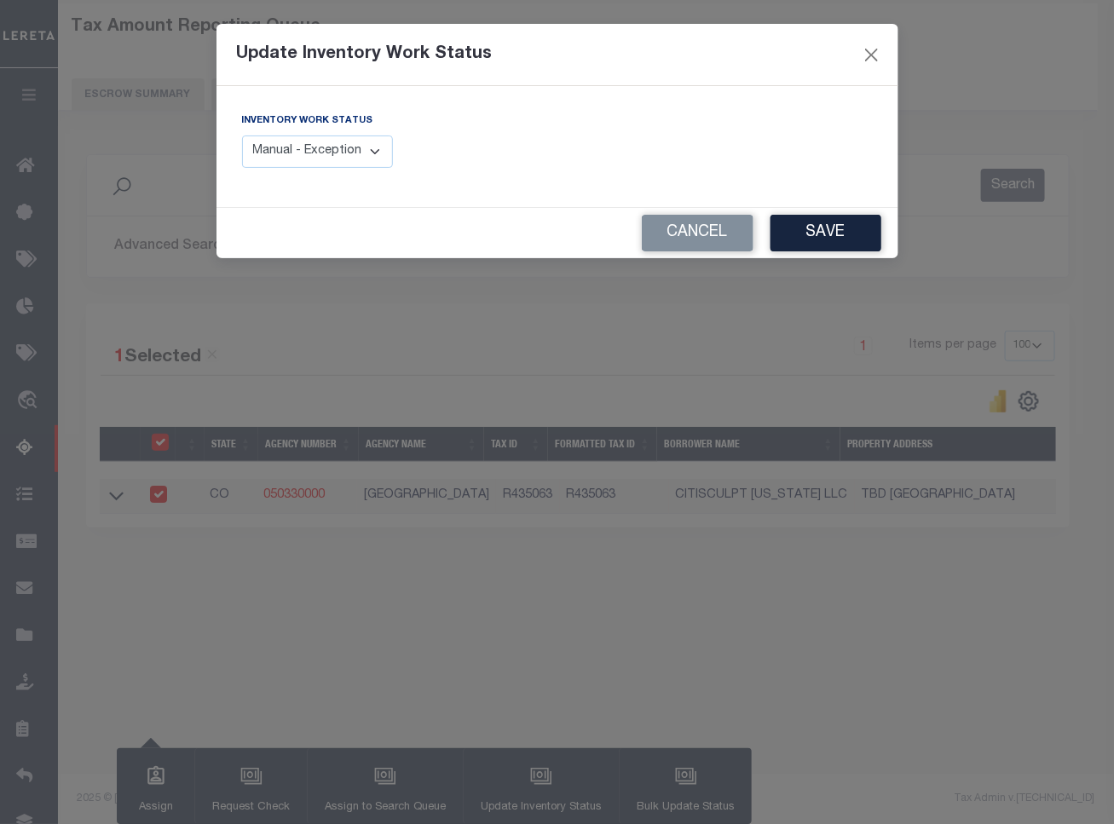
click at [325, 146] on select "Manual - Exception Pended - Awaiting Search Late Add Exception Completed" at bounding box center [318, 151] width 152 height 33
select select "4"
click at [242, 135] on select "Manual - Exception Pended - Awaiting Search Late Add Exception Completed" at bounding box center [318, 151] width 152 height 33
click at [790, 228] on button "Save" at bounding box center [825, 233] width 111 height 37
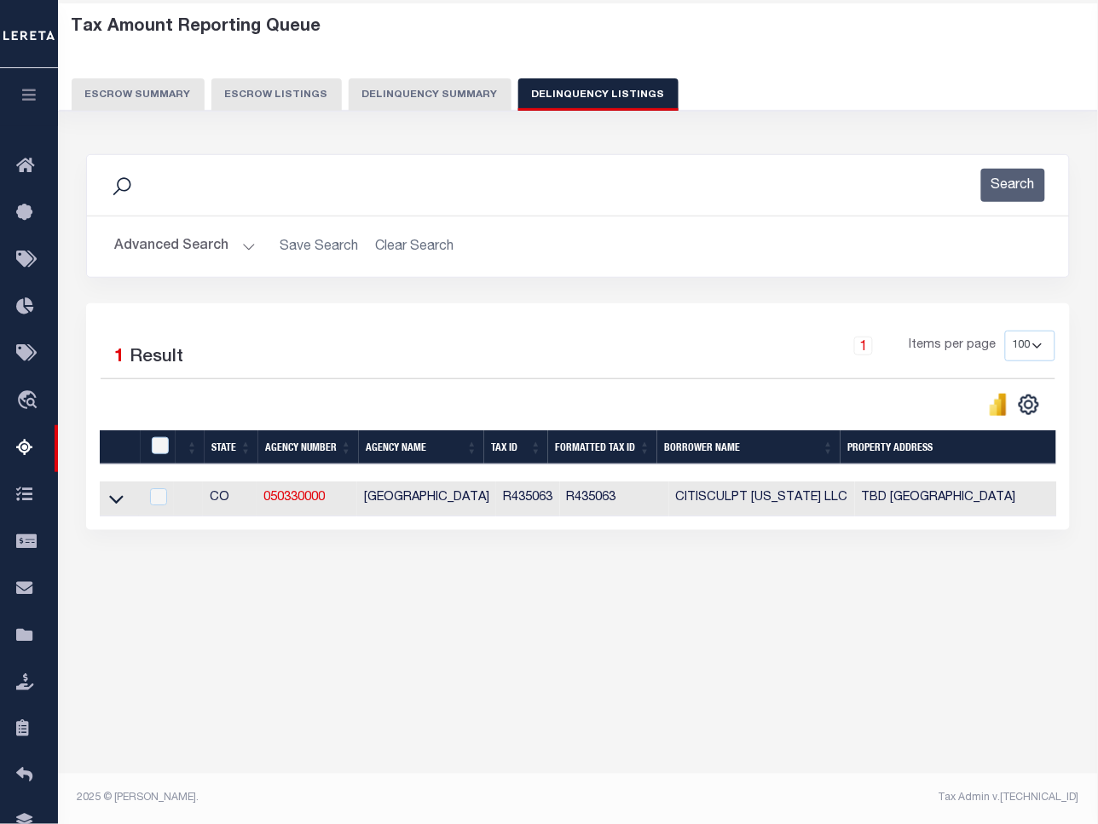
click at [213, 248] on button "Advanced Search" at bounding box center [184, 246] width 141 height 33
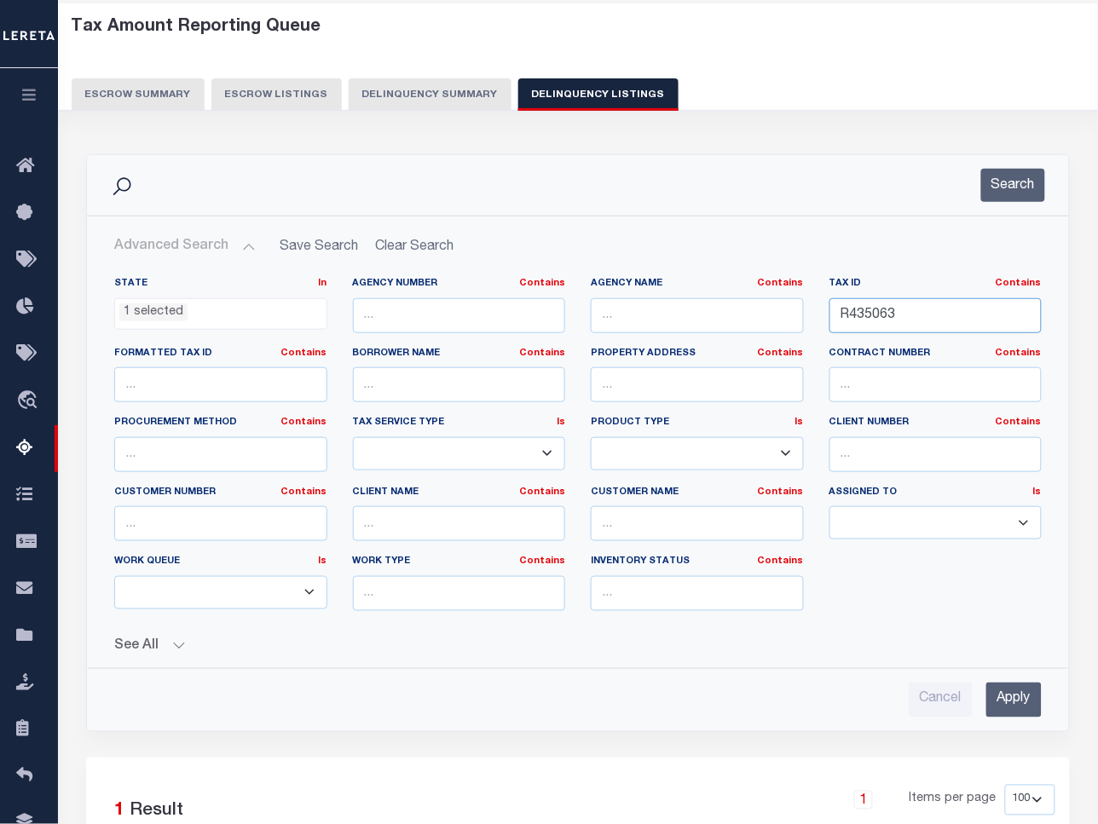
click at [905, 321] on input "R435063" at bounding box center [935, 315] width 213 height 35
paste input "4"
type input "R435064"
click at [1014, 699] on input "Apply" at bounding box center [1013, 700] width 55 height 35
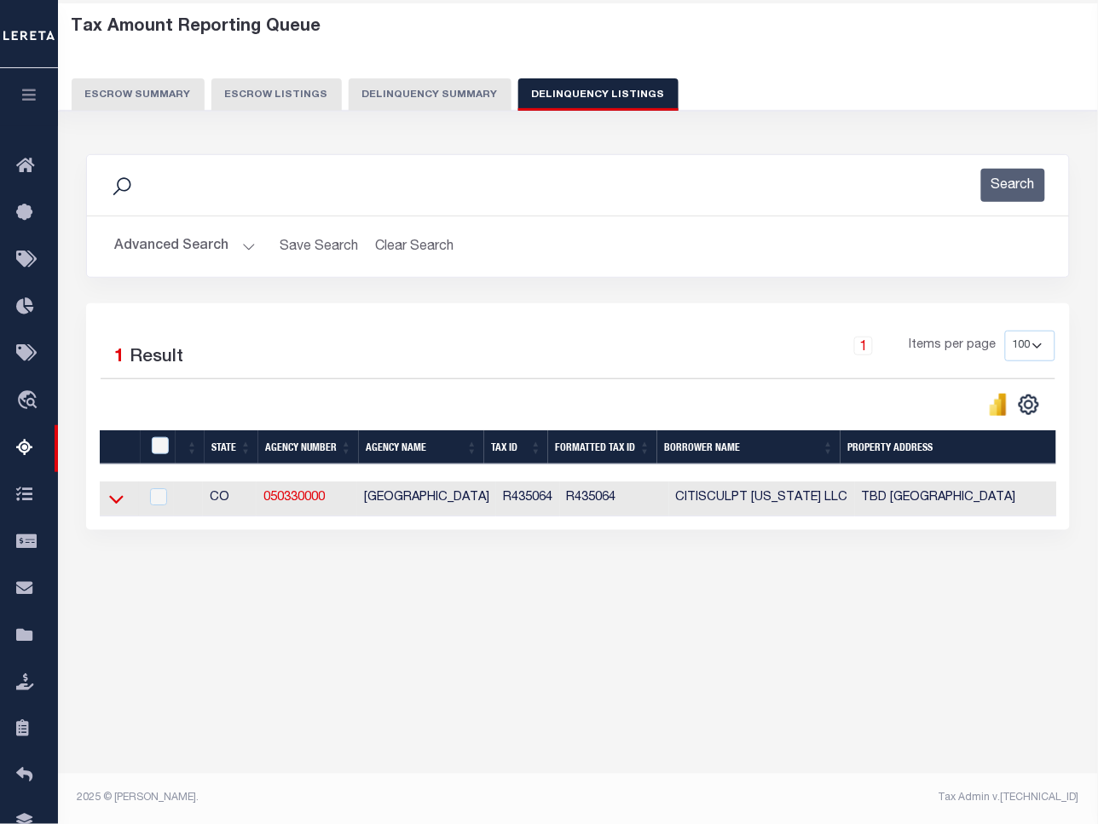
click at [113, 508] on icon at bounding box center [116, 499] width 14 height 18
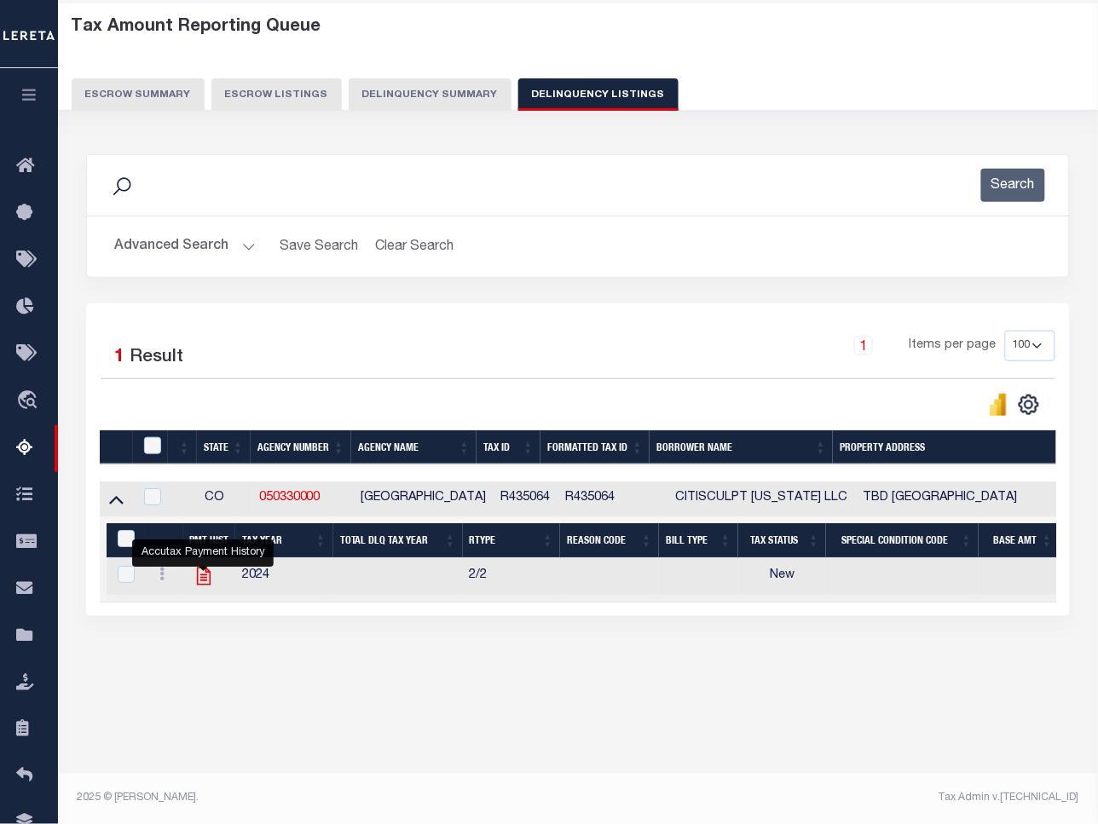
click at [200, 585] on icon "" at bounding box center [203, 577] width 14 height 18
checkbox input "true"
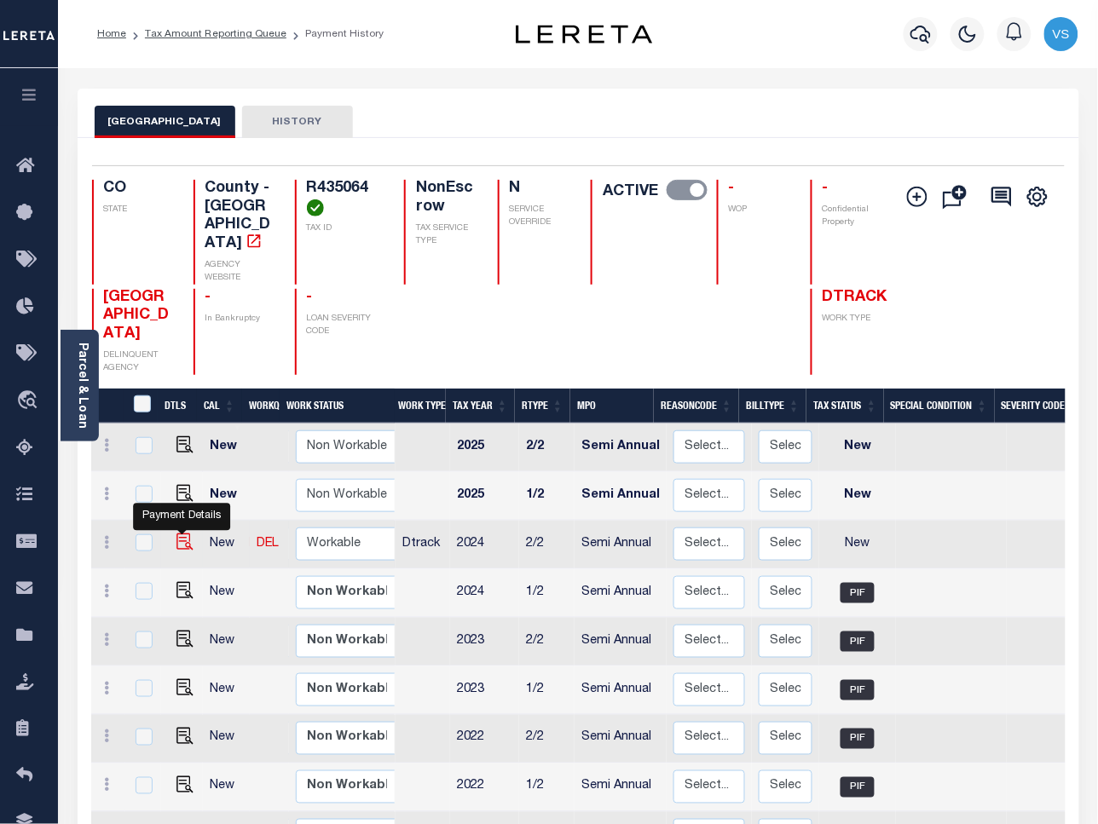
click at [177, 533] on img "" at bounding box center [184, 541] width 17 height 17
checkbox input "true"
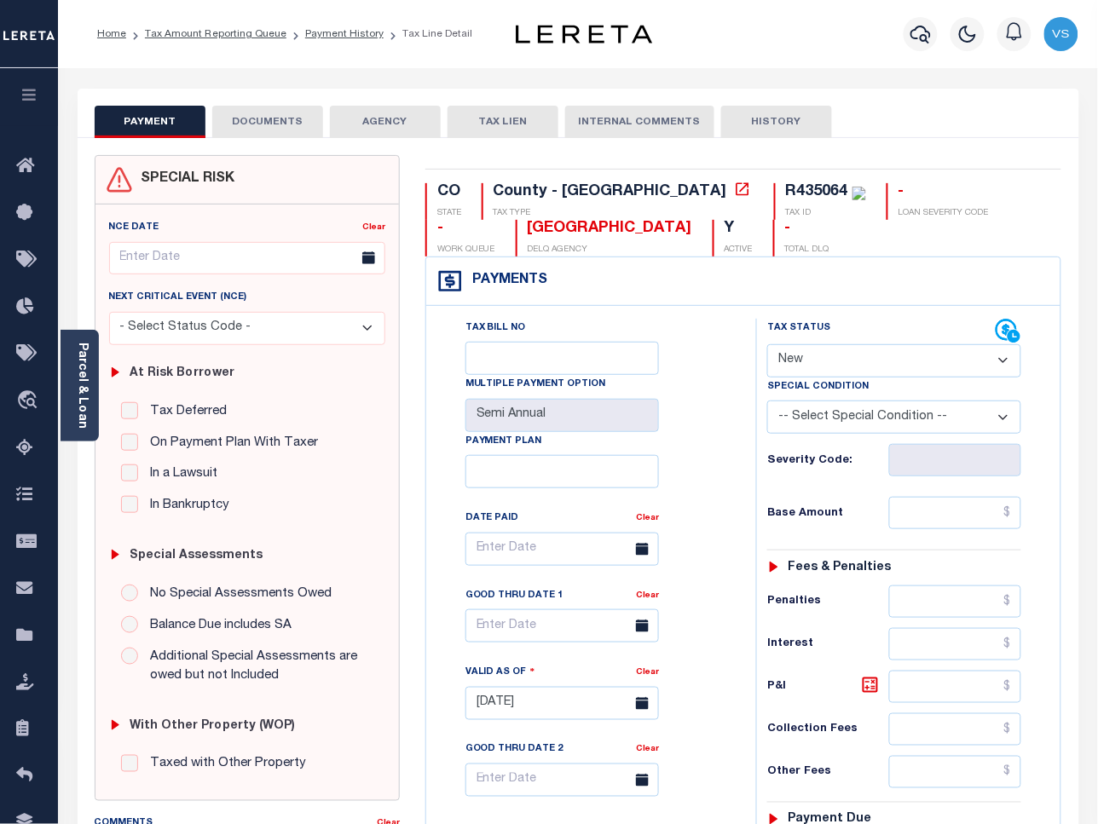
click at [816, 365] on select "- Select Status Code - Open Due/Unpaid Paid Incomplete No Tax Due Internal Refu…" at bounding box center [894, 360] width 254 height 33
select select "PYD"
click at [767, 346] on select "- Select Status Code - Open Due/Unpaid Paid Incomplete No Tax Due Internal Refu…" at bounding box center [894, 360] width 254 height 33
type input "[DATE]"
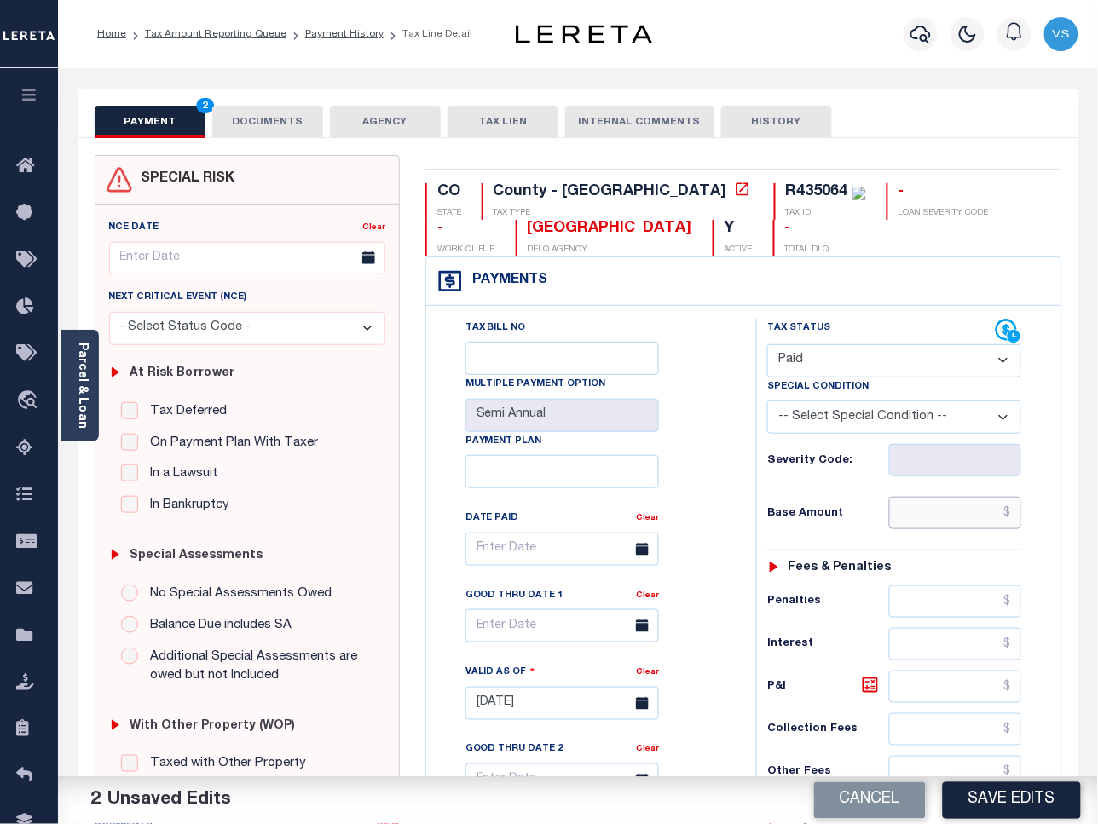
click at [914, 511] on input "text" at bounding box center [955, 513] width 133 height 32
paste input "601.9"
type input "$601.90"
click at [274, 129] on button "DOCUMENTS" at bounding box center [267, 122] width 111 height 32
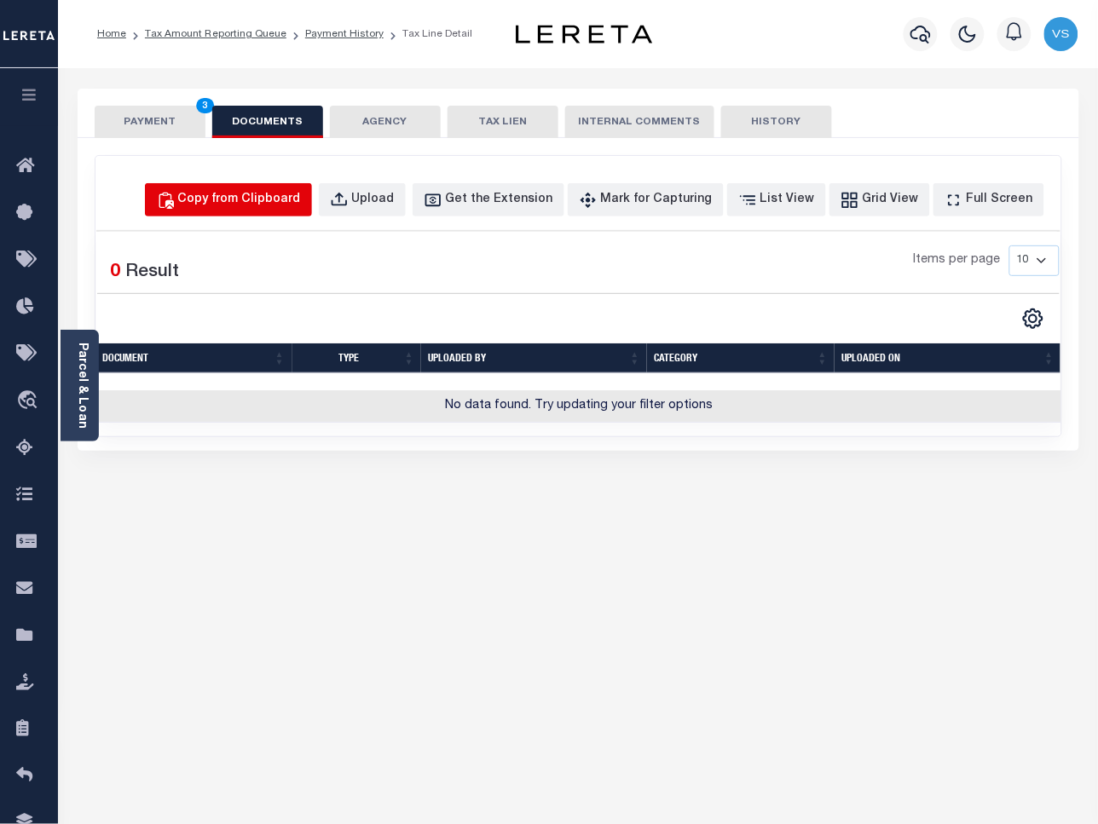
drag, startPoint x: 291, startPoint y: 200, endPoint x: 303, endPoint y: 200, distance: 11.9
click at [291, 200] on div "Copy from Clipboard" at bounding box center [239, 200] width 123 height 19
select select "POP"
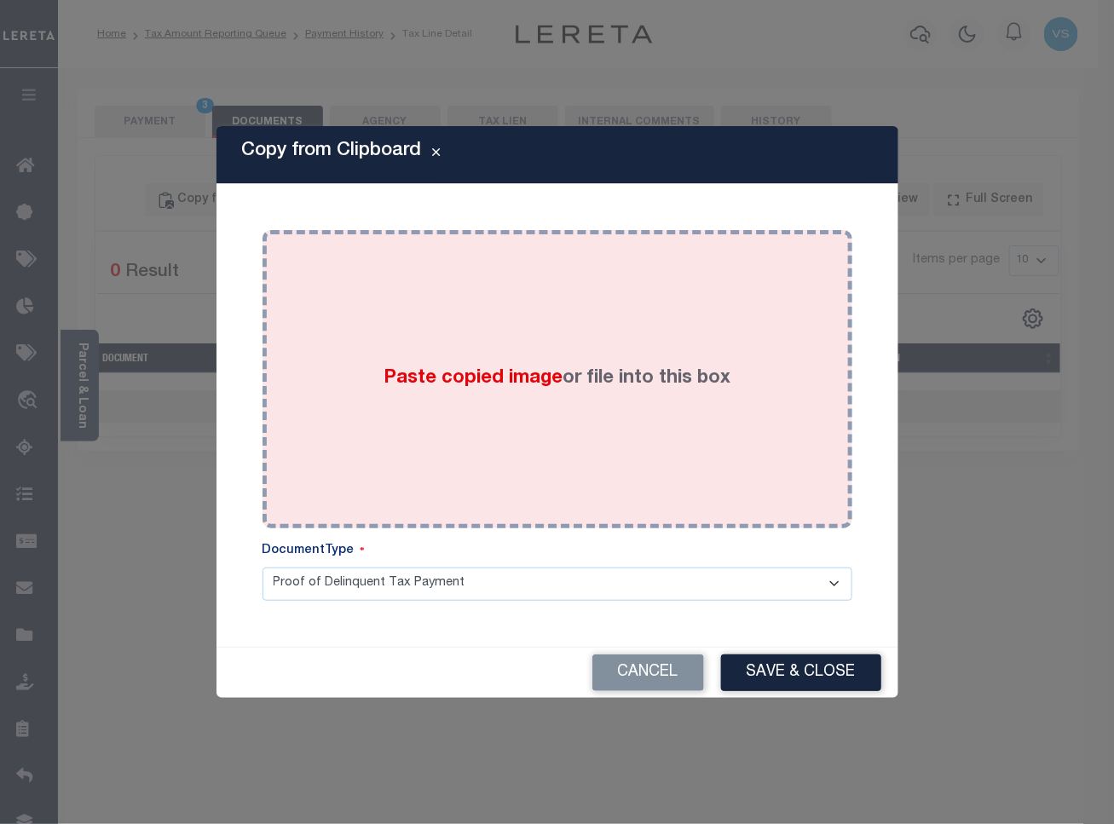
click at [524, 280] on div "Paste copied image or file into this box" at bounding box center [557, 379] width 564 height 273
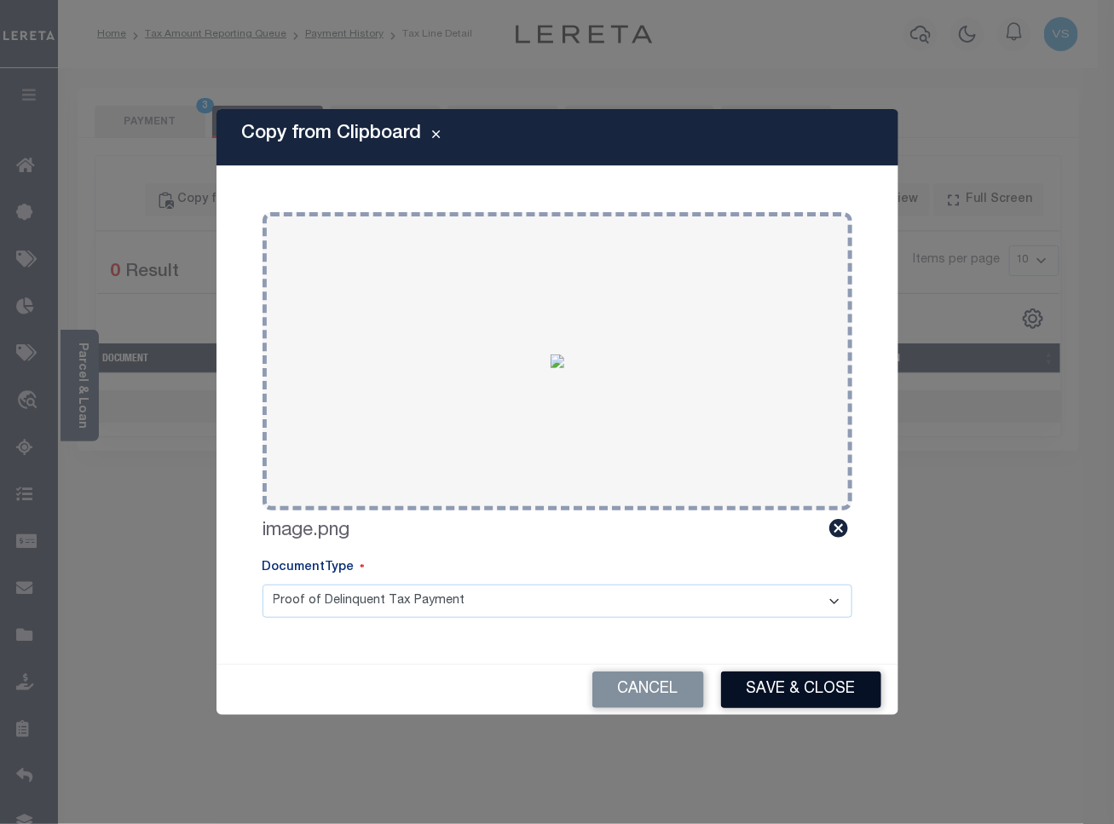
click at [778, 676] on button "Save & Close" at bounding box center [801, 690] width 160 height 37
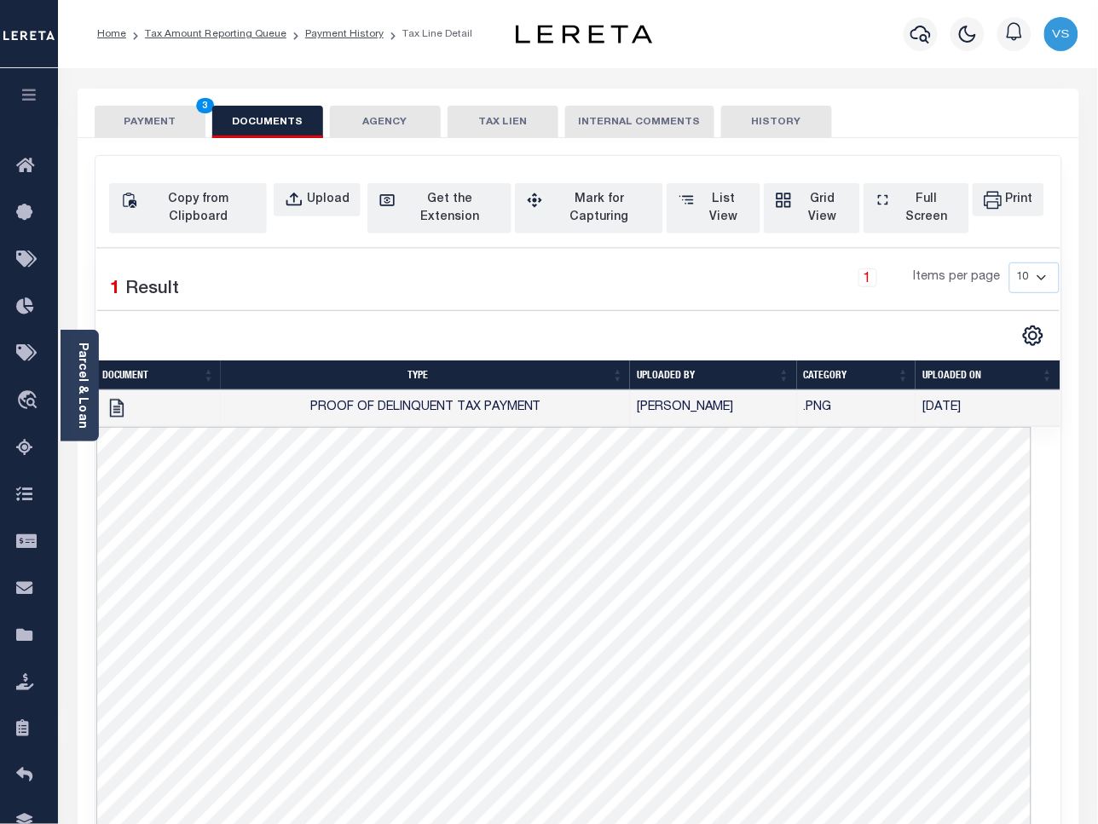
click at [141, 116] on button "PAYMENT 3" at bounding box center [150, 122] width 111 height 32
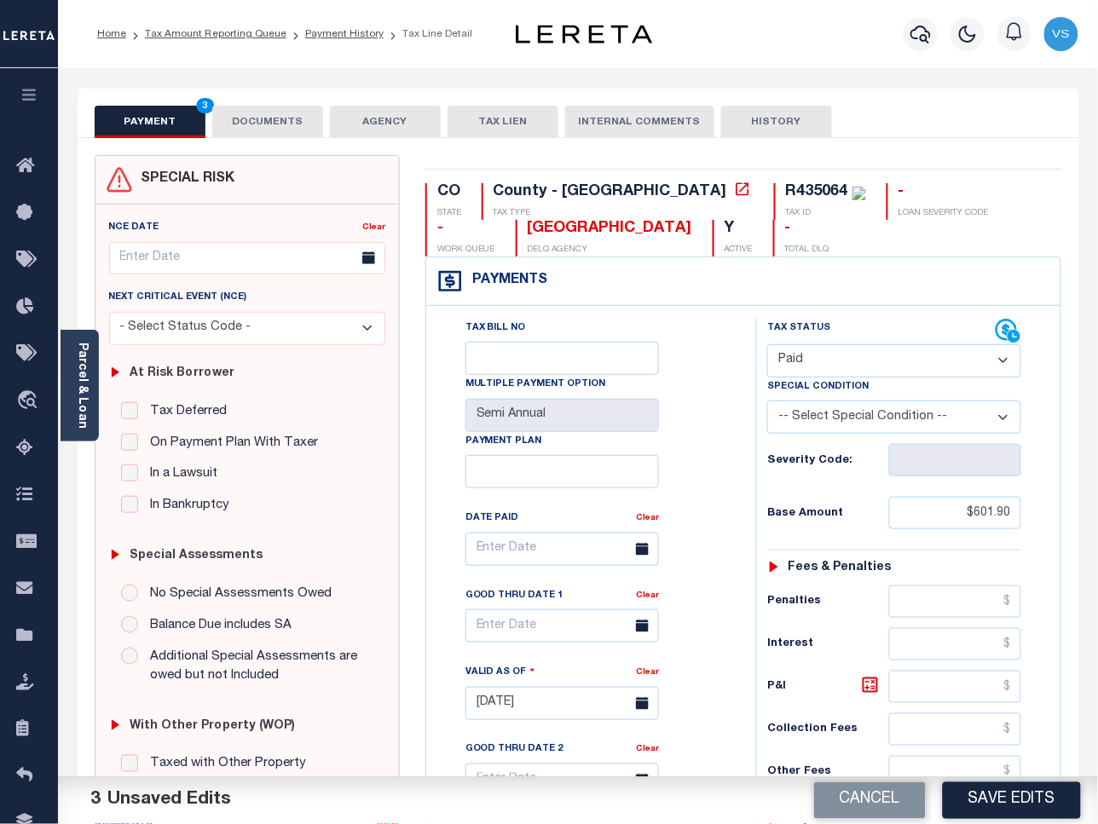
scroll to position [213, 0]
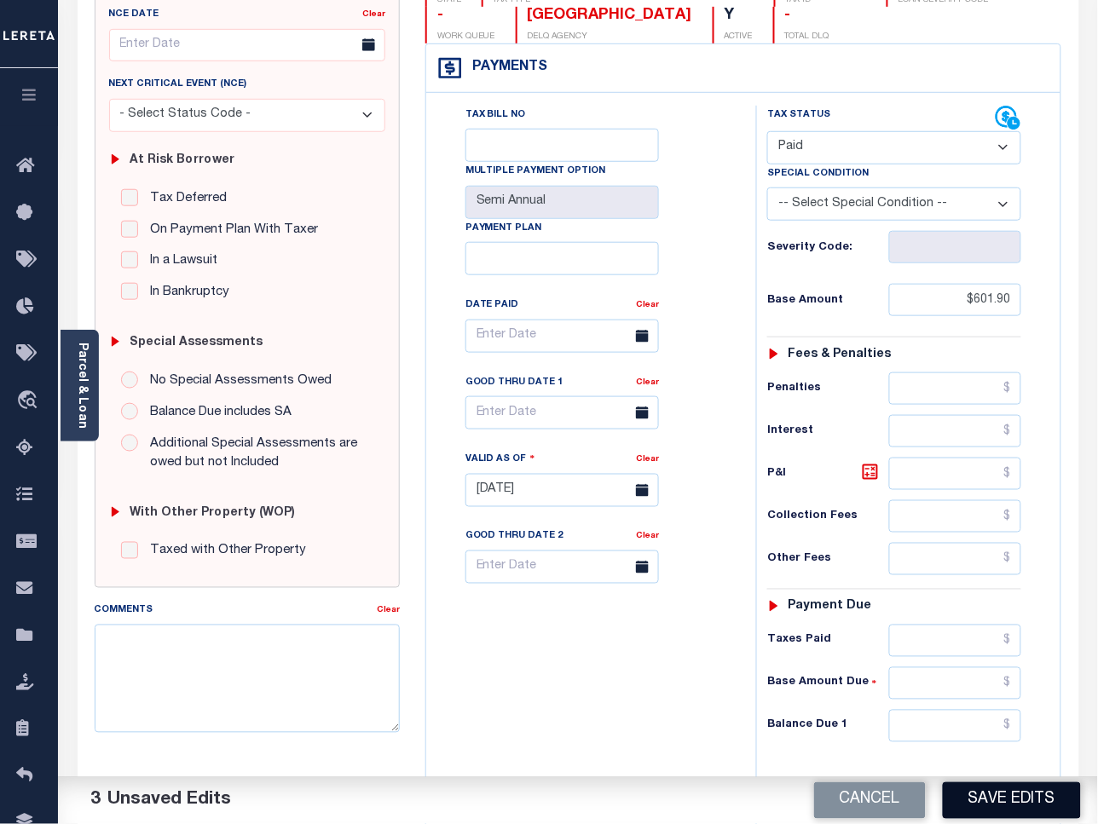
click at [998, 805] on button "Save Edits" at bounding box center [1012, 800] width 138 height 37
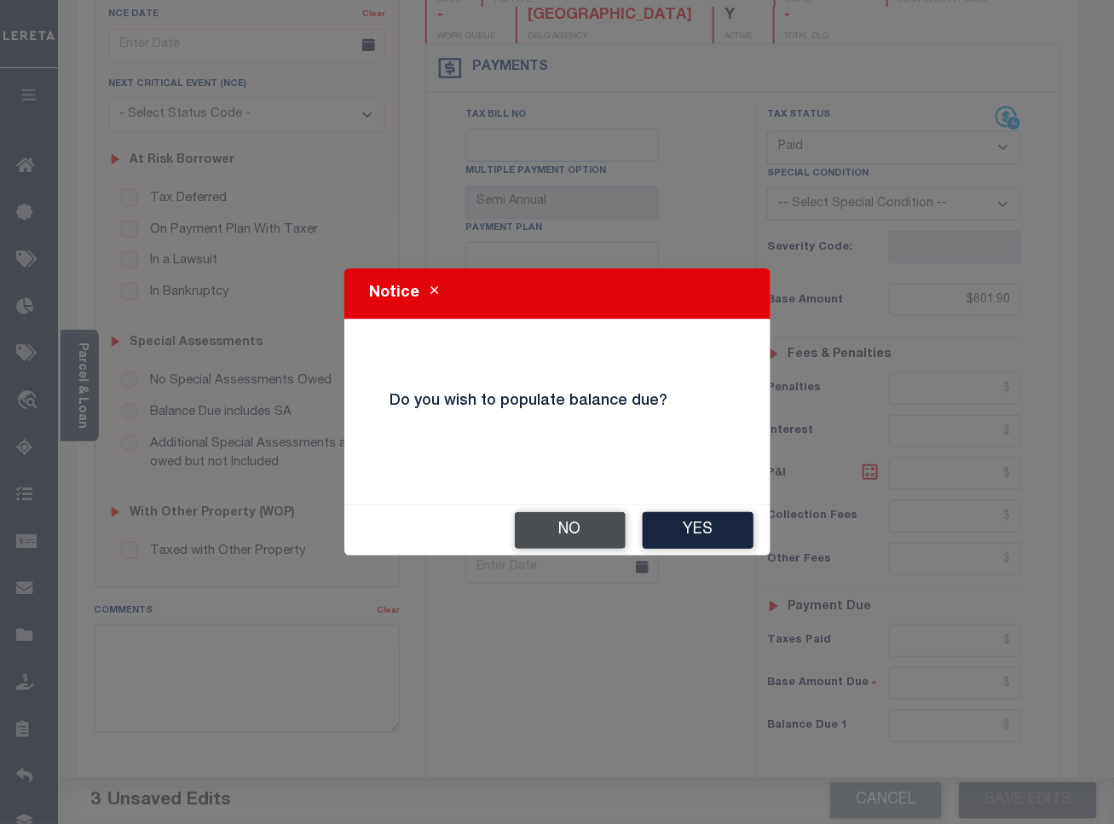
click at [576, 534] on button "No" at bounding box center [570, 530] width 111 height 37
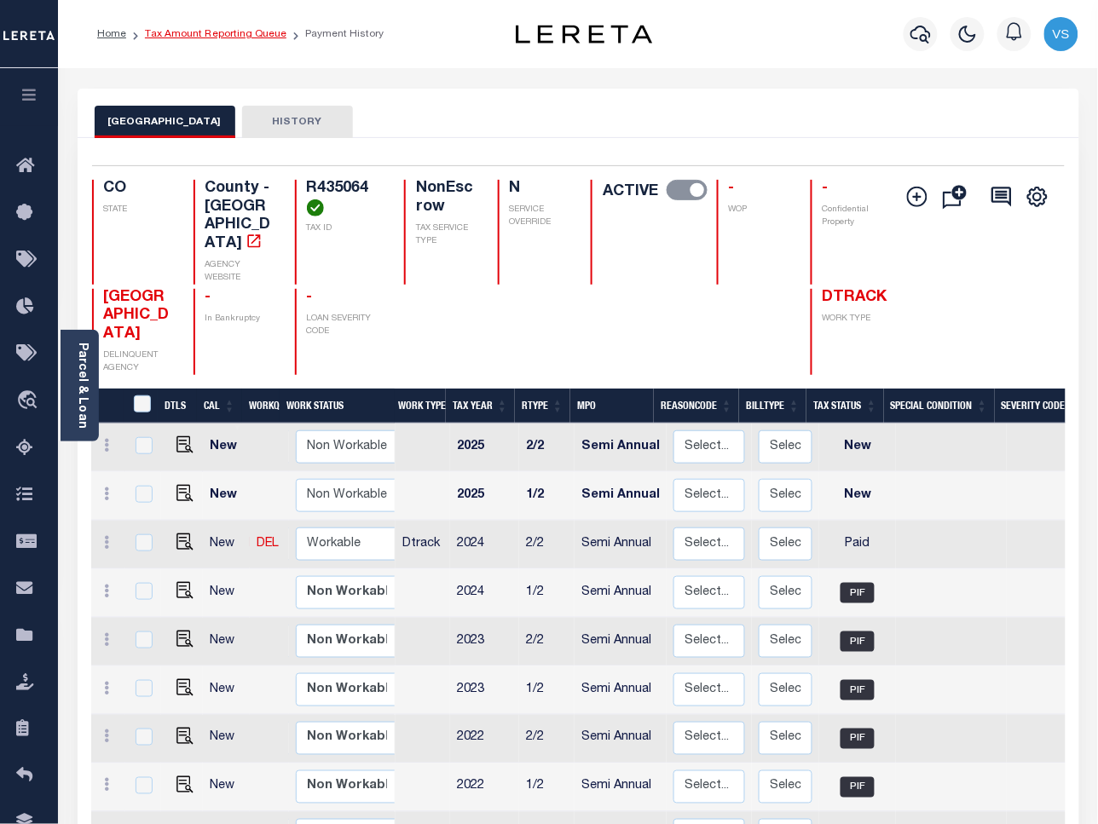
click at [189, 34] on link "Tax Amount Reporting Queue" at bounding box center [215, 34] width 141 height 10
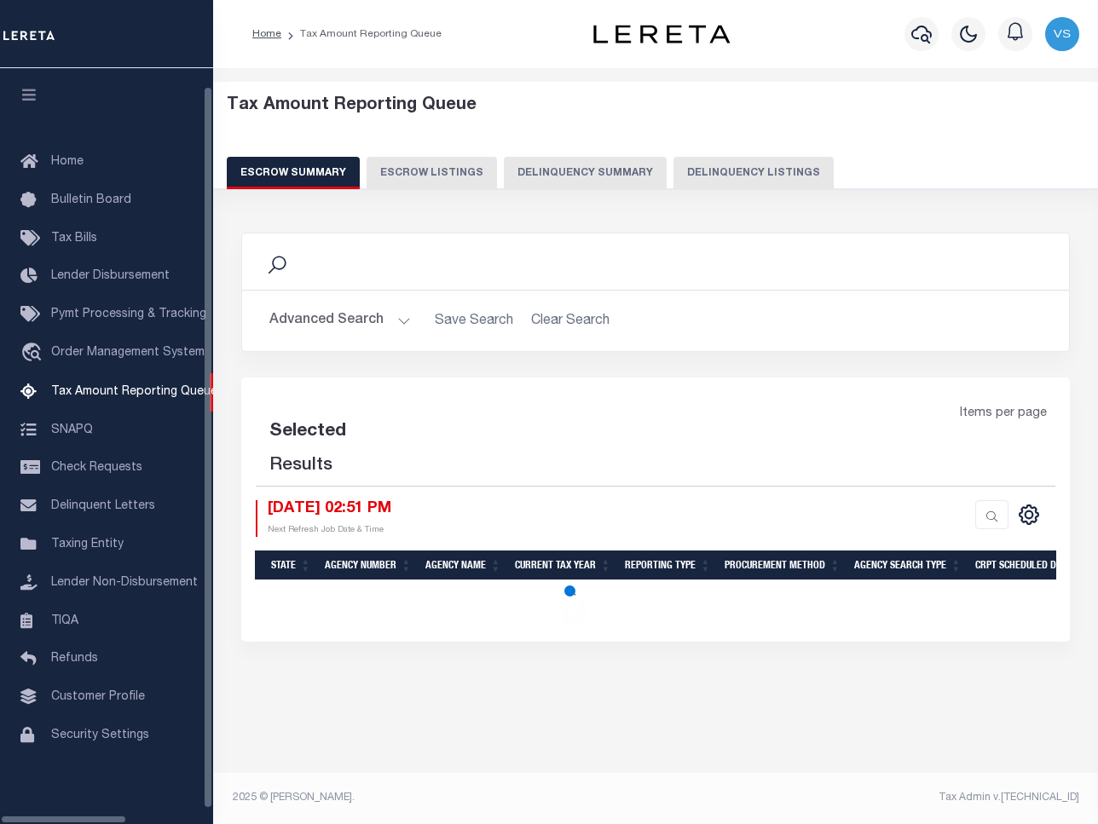
select select "100"
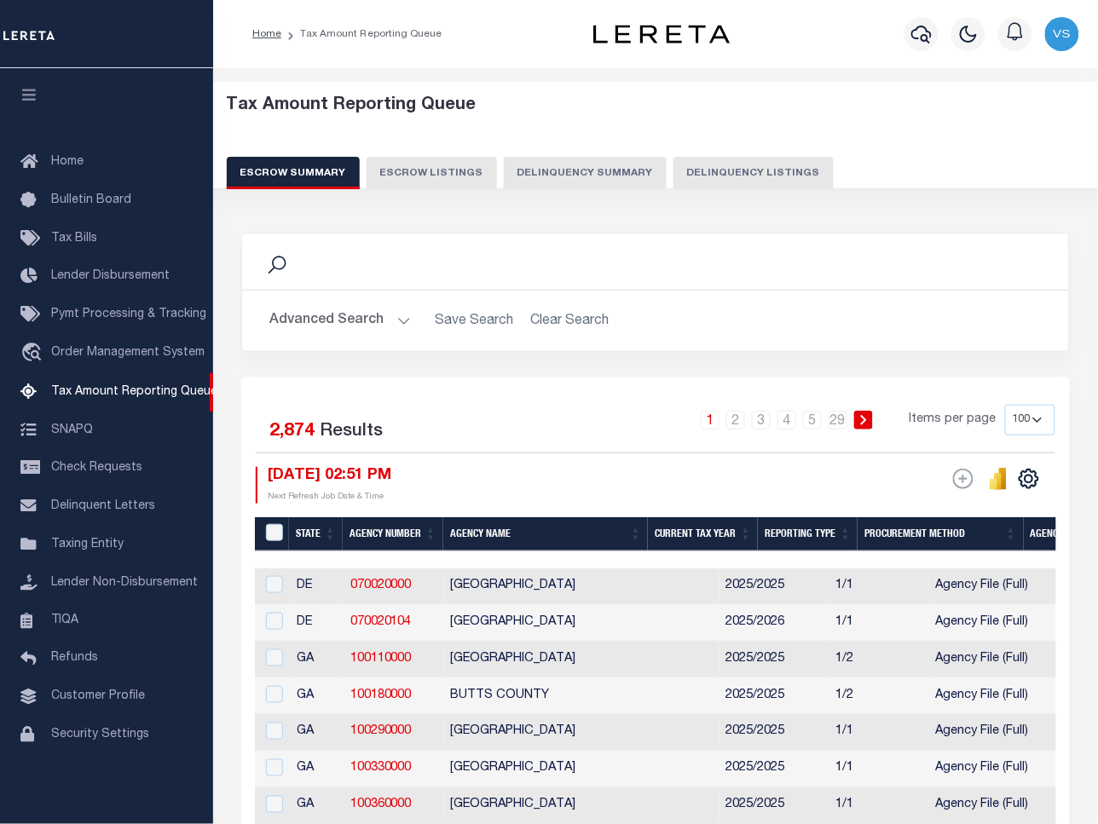
click at [740, 173] on button "Delinquency Listings" at bounding box center [753, 173] width 160 height 32
select select "100"
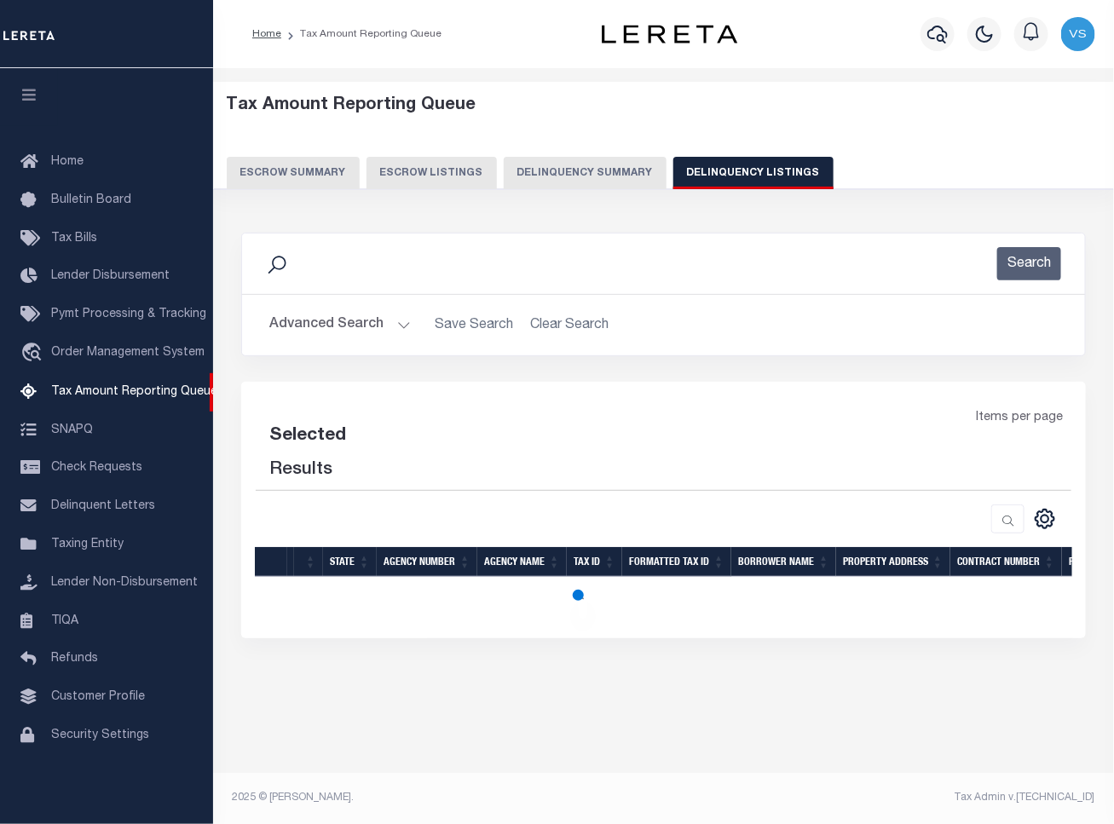
select select "100"
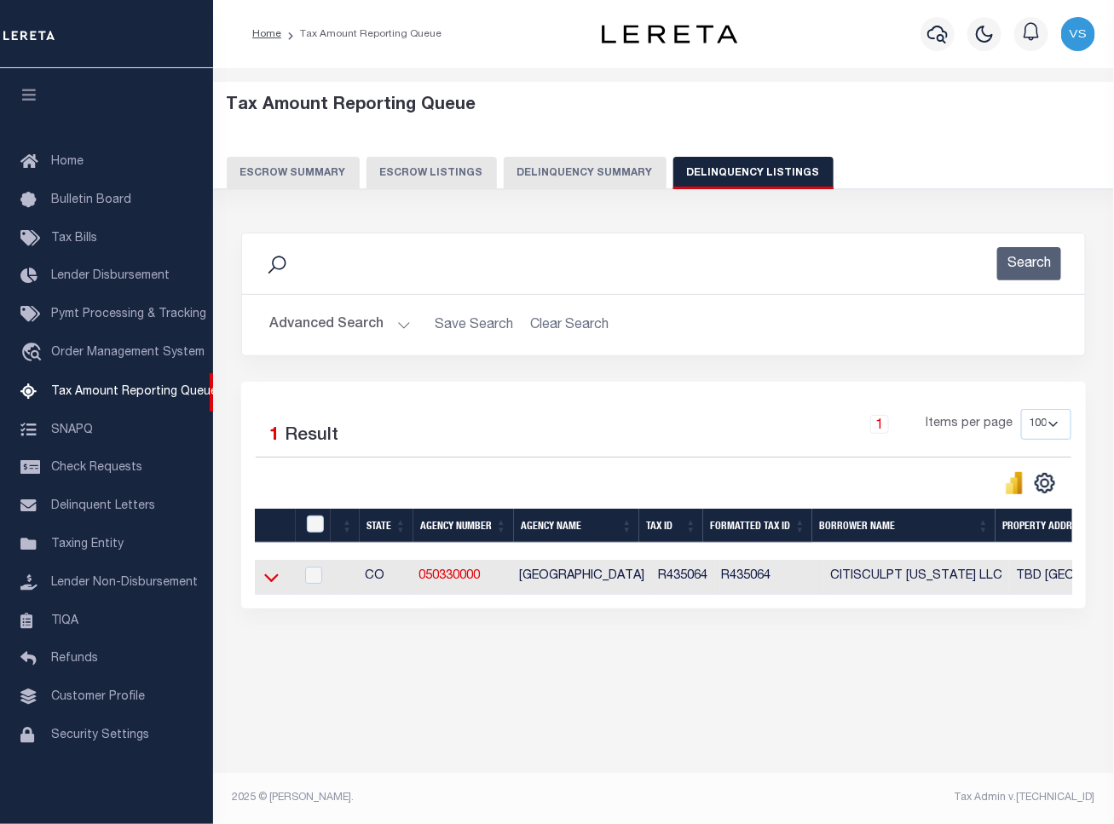
click at [271, 576] on icon at bounding box center [271, 577] width 14 height 18
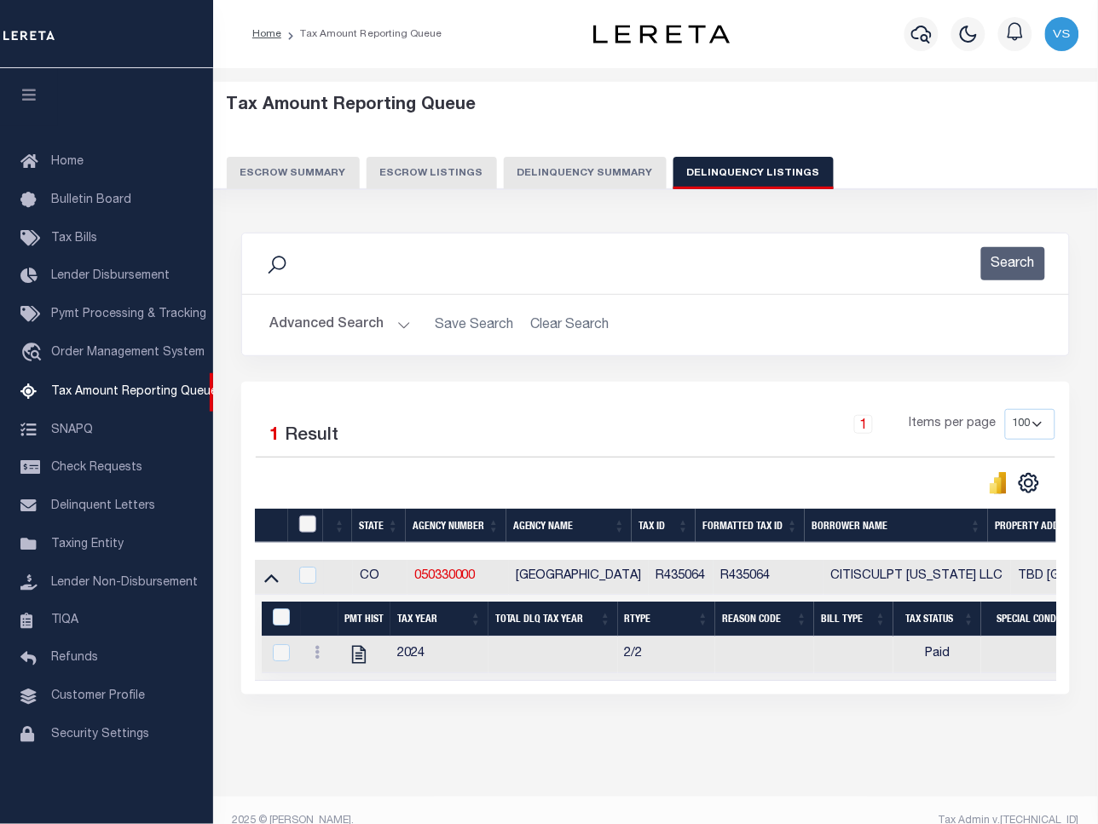
click at [313, 525] on input "checkbox" at bounding box center [307, 524] width 17 height 17
checkbox input "true"
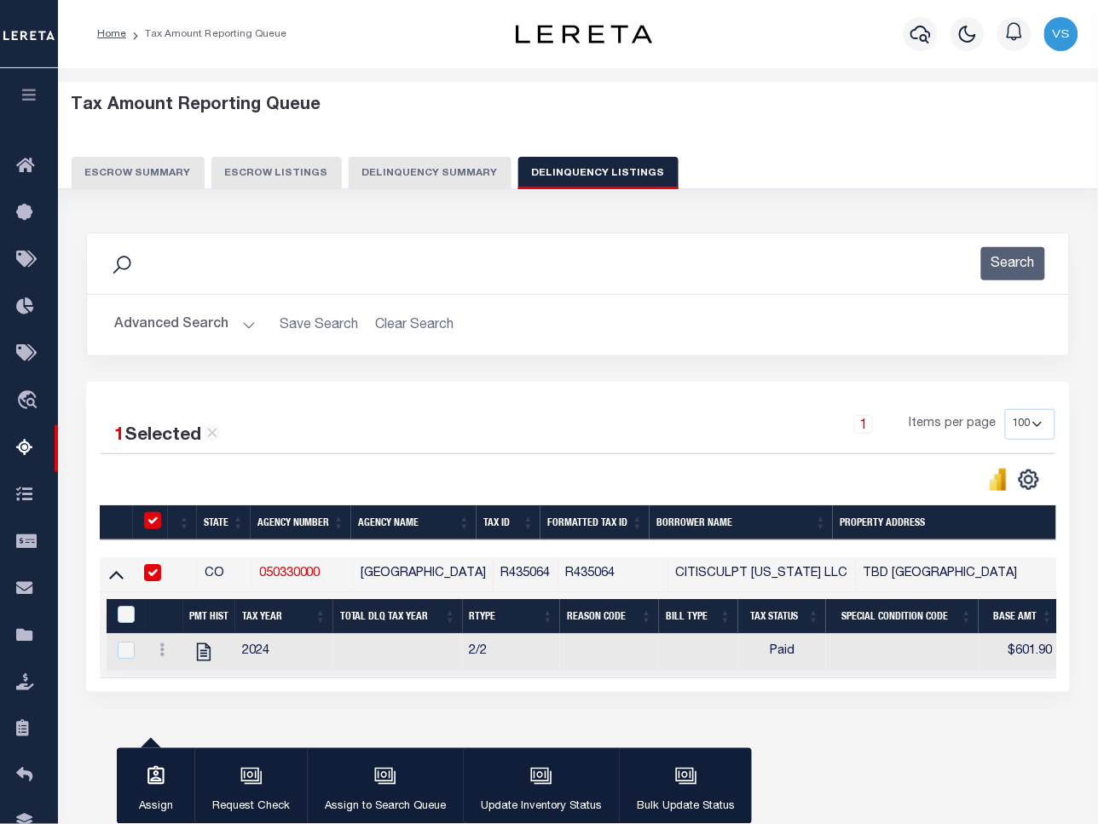
scroll to position [78, 0]
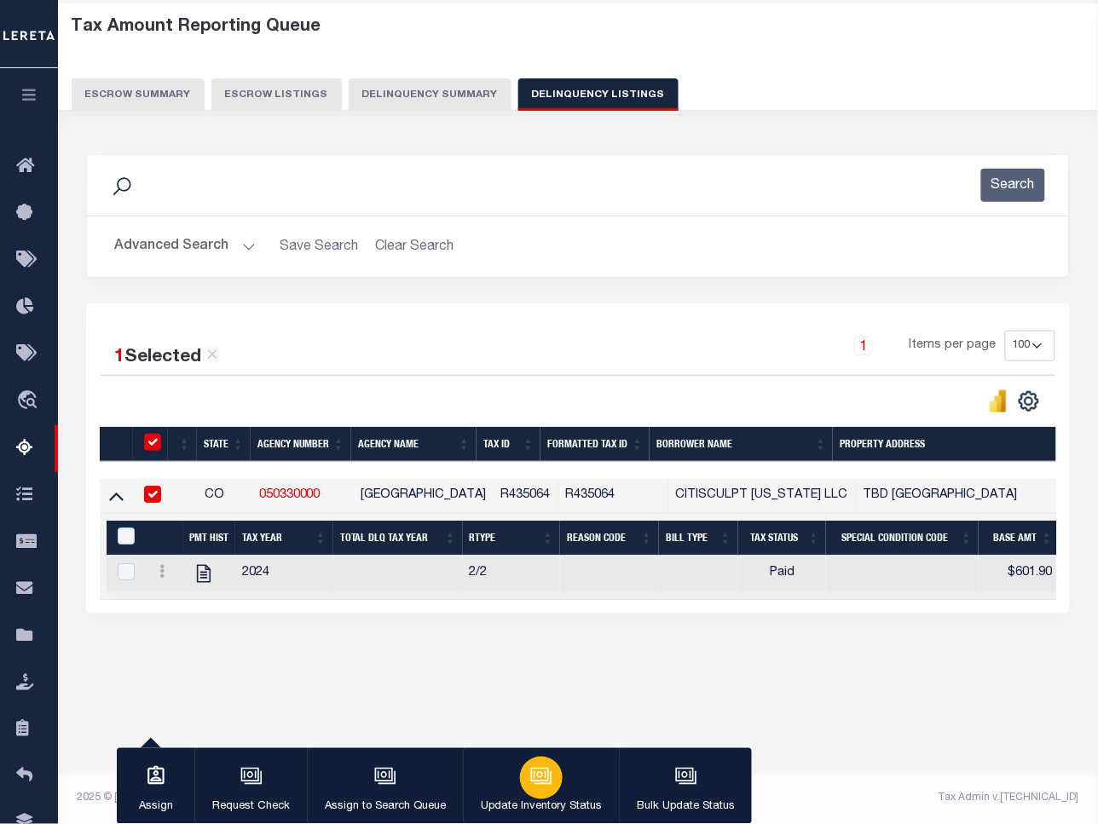
click at [539, 777] on icon "button" at bounding box center [539, 775] width 13 height 8
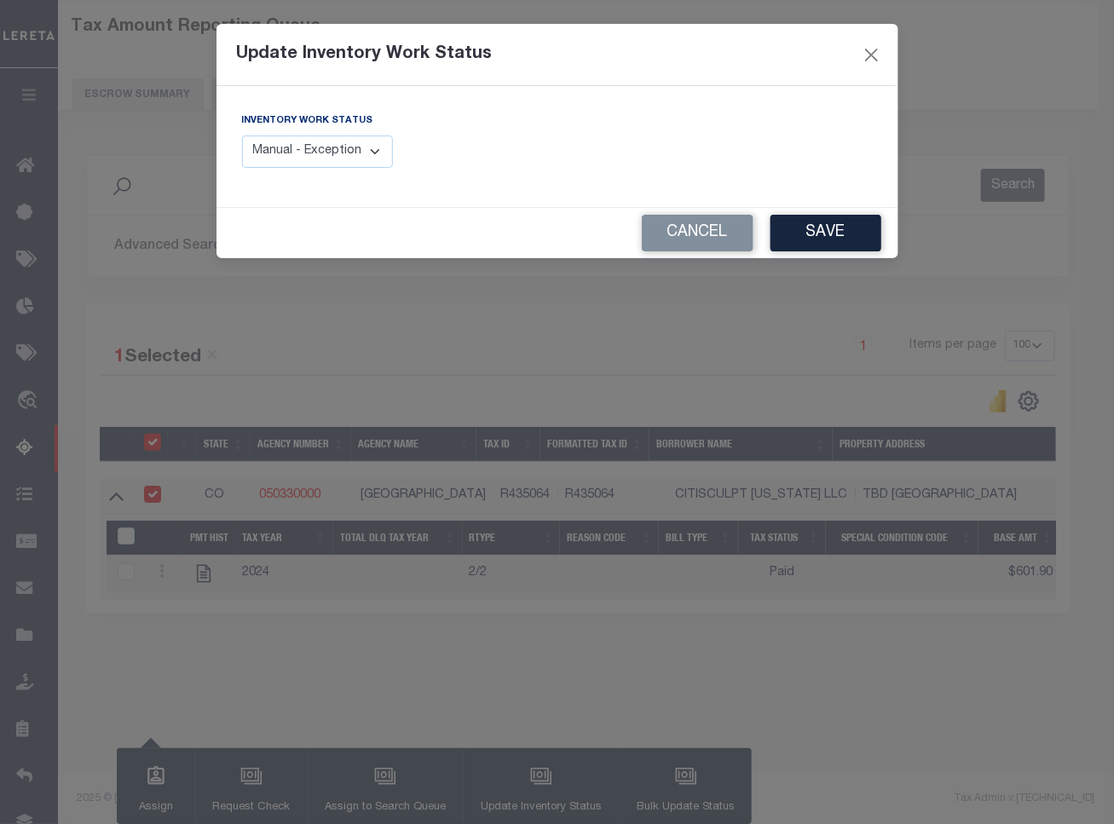
click at [360, 159] on select "Manual - Exception Pended - Awaiting Search Late Add Exception Completed" at bounding box center [318, 151] width 152 height 33
select select "4"
click at [242, 135] on select "Manual - Exception Pended - Awaiting Search Late Add Exception Completed" at bounding box center [318, 151] width 152 height 33
click at [794, 237] on button "Save" at bounding box center [825, 233] width 111 height 37
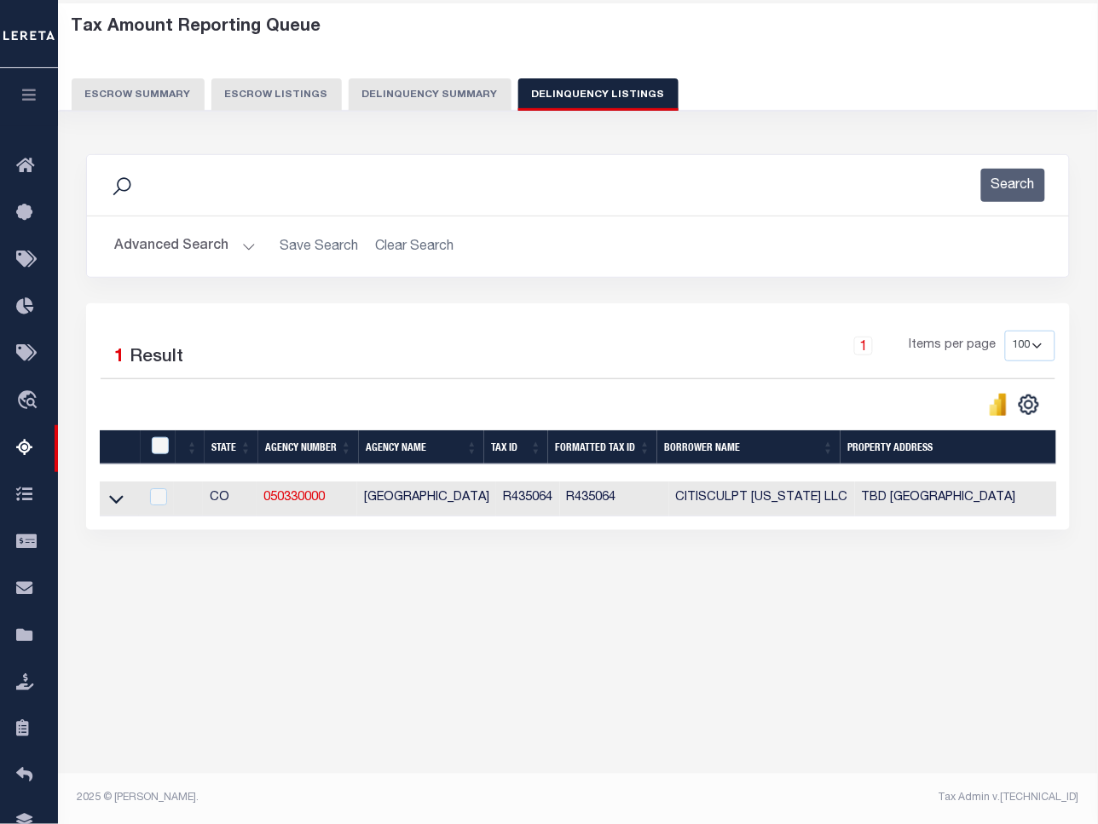
click at [176, 241] on button "Advanced Search" at bounding box center [184, 246] width 141 height 33
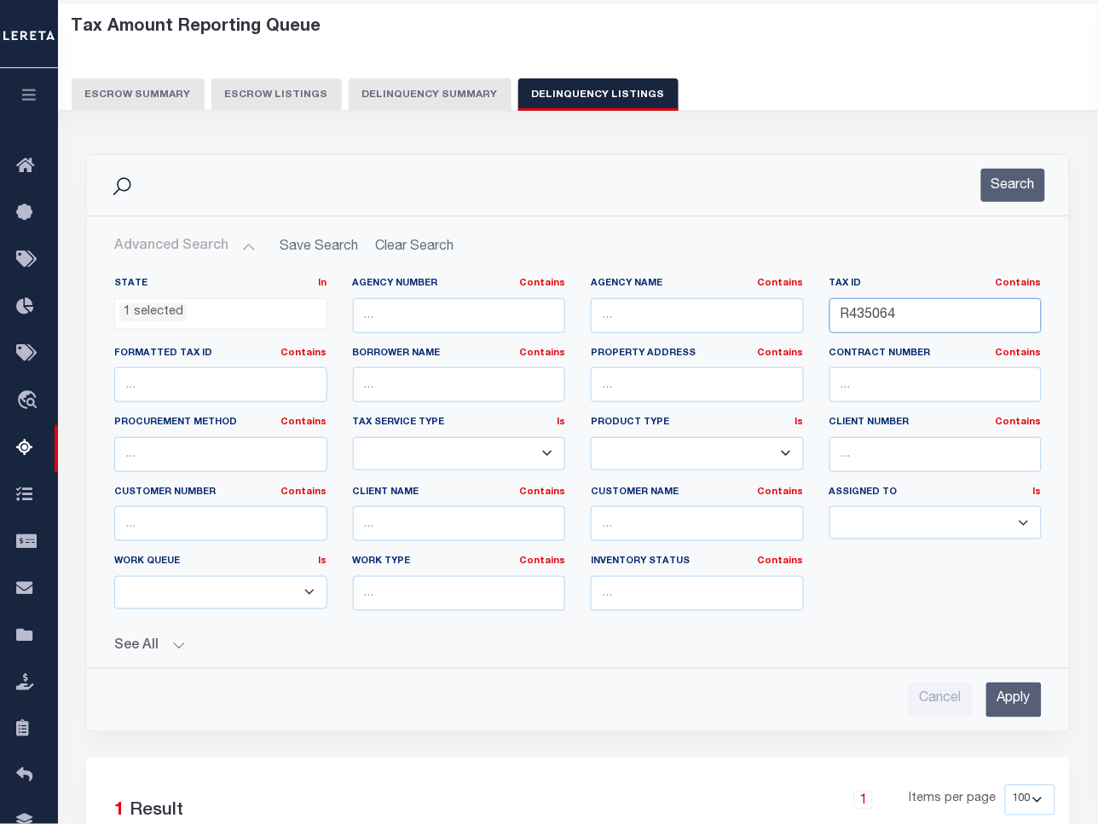
click at [863, 315] on input "R435064" at bounding box center [935, 315] width 213 height 35
paste input "5"
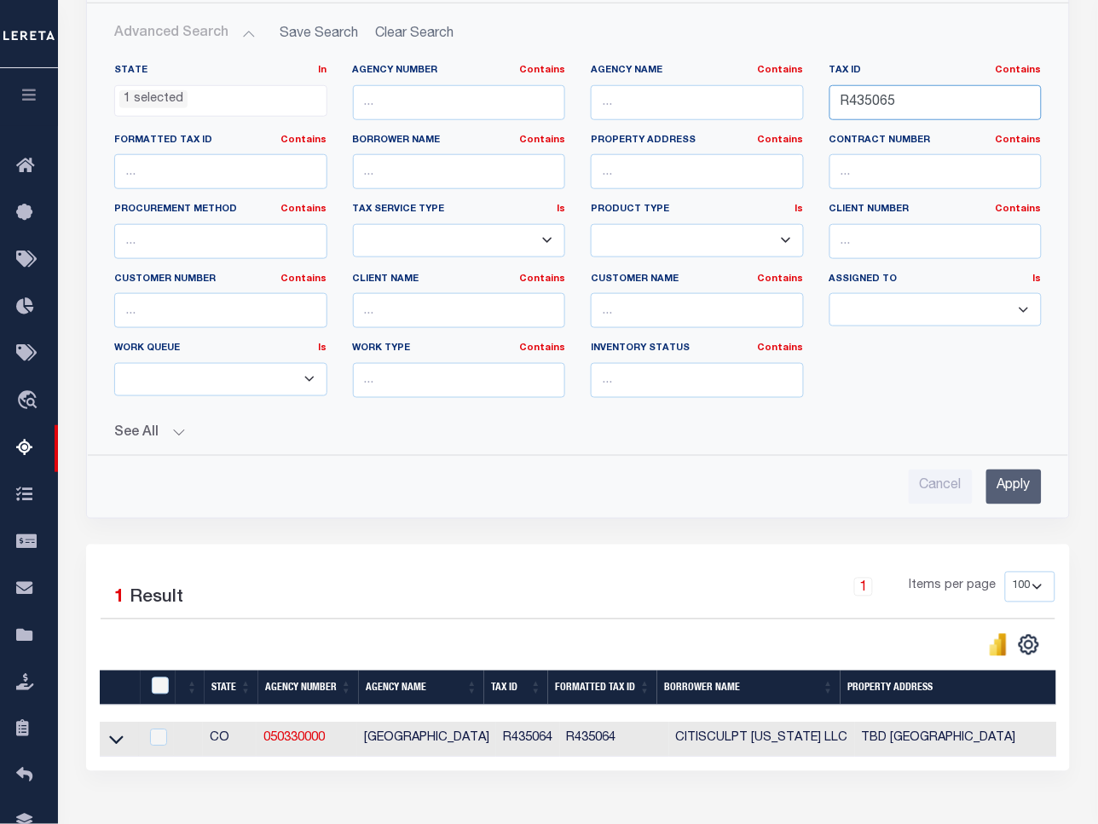
scroll to position [398, 0]
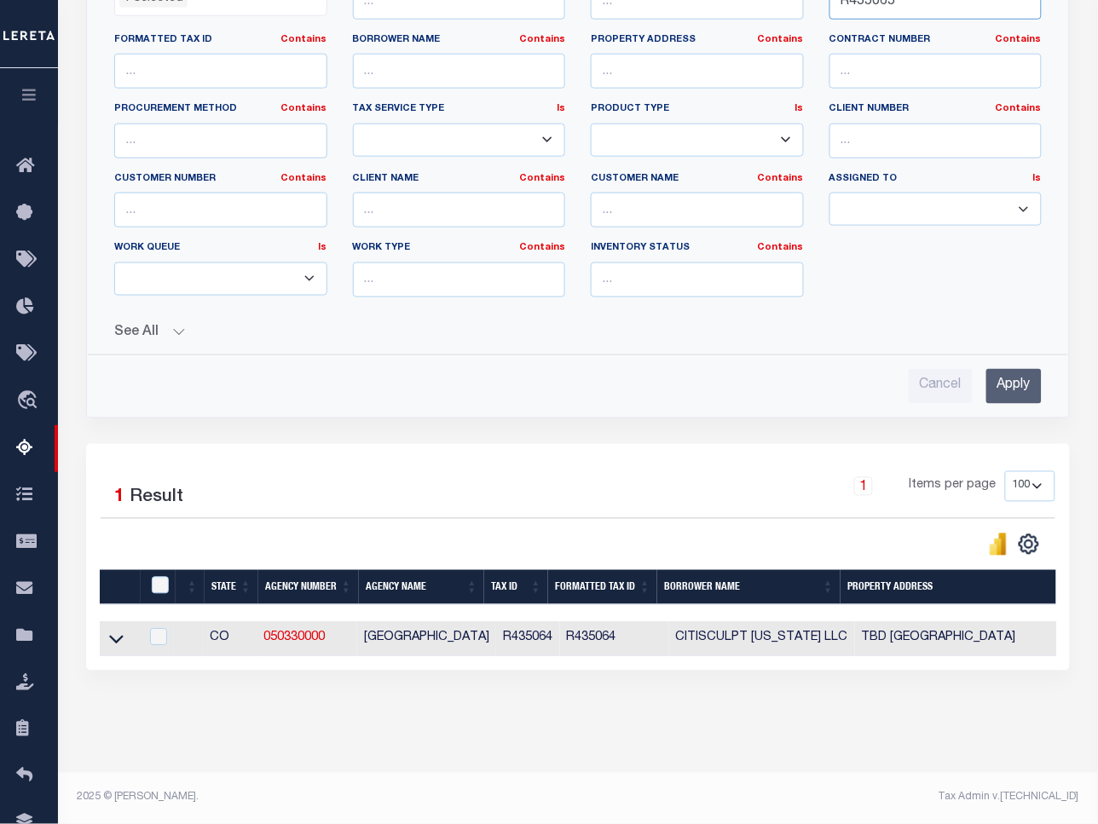
type input "R435065"
click at [1004, 381] on input "Apply" at bounding box center [1013, 386] width 55 height 35
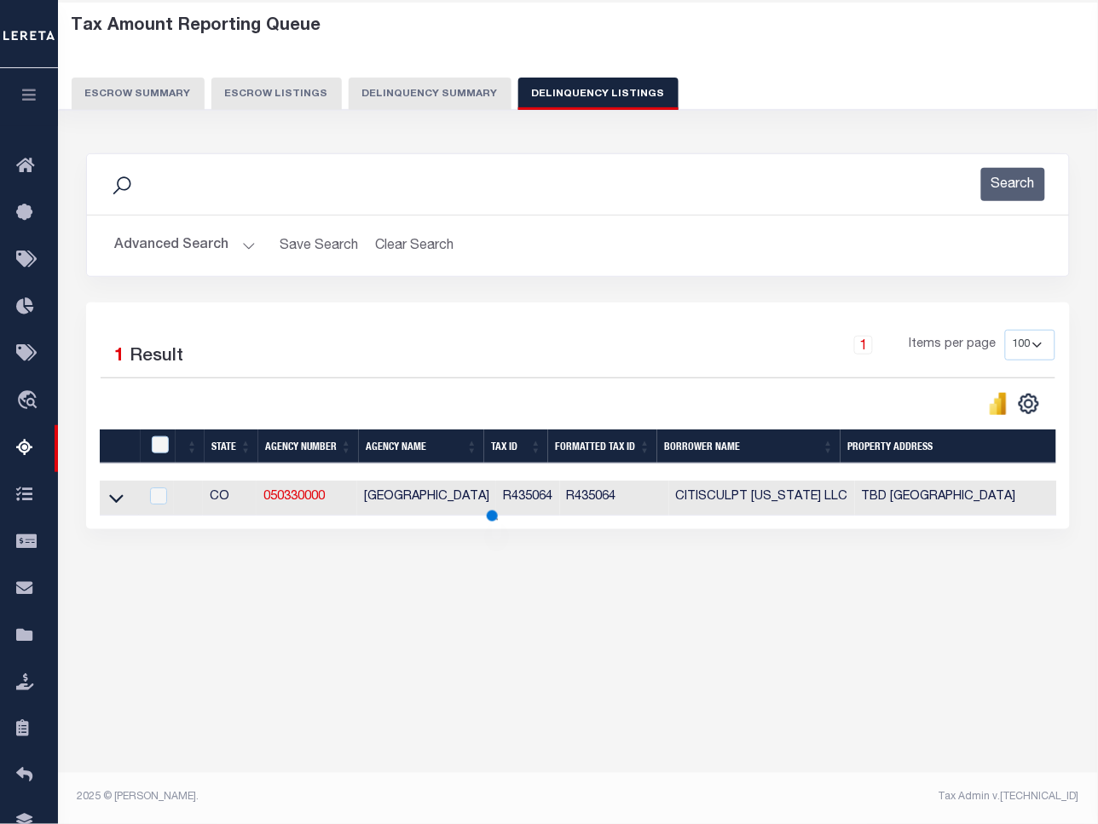
scroll to position [78, 0]
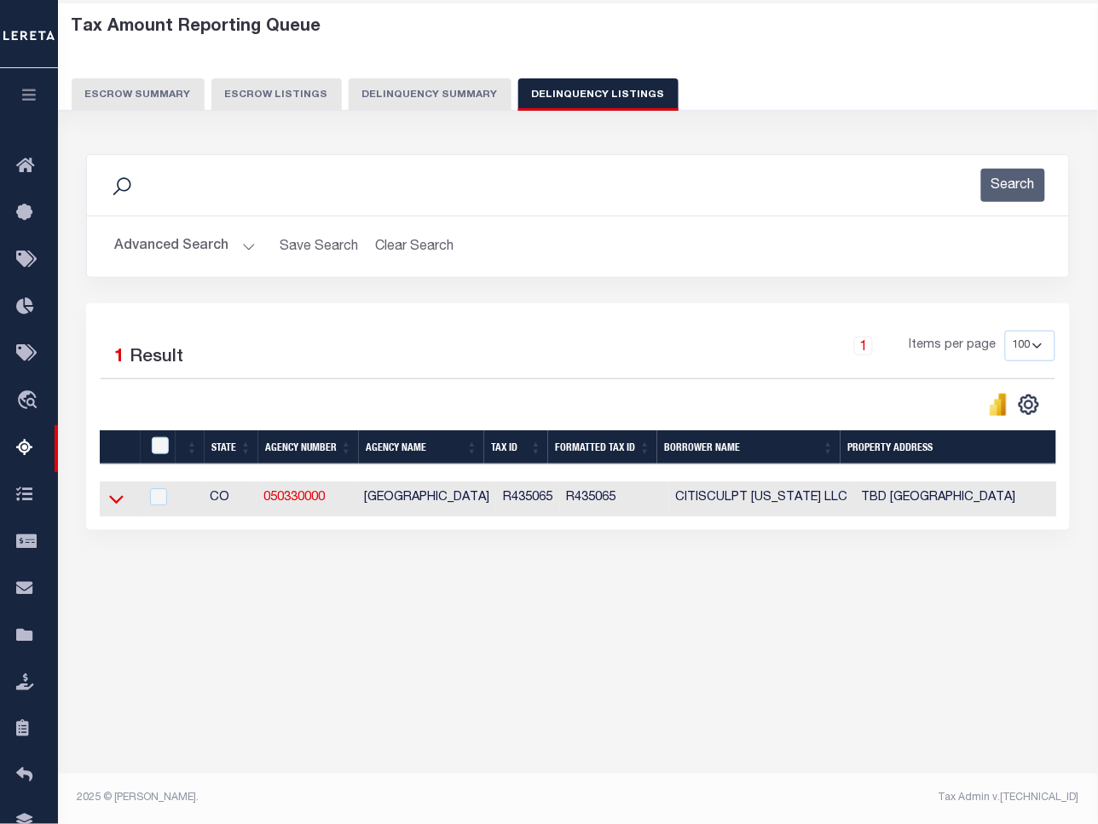
click at [117, 504] on icon at bounding box center [116, 499] width 14 height 18
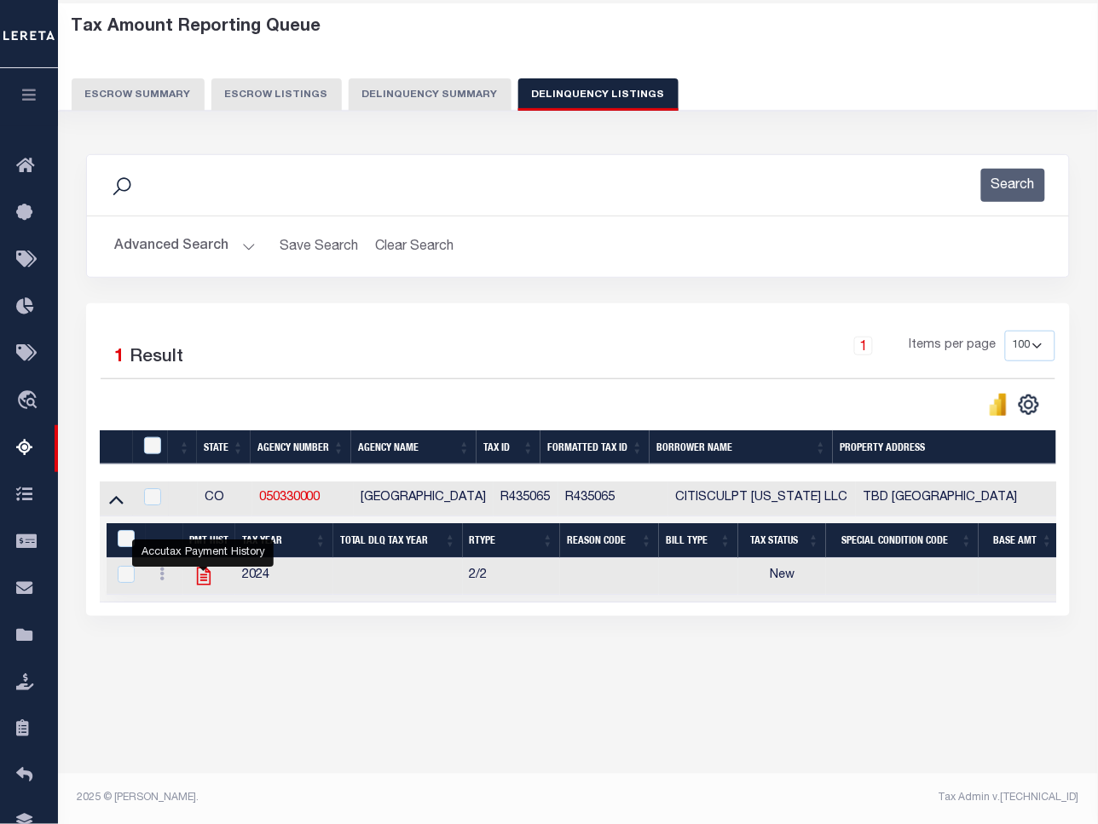
click at [194, 581] on icon "" at bounding box center [204, 576] width 22 height 22
checkbox input "true"
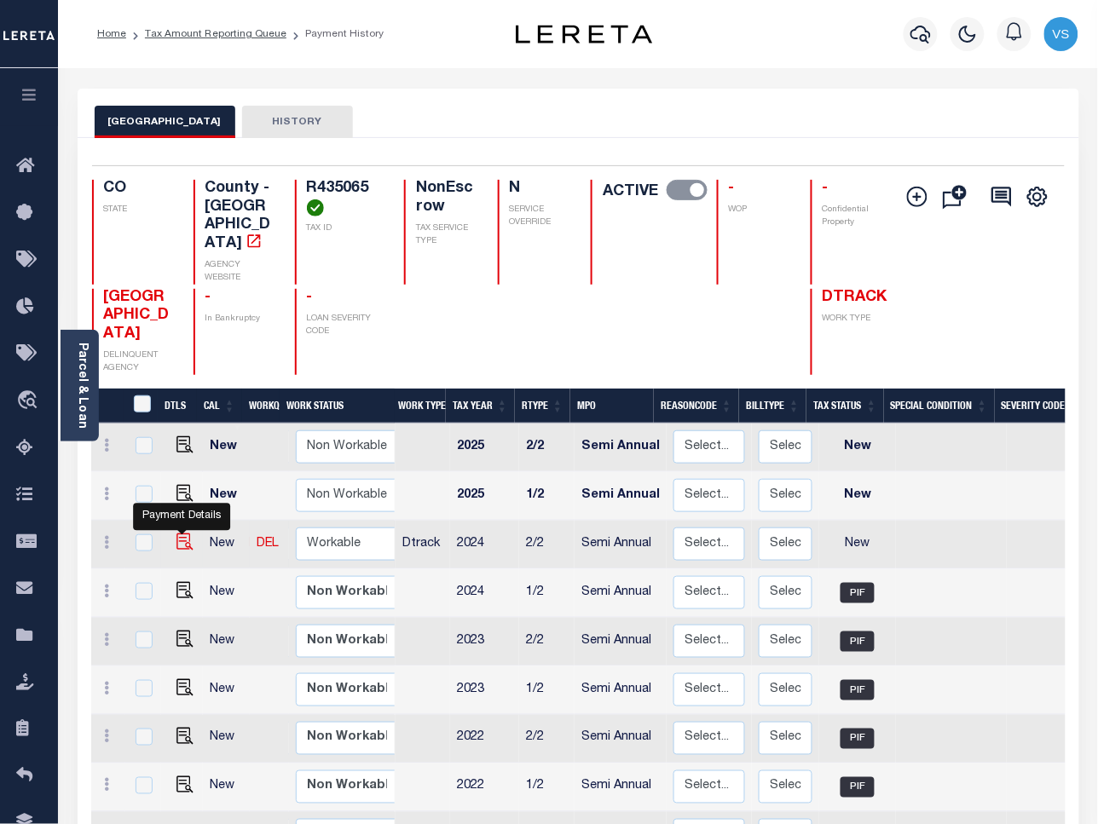
click at [181, 533] on img "" at bounding box center [184, 541] width 17 height 17
checkbox input "true"
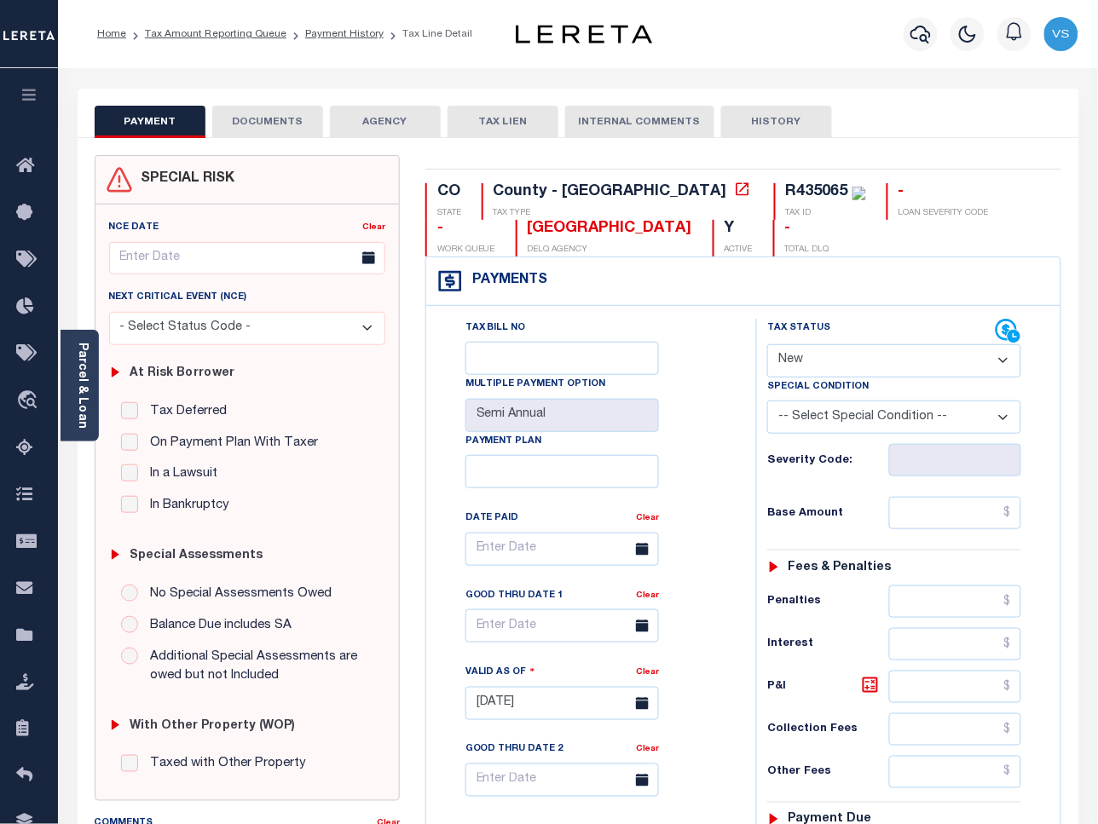
click at [855, 362] on select "- Select Status Code - Open Due/Unpaid Paid Incomplete No Tax Due Internal Refu…" at bounding box center [894, 360] width 254 height 33
select select "PYD"
click at [767, 346] on select "- Select Status Code - Open Due/Unpaid Paid Incomplete No Tax Due Internal Refu…" at bounding box center [894, 360] width 254 height 33
type input "[DATE]"
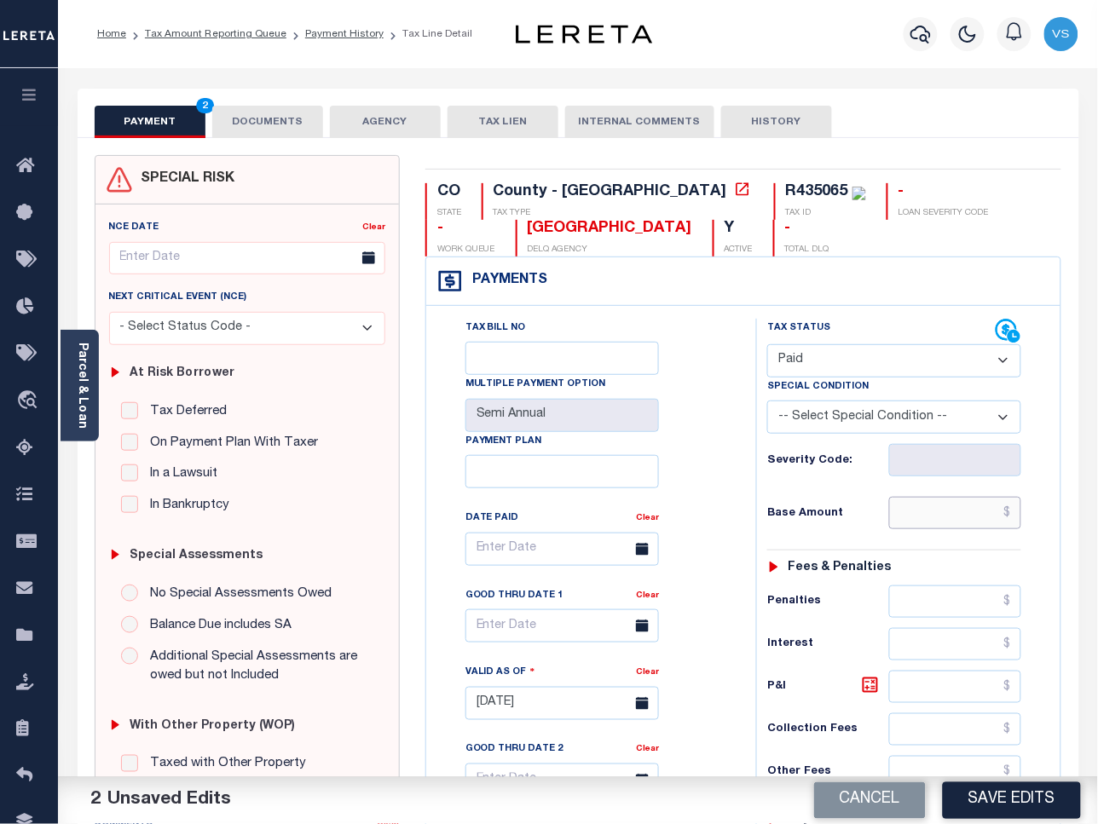
click at [971, 509] on input "text" at bounding box center [955, 513] width 133 height 32
paste input "883.72"
type input "$883.72"
click at [265, 118] on button "DOCUMENTS" at bounding box center [267, 122] width 111 height 32
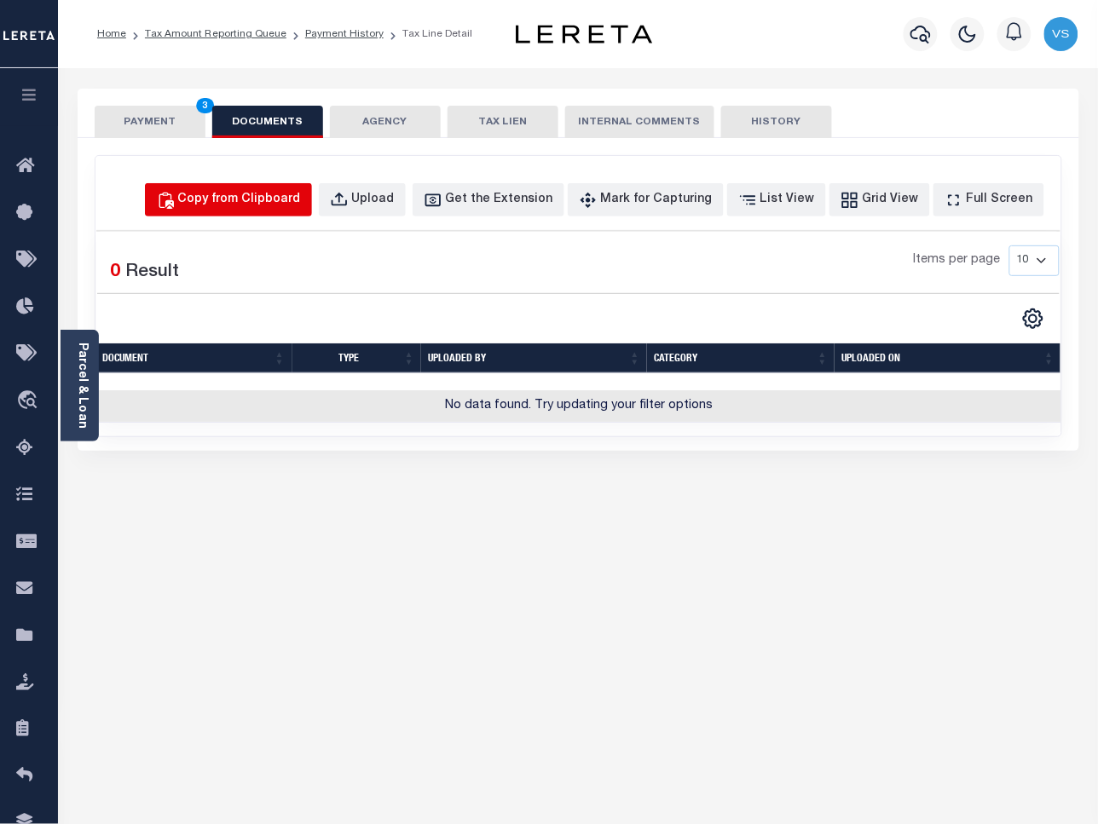
click at [270, 194] on div "Copy from Clipboard" at bounding box center [239, 200] width 123 height 19
select select "POP"
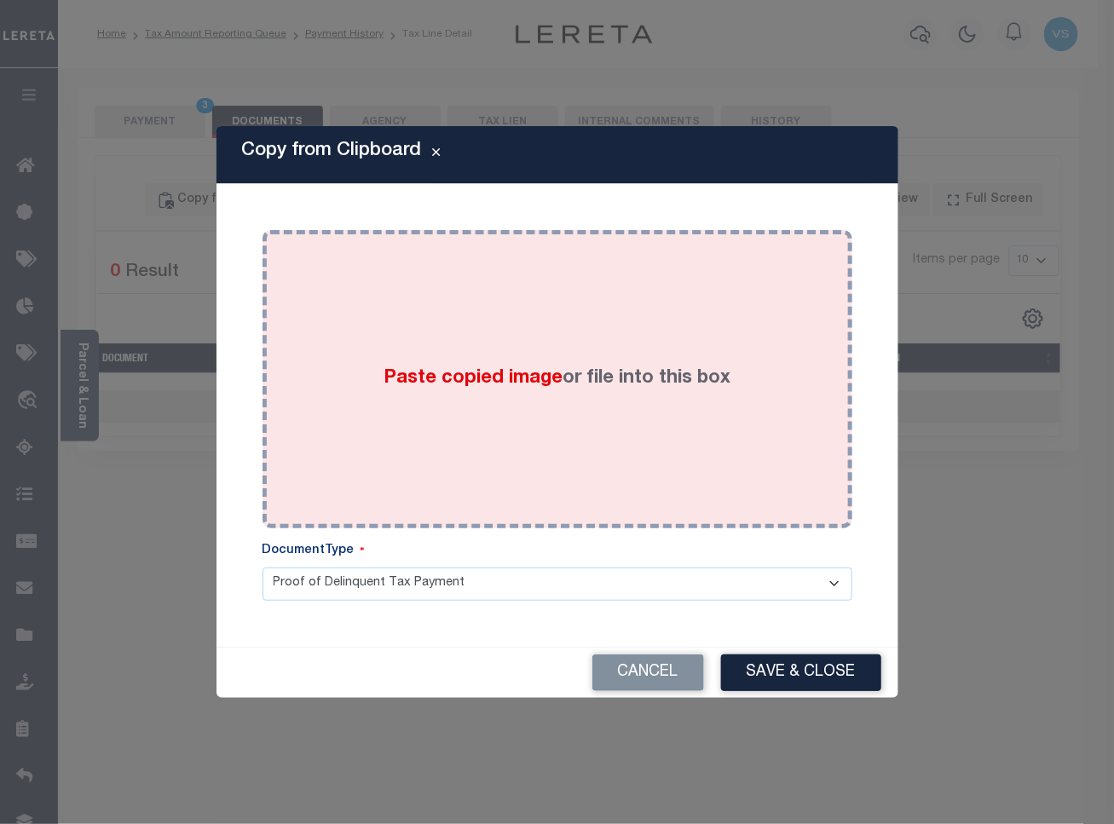
click at [316, 339] on div "Paste copied image or file into this box" at bounding box center [557, 379] width 564 height 273
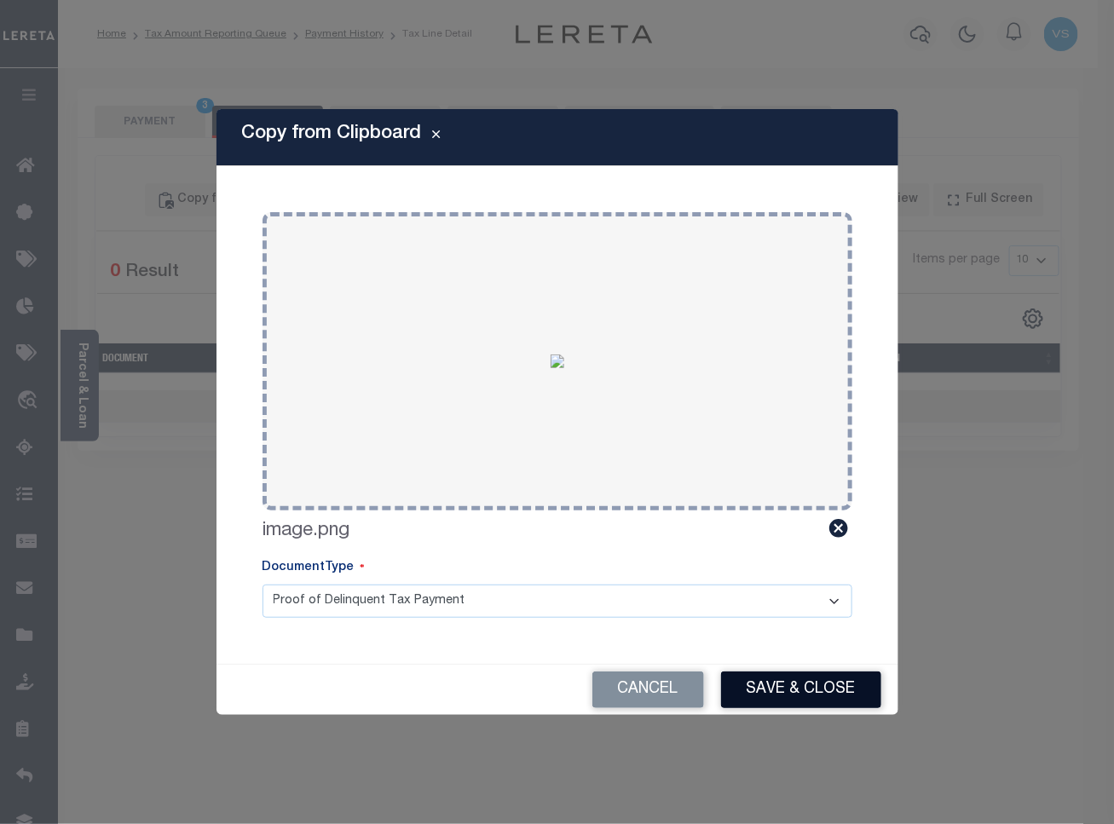
click at [777, 693] on button "Save & Close" at bounding box center [801, 690] width 160 height 37
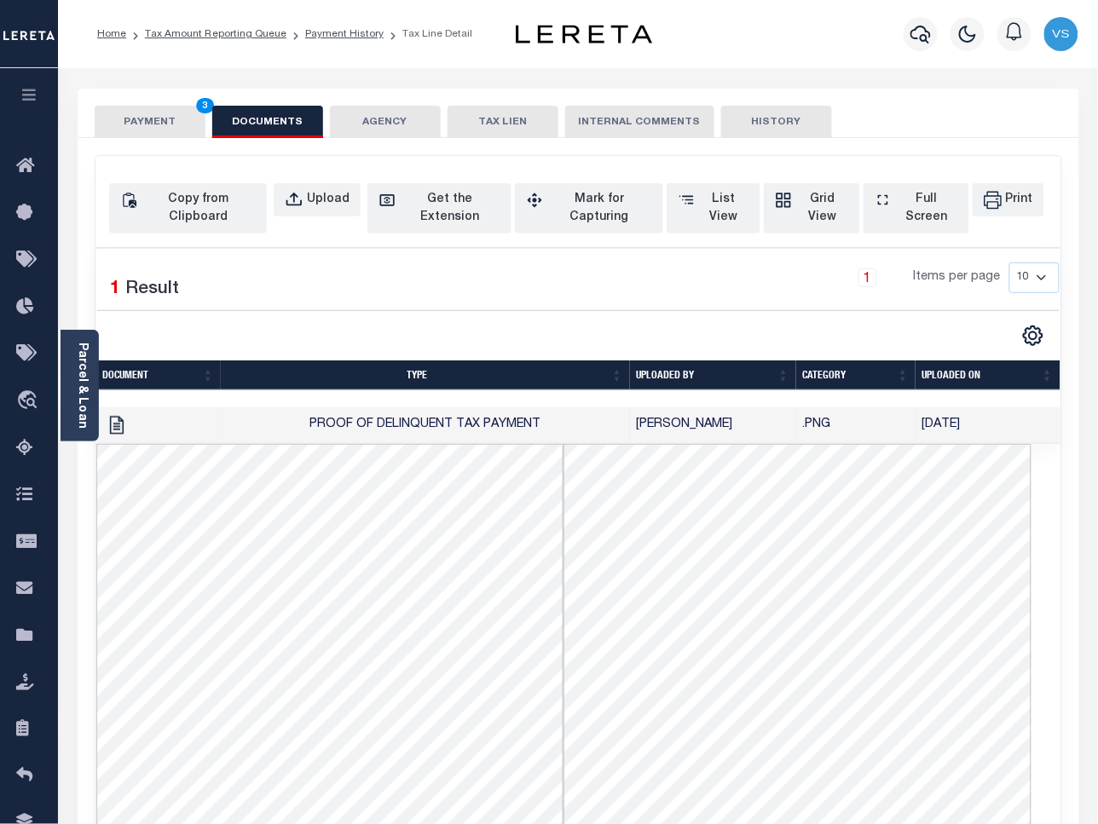
click at [141, 116] on button "PAYMENT 3" at bounding box center [150, 122] width 111 height 32
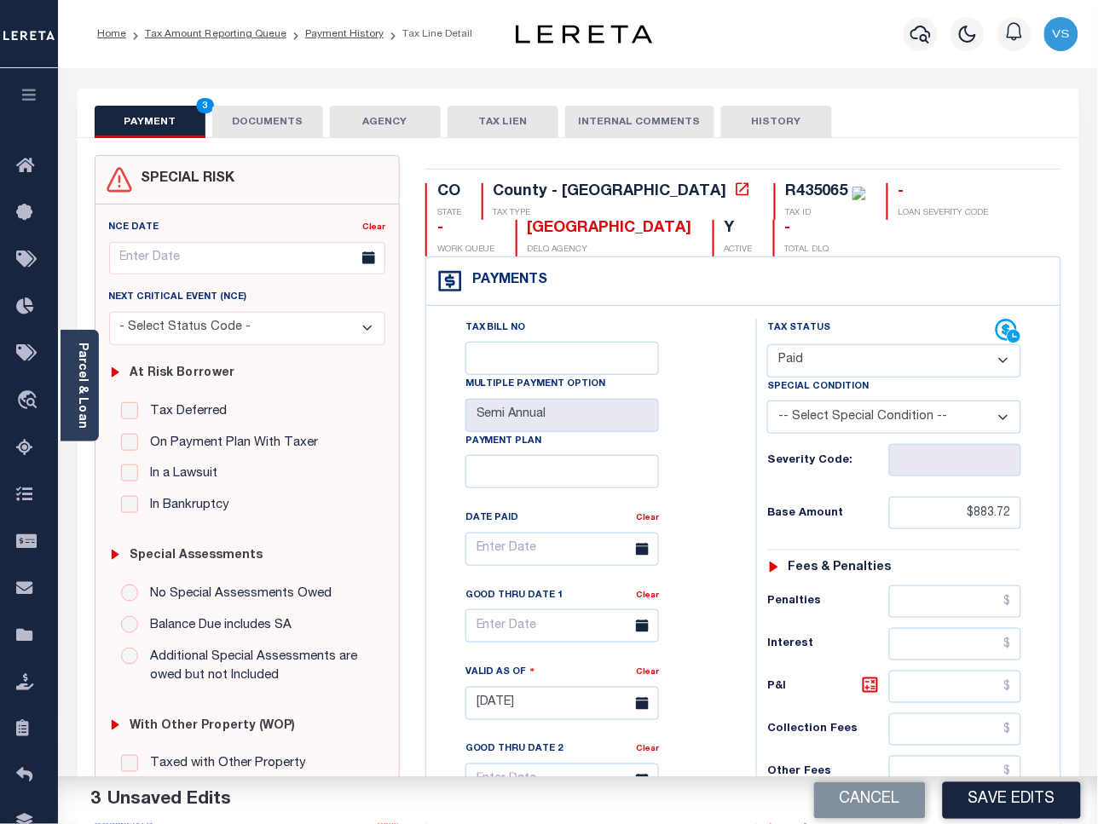
scroll to position [213, 0]
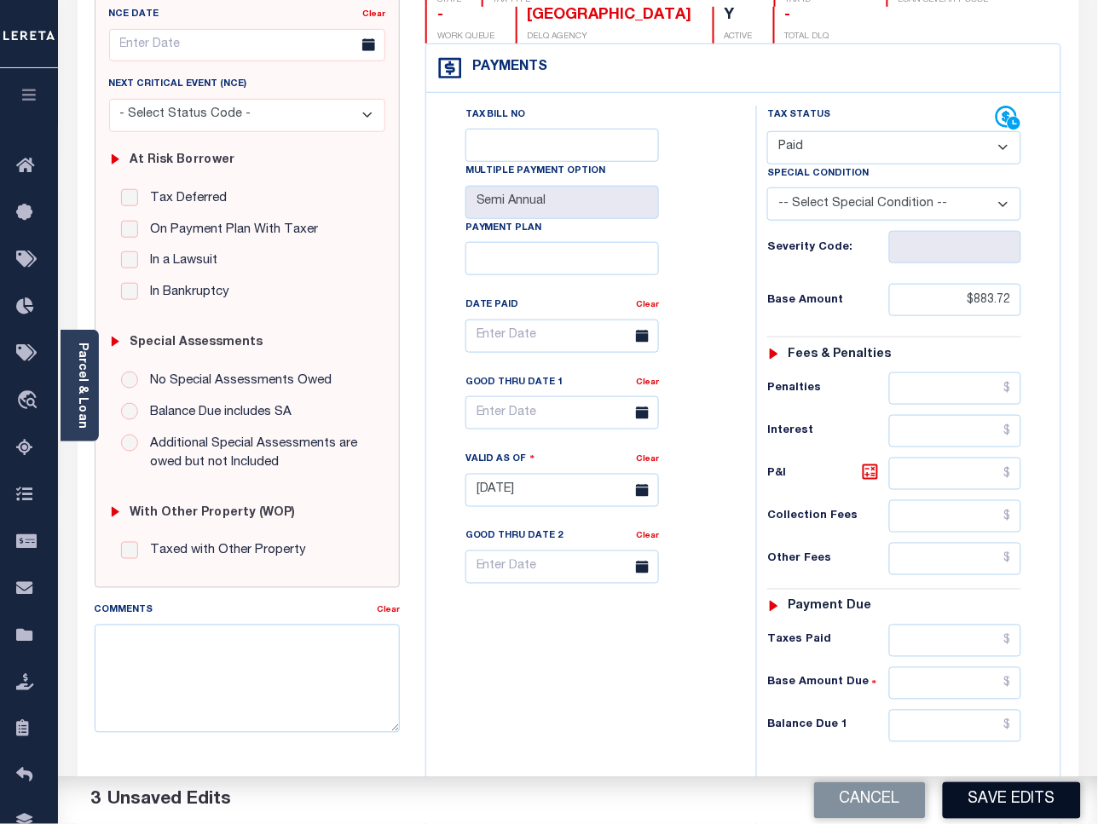
click at [963, 808] on button "Save Edits" at bounding box center [1012, 800] width 138 height 37
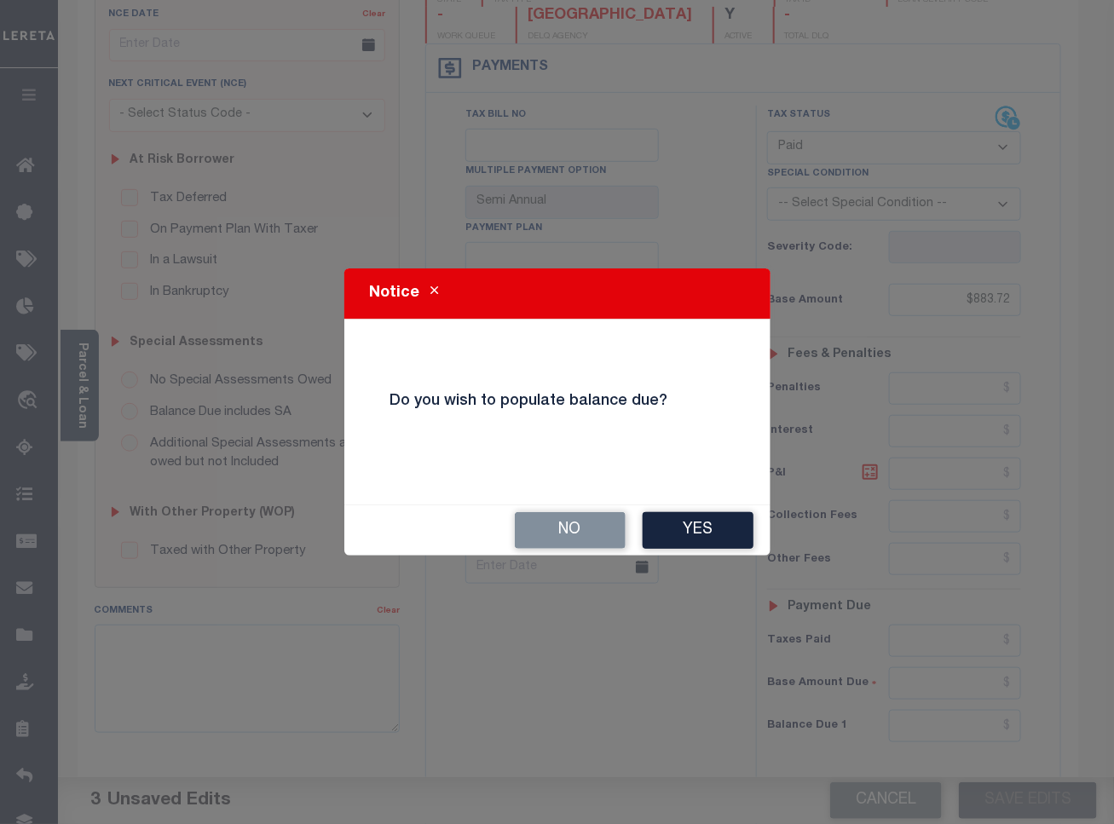
click at [571, 528] on button "No" at bounding box center [570, 530] width 111 height 37
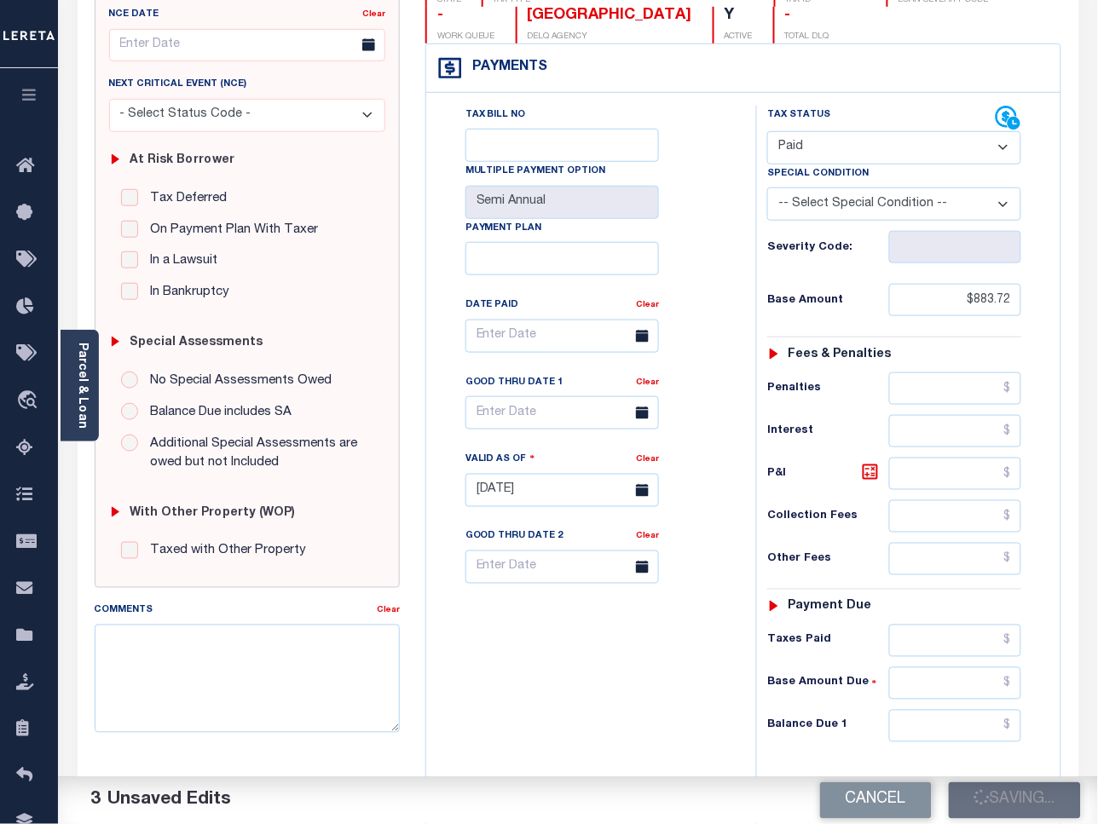
checkbox input "false"
type input "$883.72"
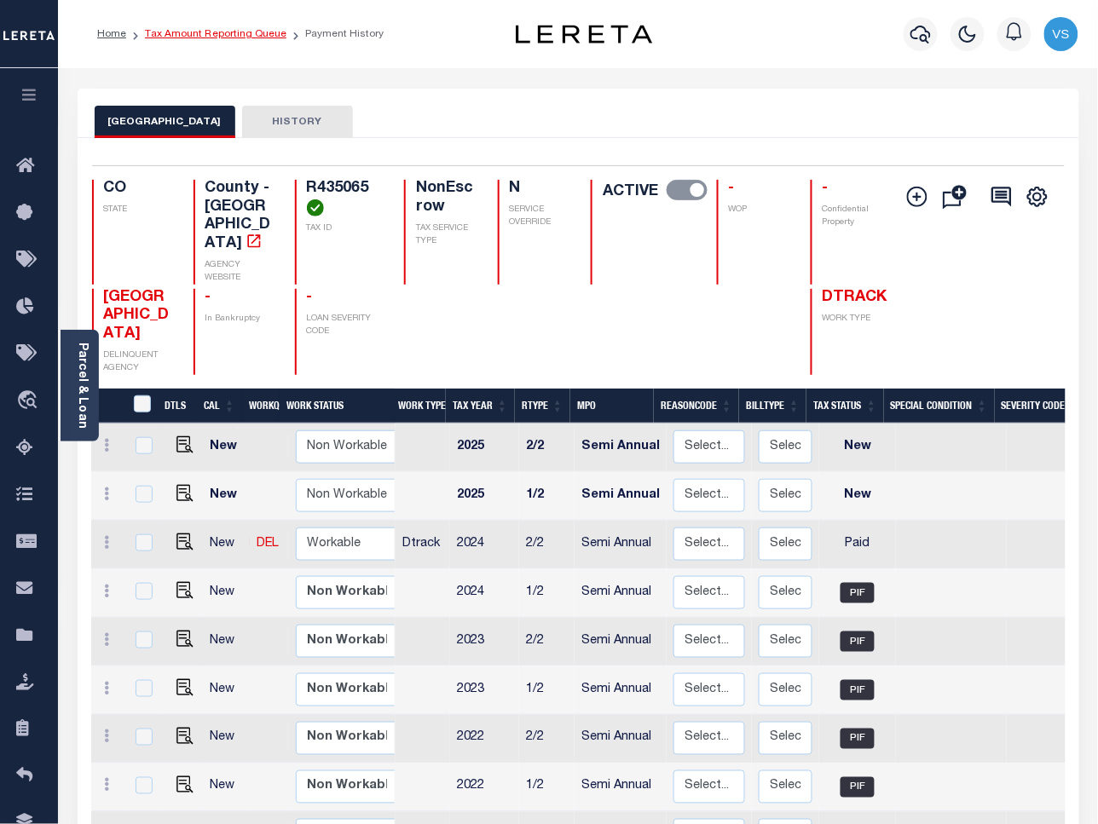
click at [186, 35] on link "Tax Amount Reporting Queue" at bounding box center [215, 34] width 141 height 10
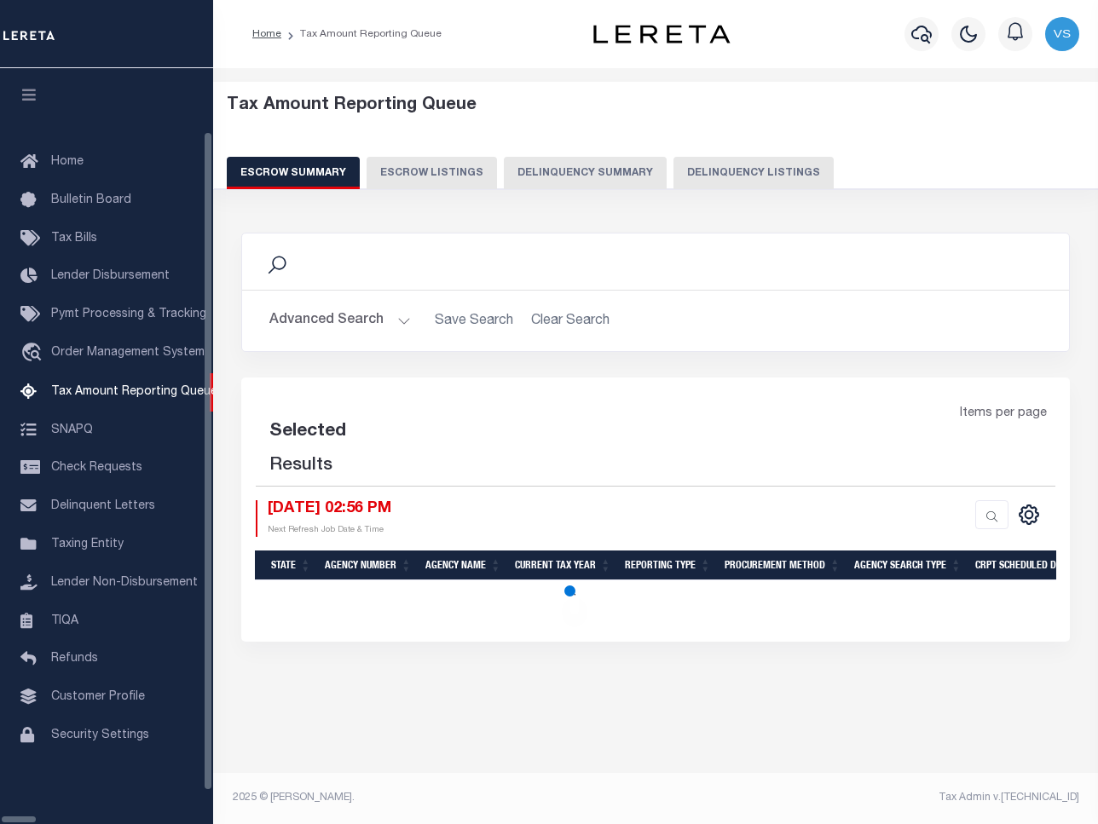
select select "100"
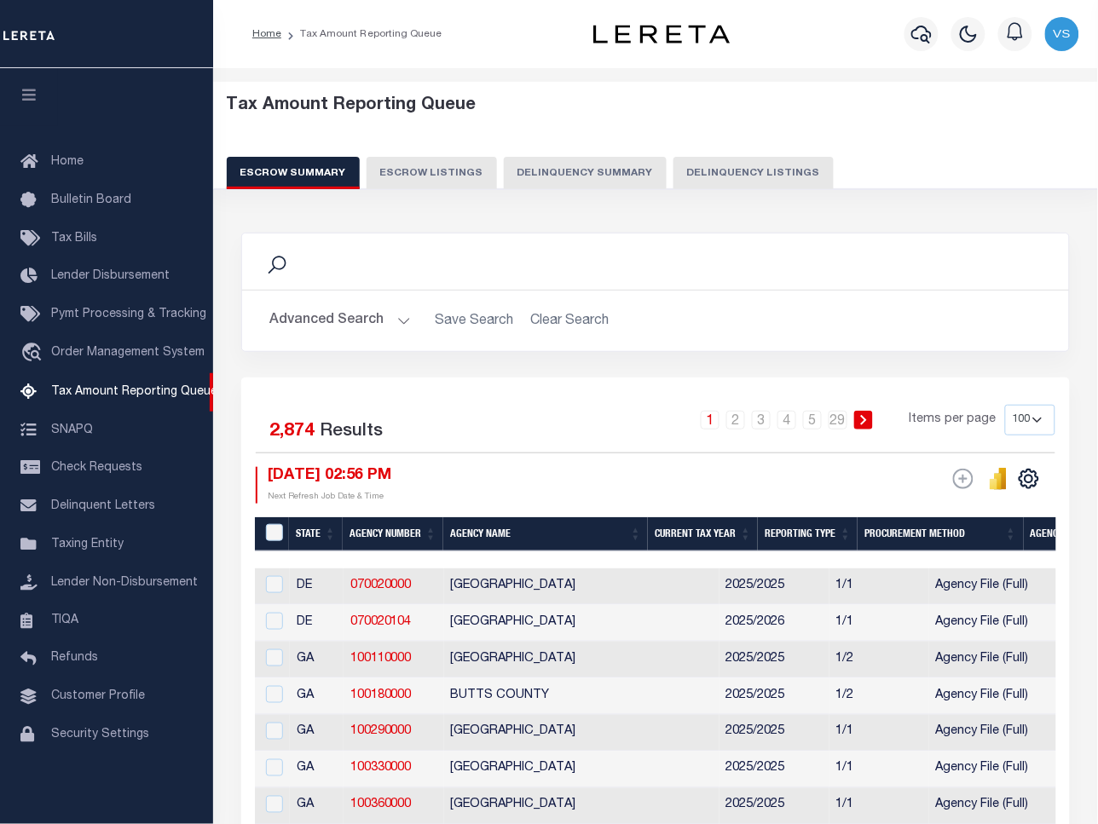
click at [735, 164] on button "Delinquency Listings" at bounding box center [753, 173] width 160 height 32
select select "100"
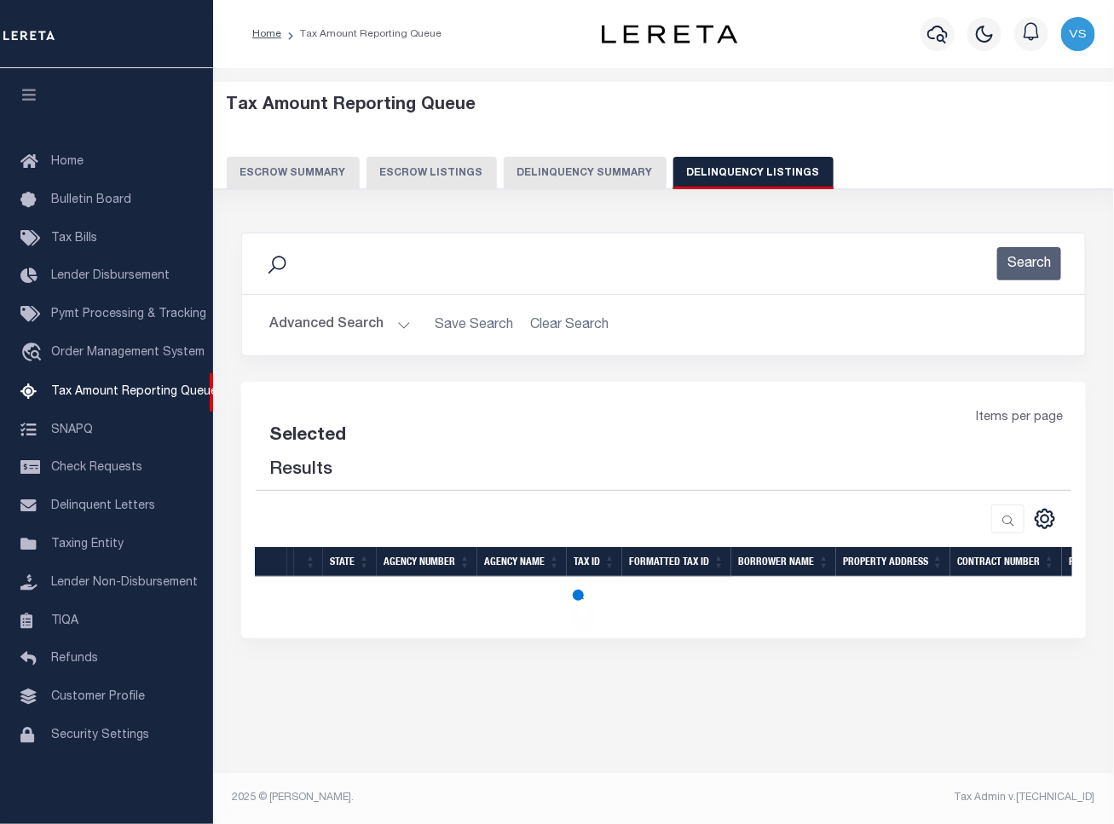
select select "100"
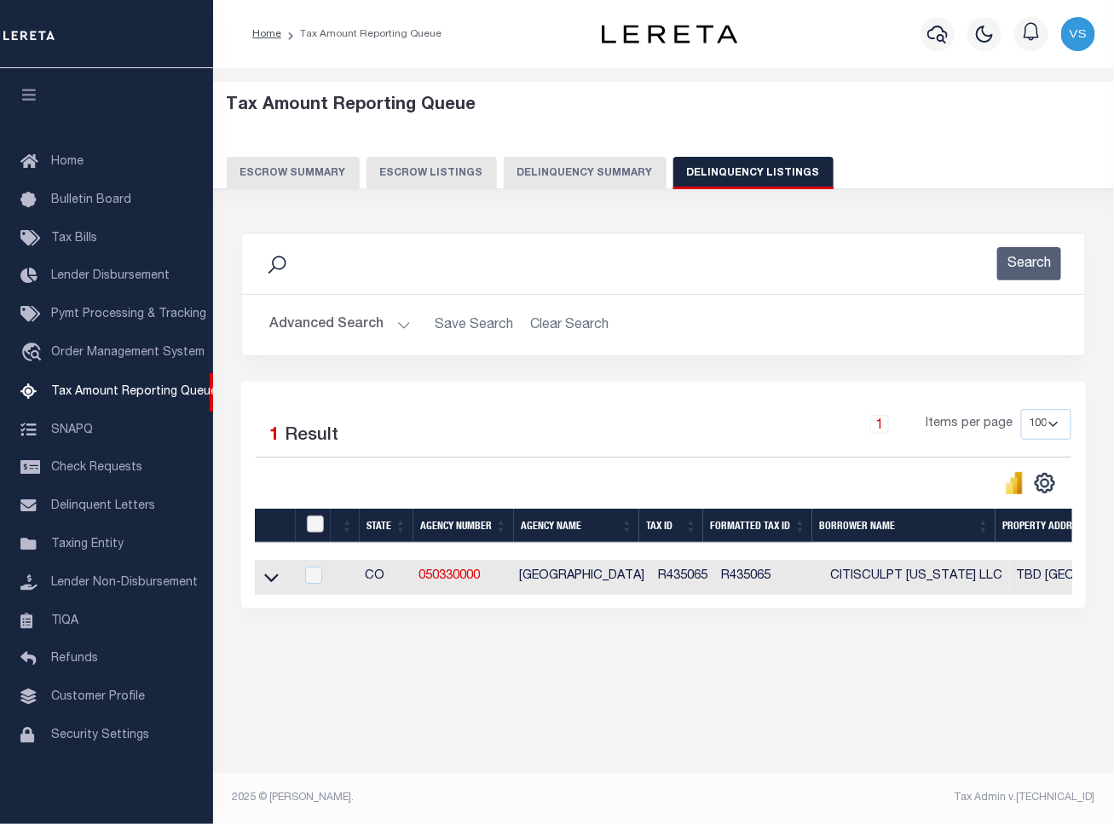
click at [316, 522] on input "checkbox" at bounding box center [315, 524] width 17 height 17
checkbox input "true"
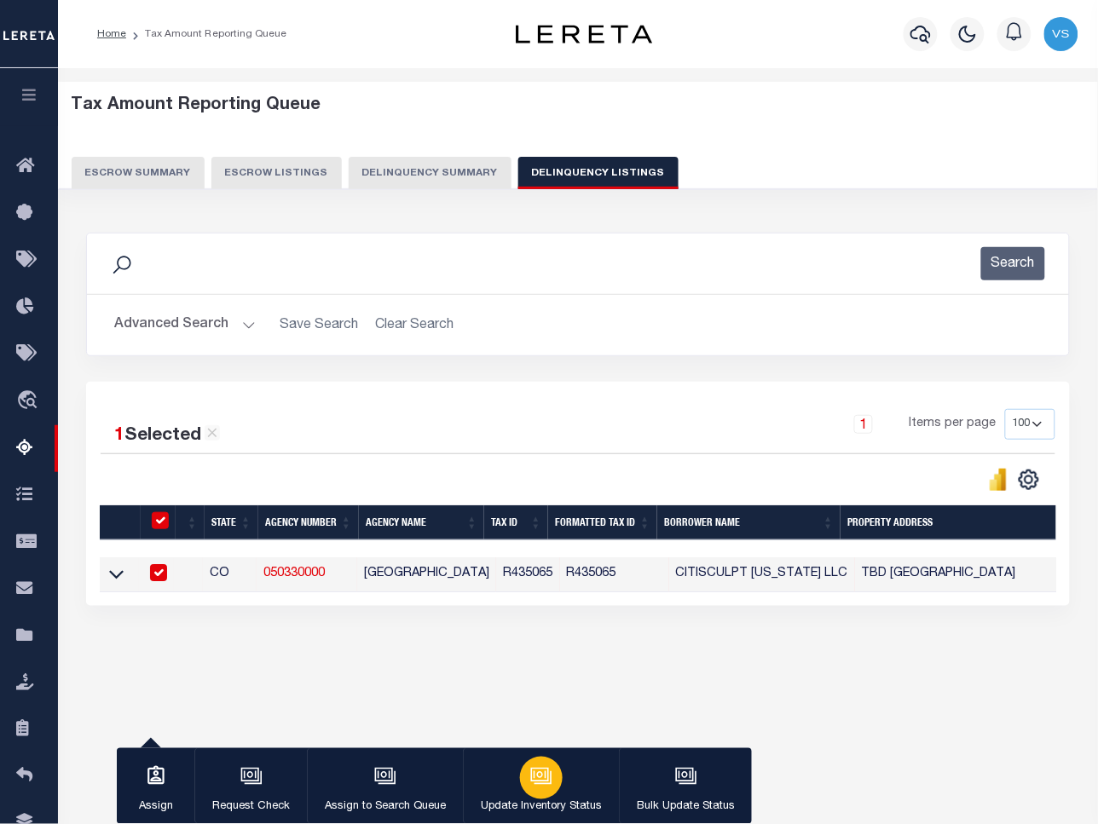
click at [530, 787] on icon "button" at bounding box center [541, 776] width 22 height 22
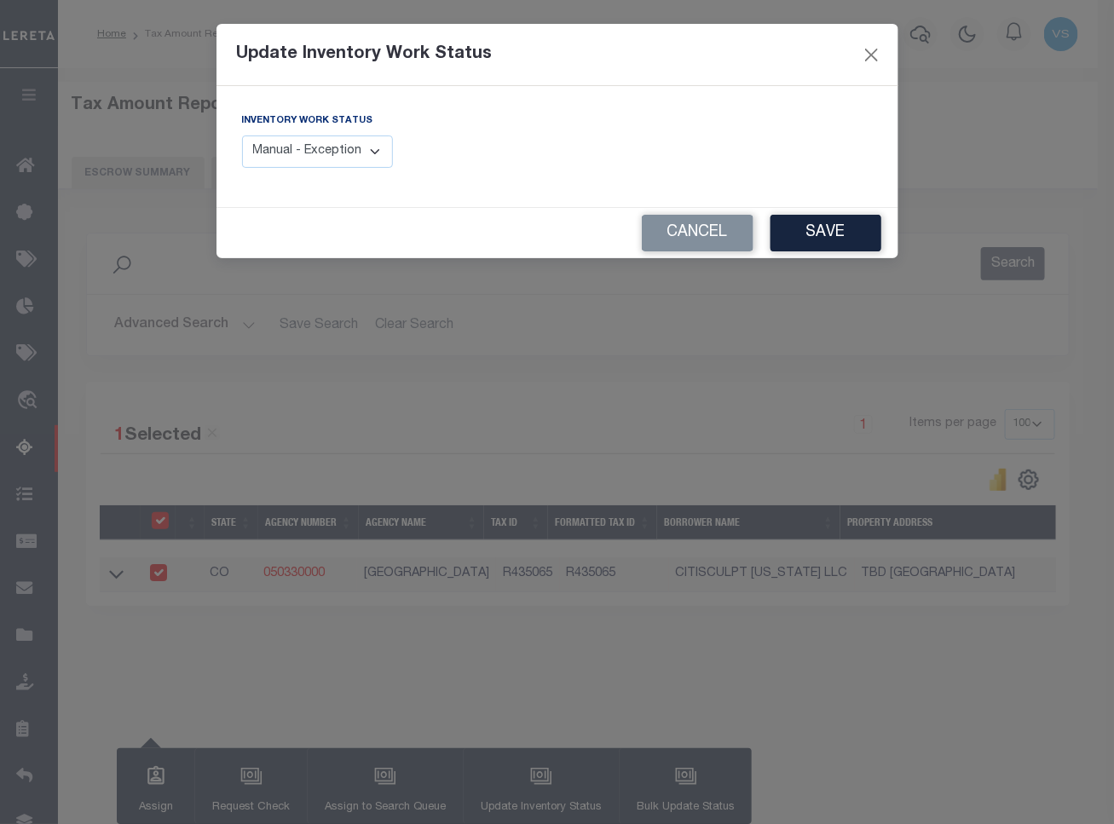
click at [299, 150] on select "Manual - Exception Pended - Awaiting Search Late Add Exception Completed" at bounding box center [318, 151] width 152 height 33
select select "4"
click at [242, 135] on select "Manual - Exception Pended - Awaiting Search Late Add Exception Completed" at bounding box center [318, 151] width 152 height 33
click at [794, 233] on button "Save" at bounding box center [825, 233] width 111 height 37
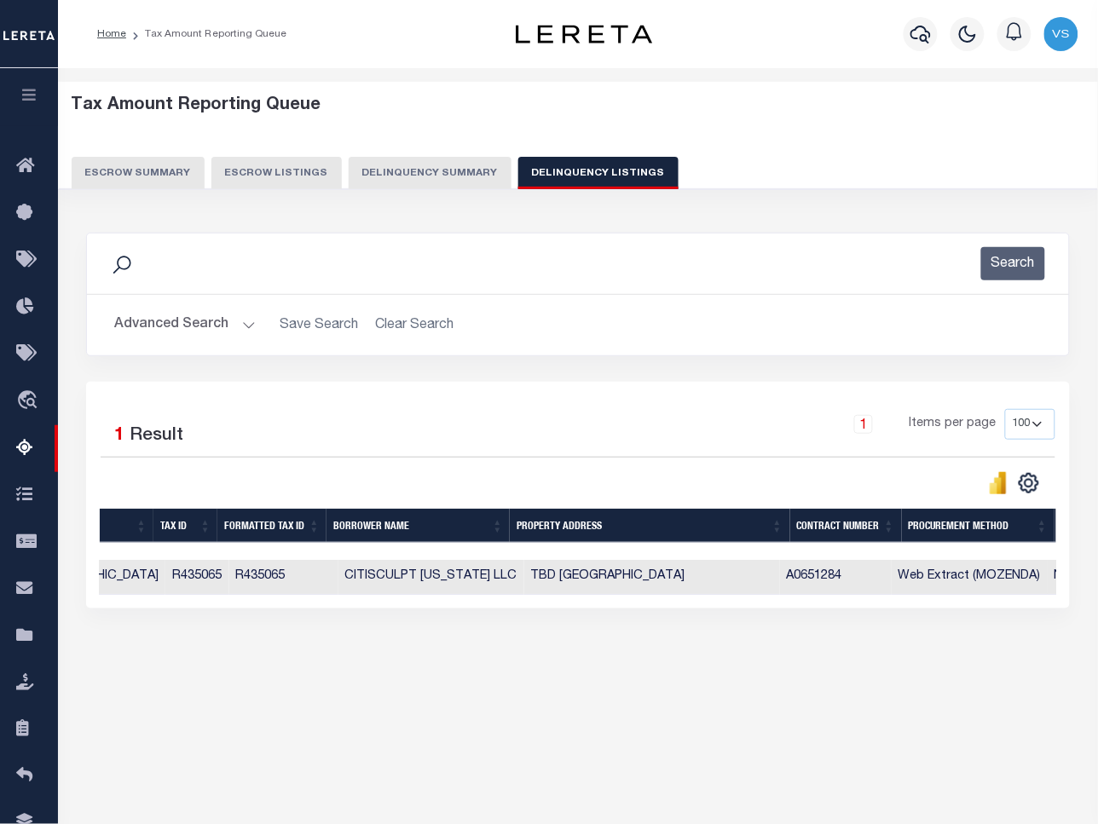
scroll to position [0, 142]
